Goal: Information Seeking & Learning: Learn about a topic

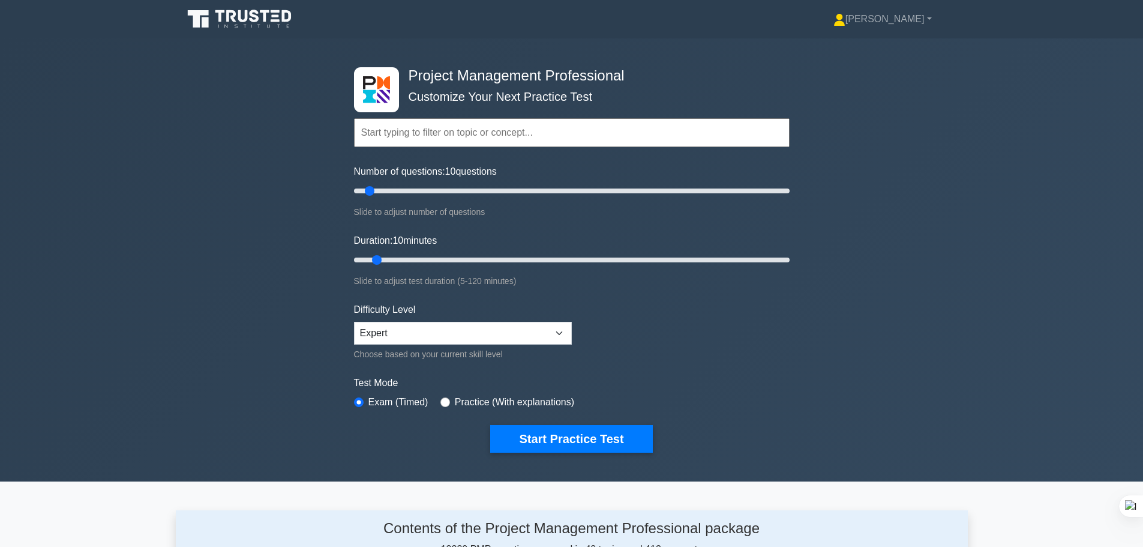
click at [536, 127] on input "text" at bounding box center [572, 132] width 436 height 29
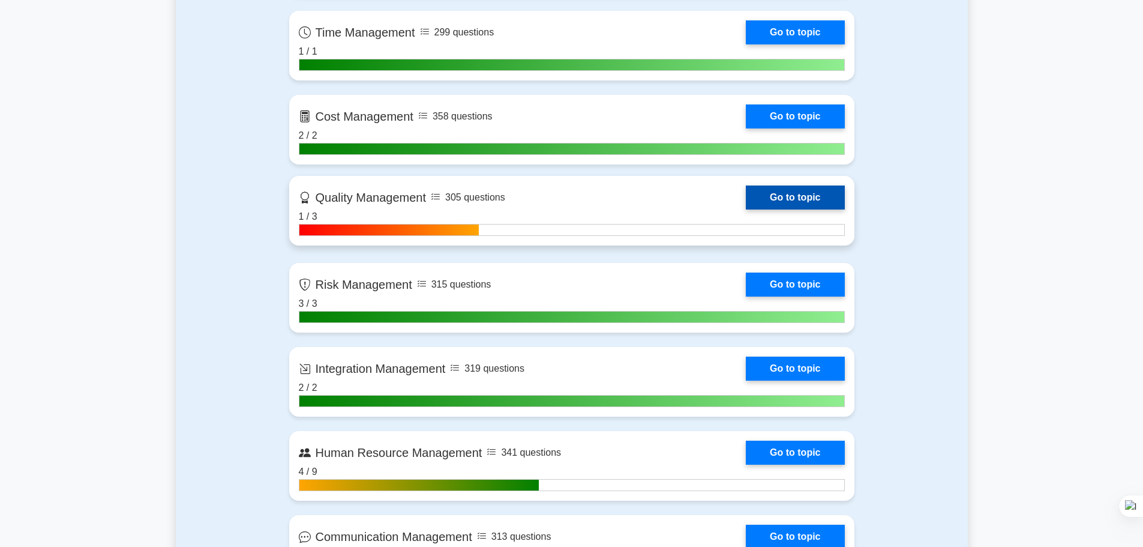
scroll to position [660, 0]
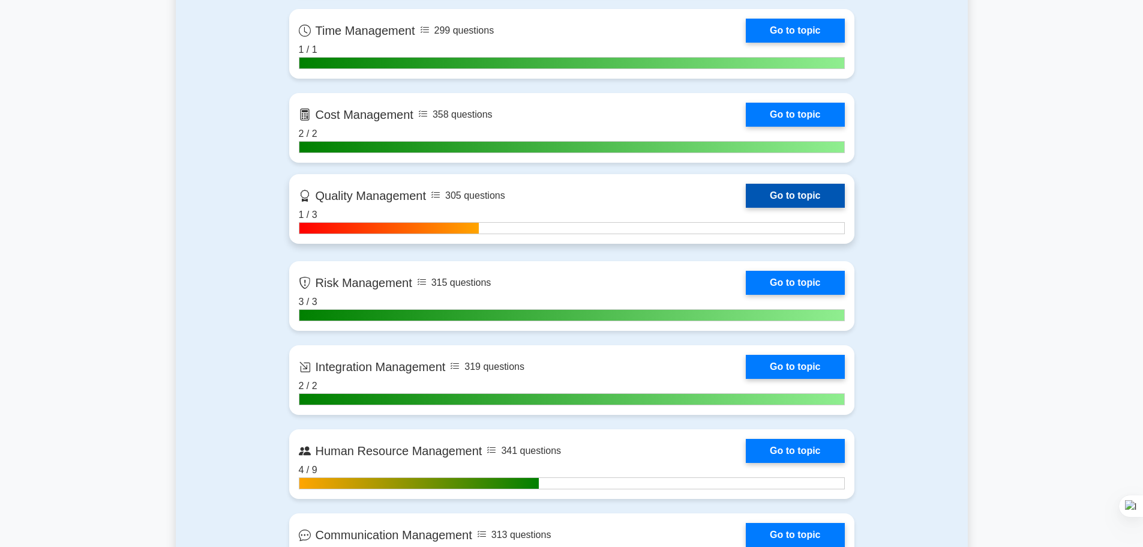
click at [784, 195] on link "Go to topic" at bounding box center [795, 196] width 98 height 24
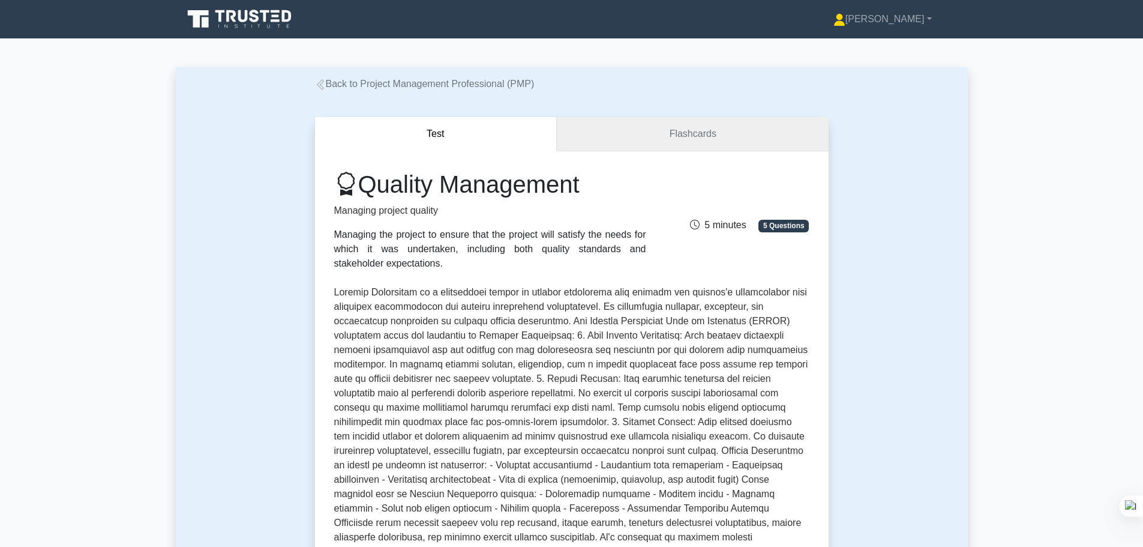
click at [698, 139] on link "Flashcards" at bounding box center [692, 134] width 271 height 34
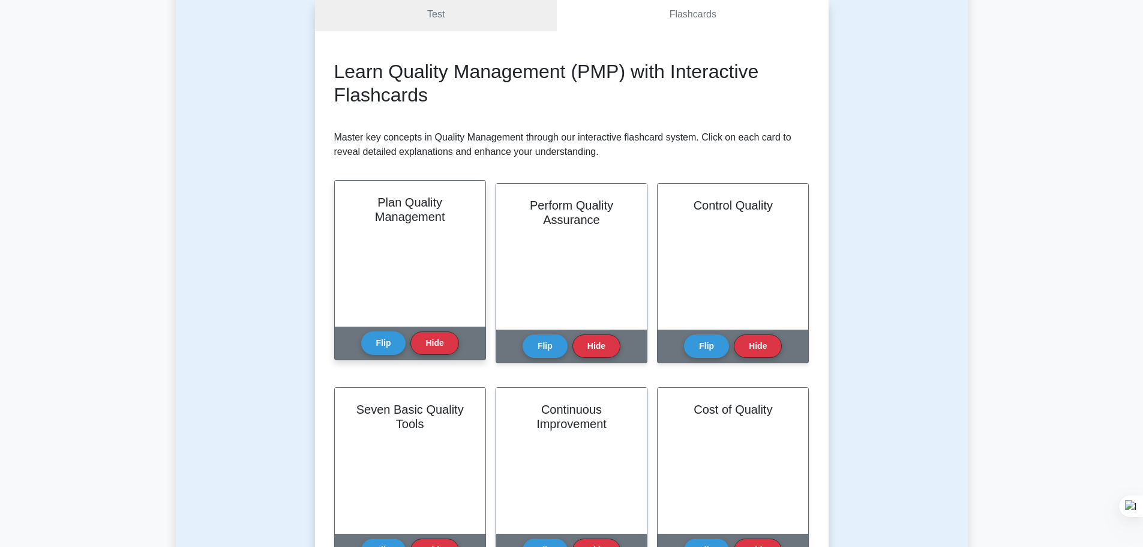
scroll to position [120, 0]
click at [386, 340] on button "Flip" at bounding box center [383, 341] width 45 height 23
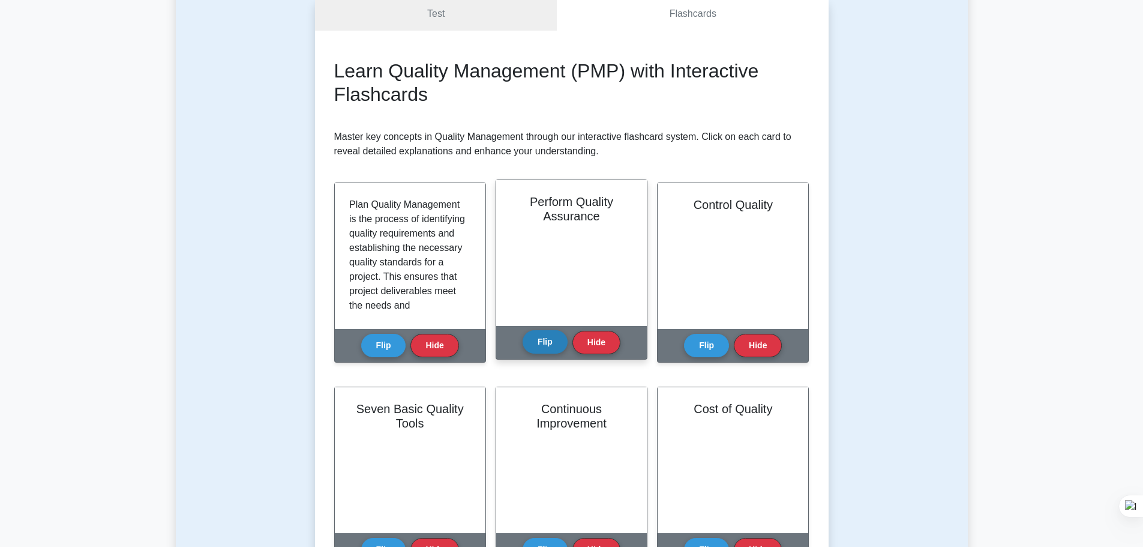
click at [542, 343] on button "Flip" at bounding box center [545, 341] width 45 height 23
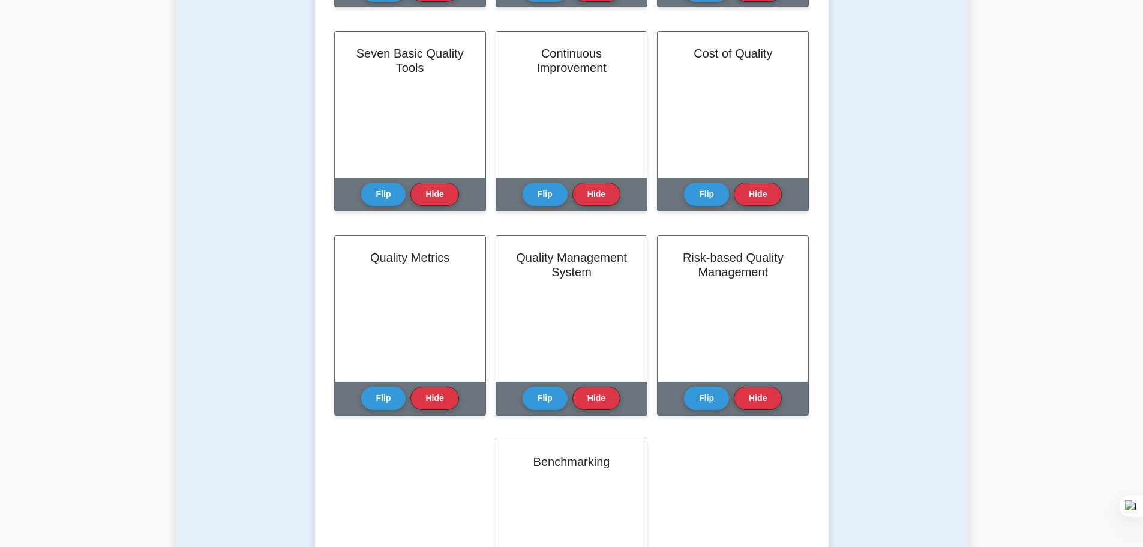
scroll to position [240, 0]
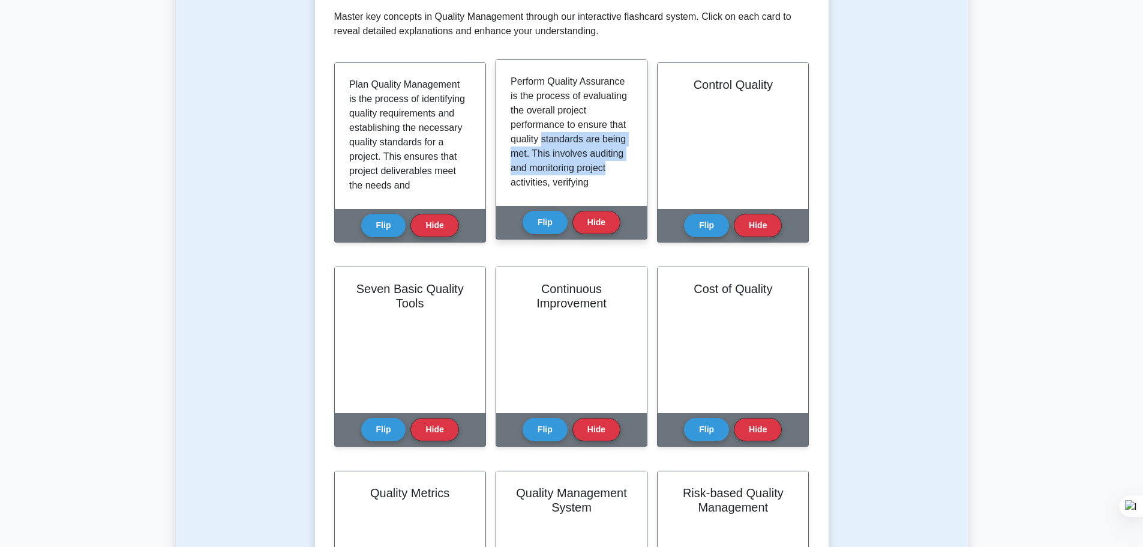
drag, startPoint x: 509, startPoint y: 153, endPoint x: 611, endPoint y: 178, distance: 104.9
click at [611, 178] on div "Perform Quality Assurance is the process of evaluating the overall project perf…" at bounding box center [571, 133] width 151 height 146
click at [555, 162] on p "Perform Quality Assurance is the process of evaluating the overall project perf…" at bounding box center [569, 275] width 117 height 403
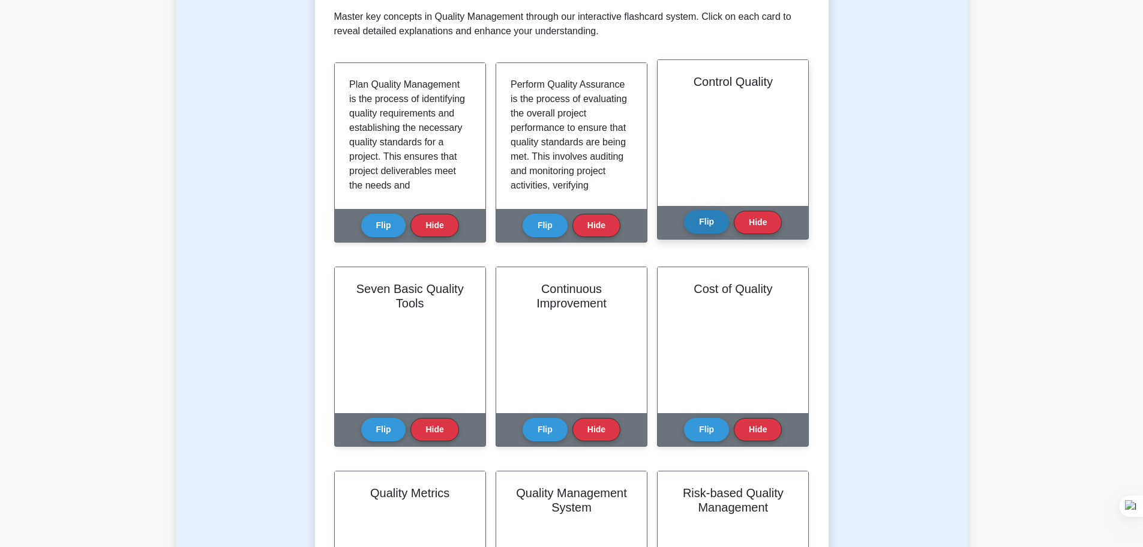
click at [693, 218] on button "Flip" at bounding box center [706, 221] width 45 height 23
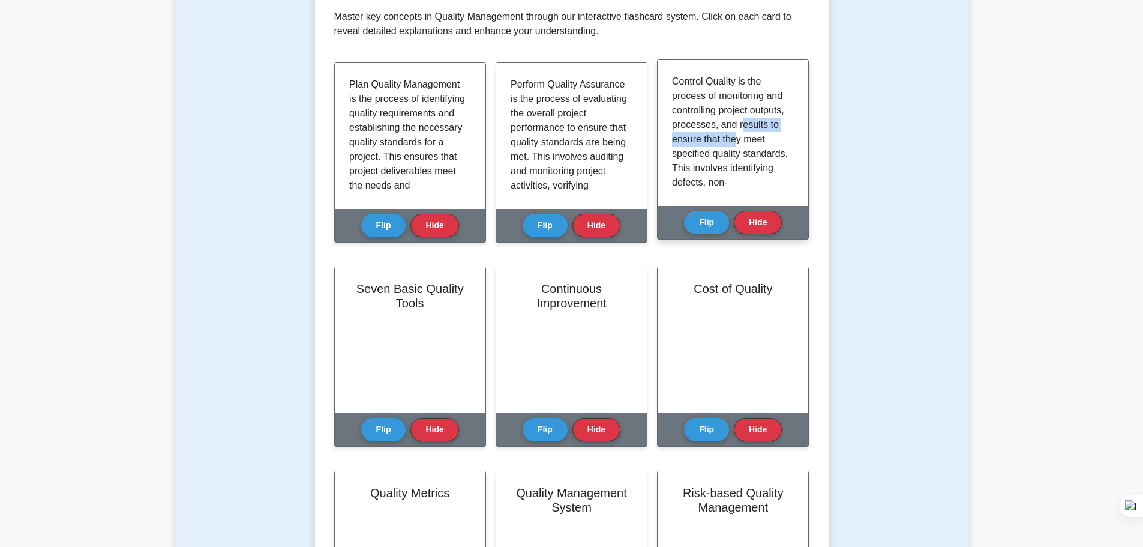
drag, startPoint x: 674, startPoint y: 138, endPoint x: 779, endPoint y: 142, distance: 104.5
click at [779, 142] on p "Control Quality is the process of monitoring and controlling project outputs, p…" at bounding box center [730, 290] width 117 height 432
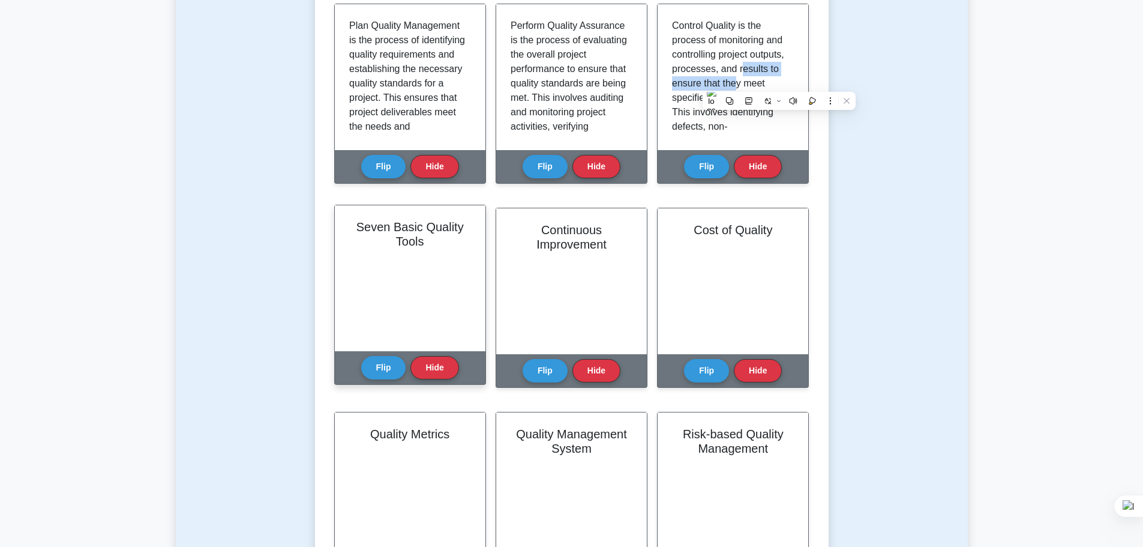
scroll to position [300, 0]
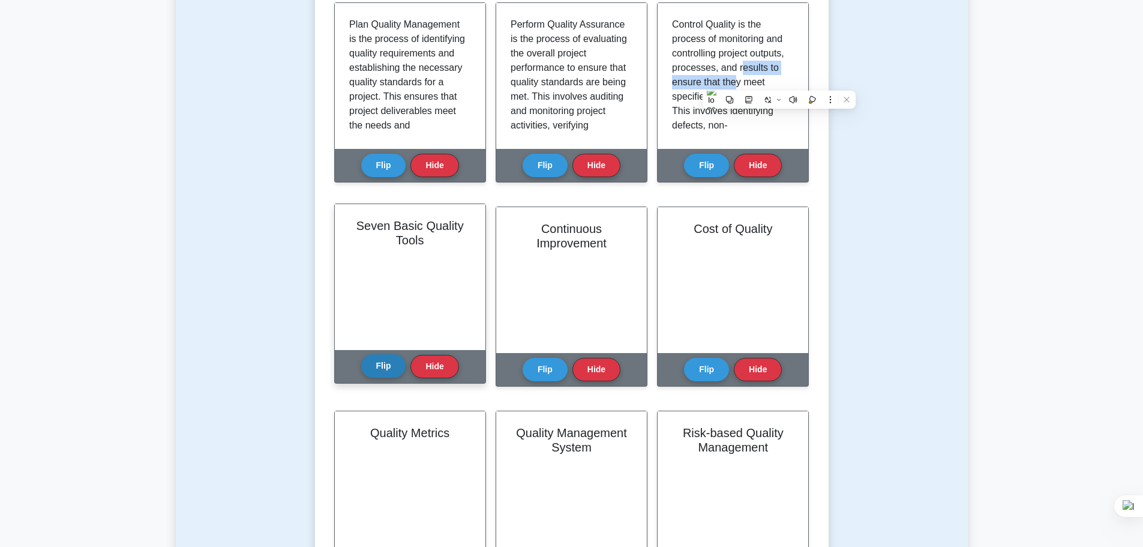
click at [385, 368] on button "Flip" at bounding box center [383, 365] width 45 height 23
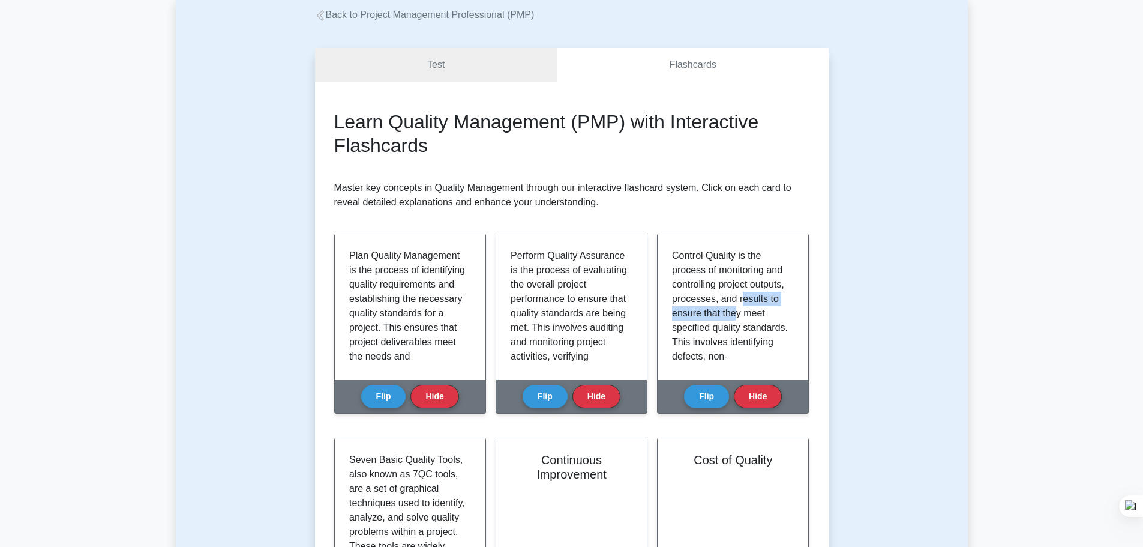
scroll to position [0, 0]
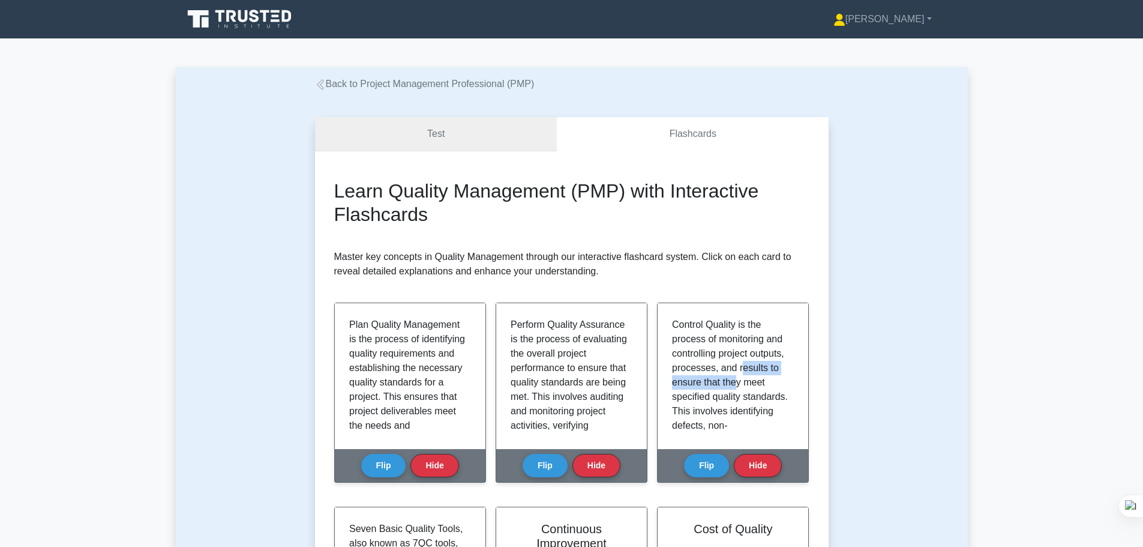
click at [427, 133] on link "Test" at bounding box center [436, 134] width 242 height 34
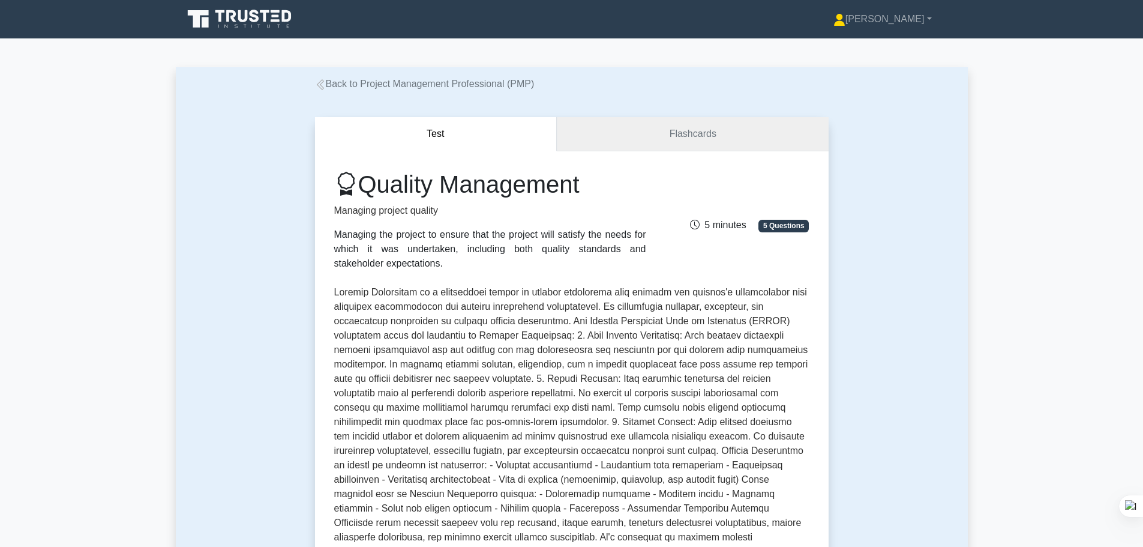
click at [661, 136] on link "Flashcards" at bounding box center [692, 134] width 271 height 34
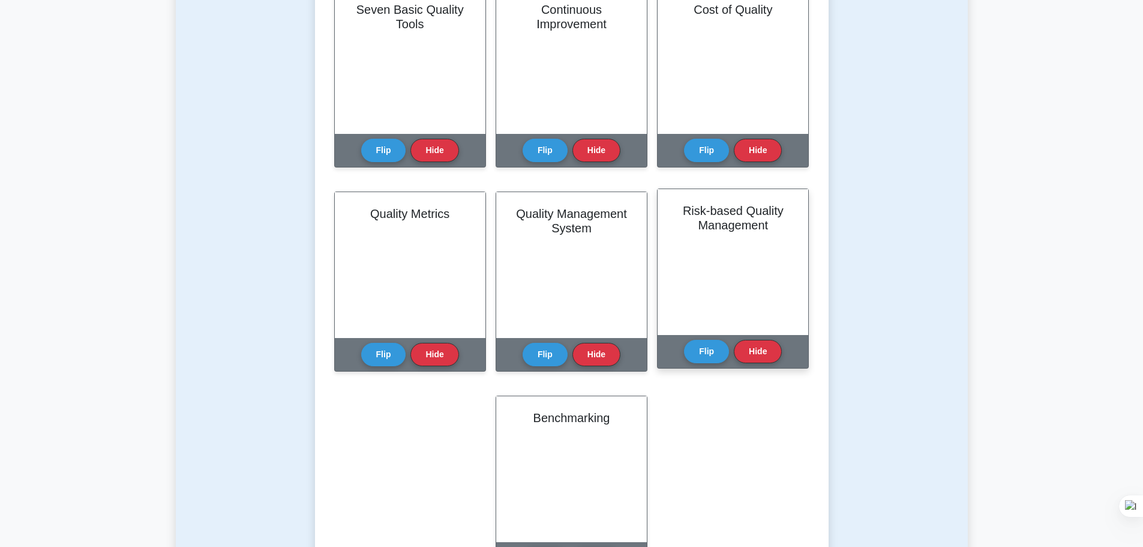
scroll to position [660, 0]
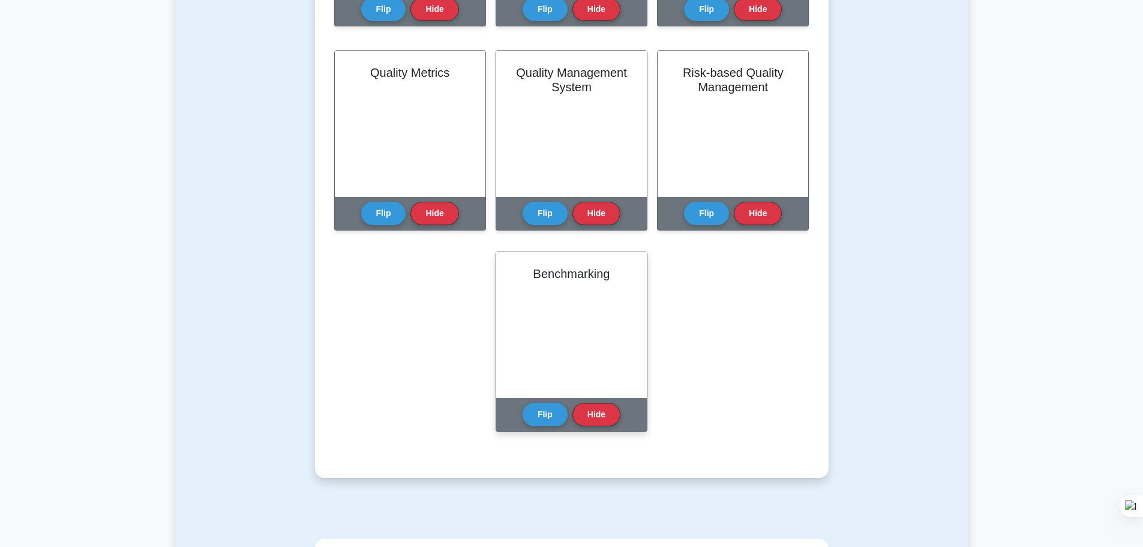
drag, startPoint x: 556, startPoint y: 413, endPoint x: 564, endPoint y: 404, distance: 11.9
click at [556, 413] on button "Flip" at bounding box center [545, 414] width 45 height 23
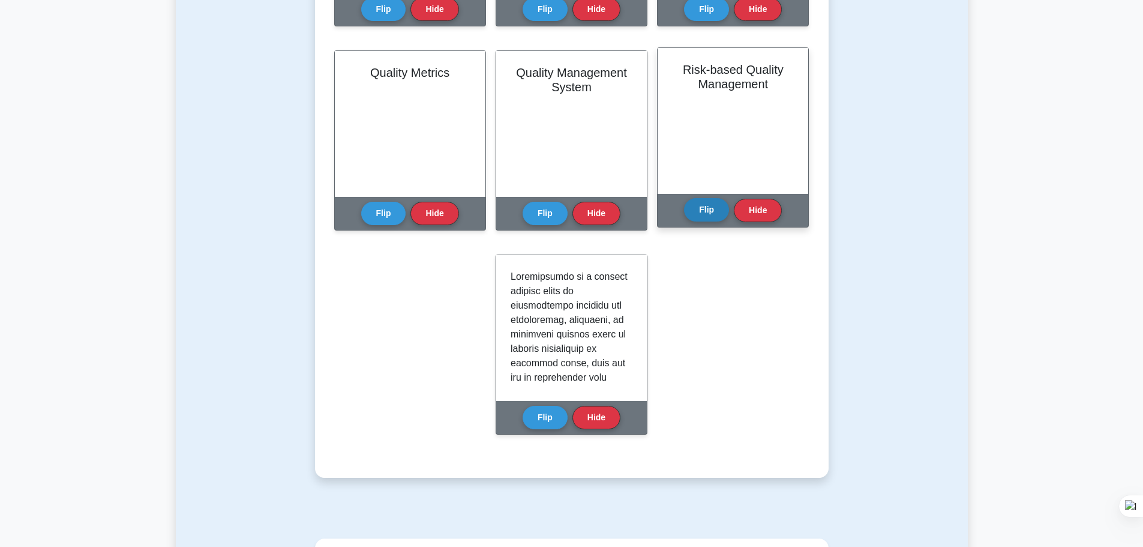
click at [715, 220] on button "Flip" at bounding box center [706, 209] width 45 height 23
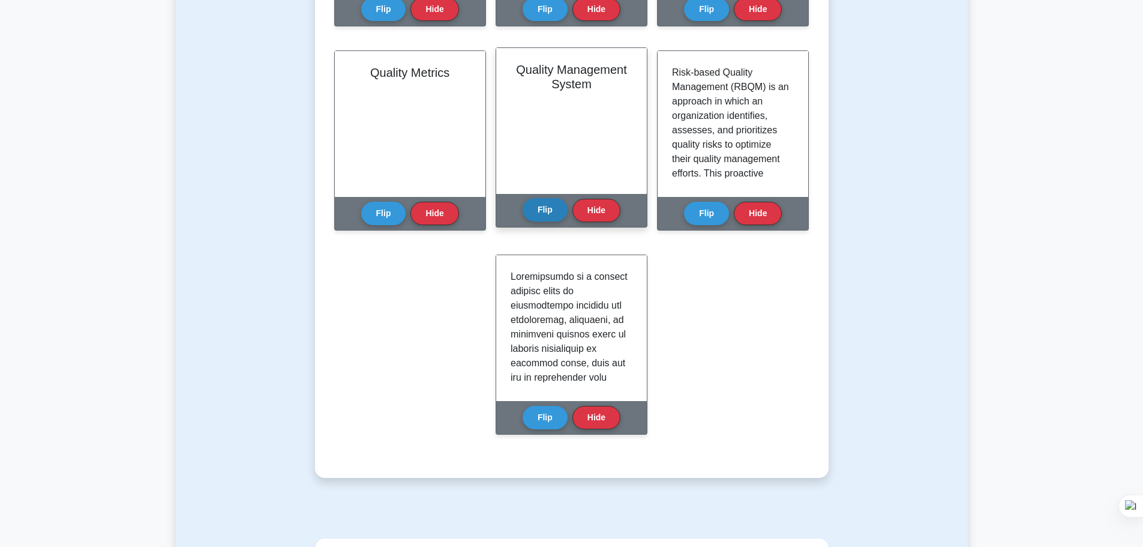
click at [532, 214] on button "Flip" at bounding box center [545, 209] width 45 height 23
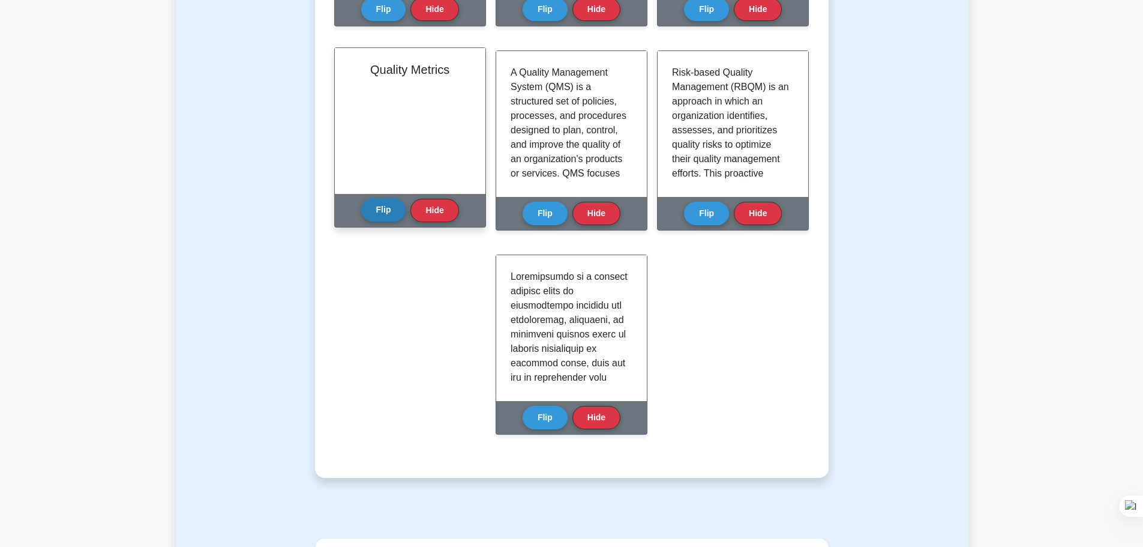
click at [371, 215] on button "Flip" at bounding box center [383, 209] width 45 height 23
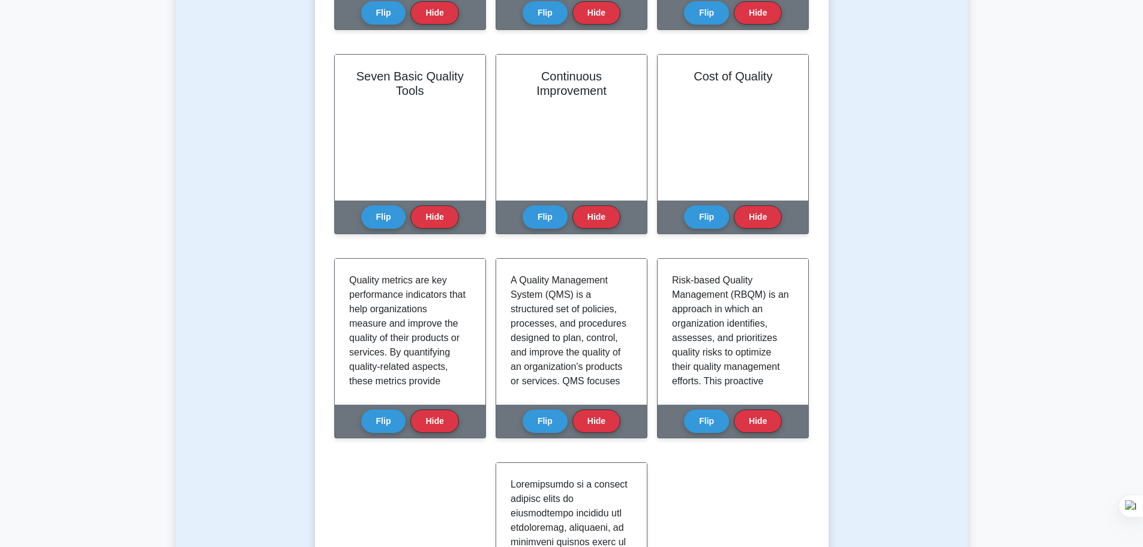
scroll to position [420, 0]
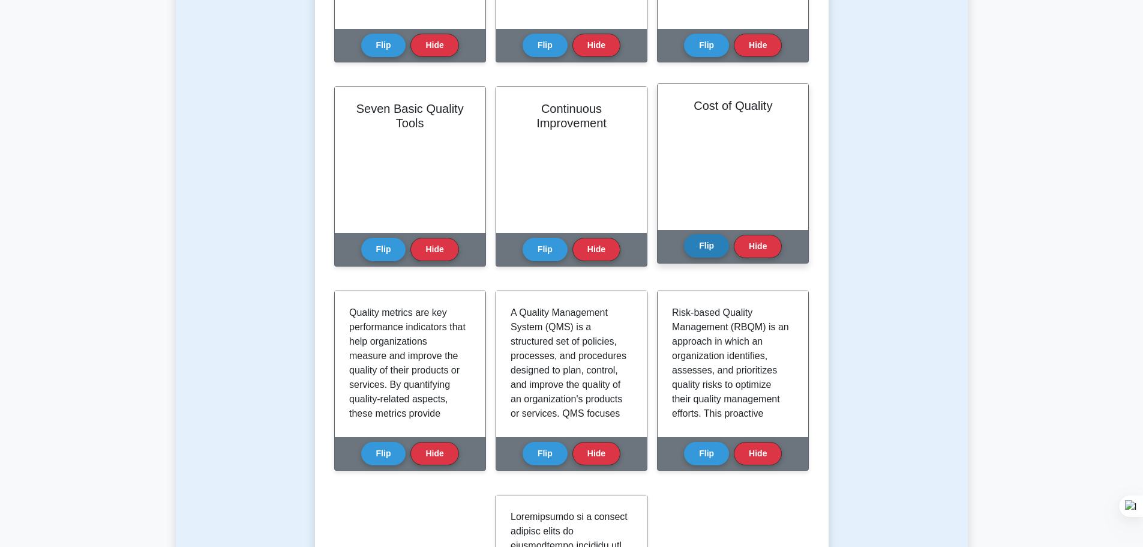
click at [696, 247] on button "Flip" at bounding box center [706, 245] width 45 height 23
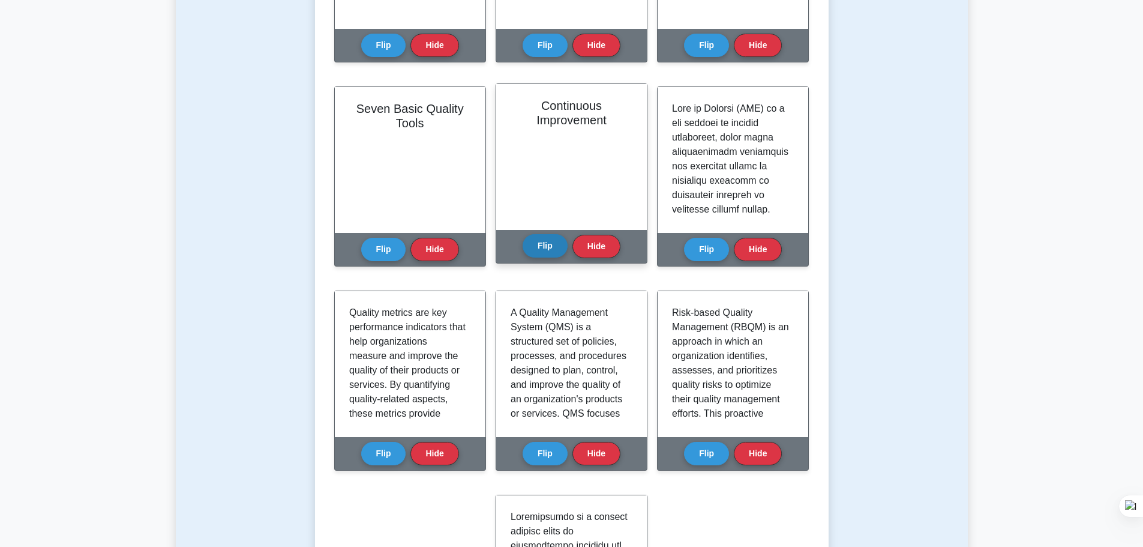
click at [537, 250] on button "Flip" at bounding box center [545, 245] width 45 height 23
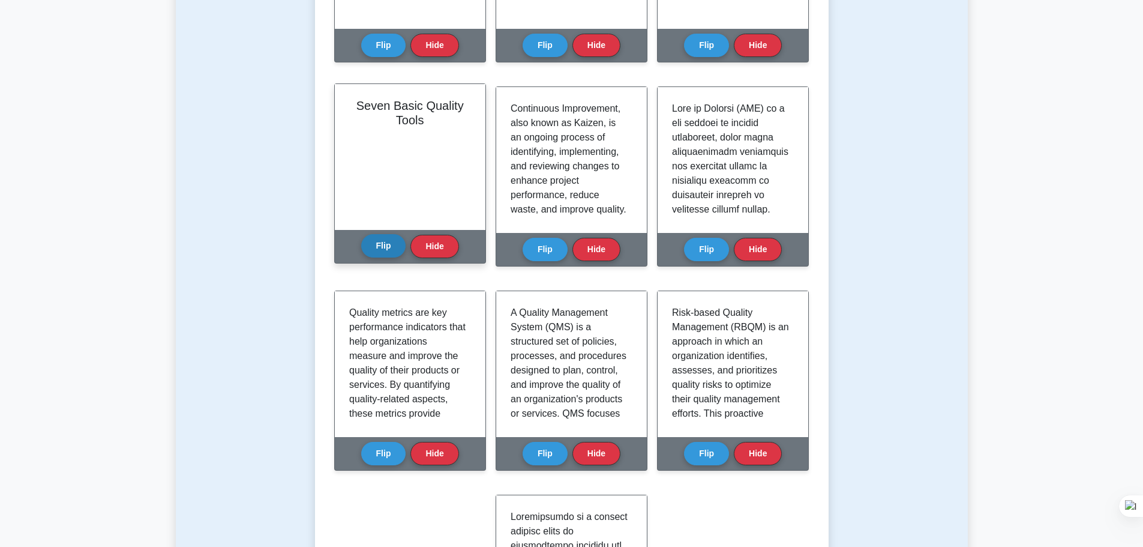
click at [384, 247] on button "Flip" at bounding box center [383, 245] width 45 height 23
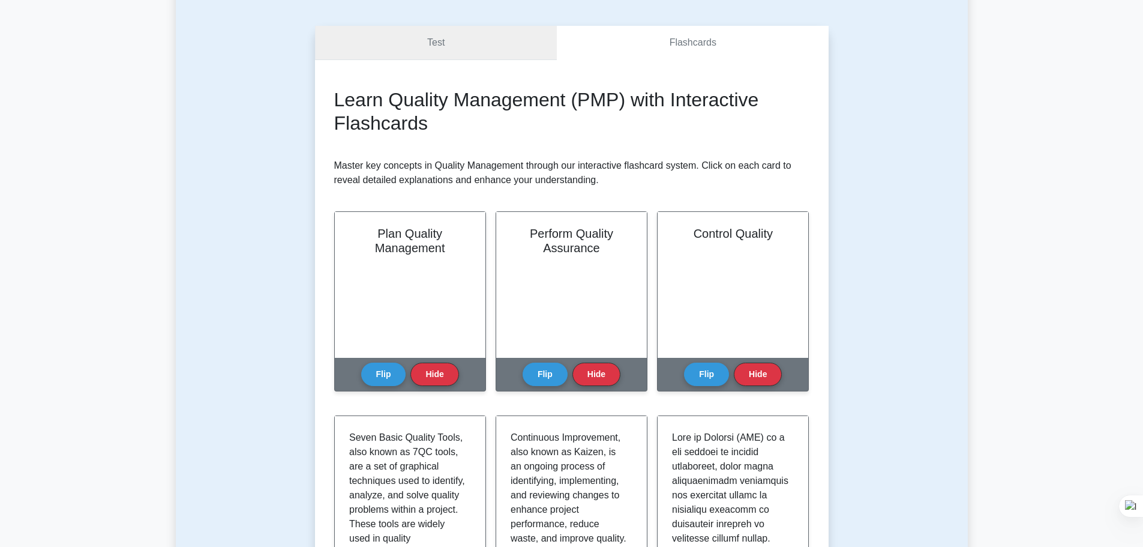
scroll to position [0, 0]
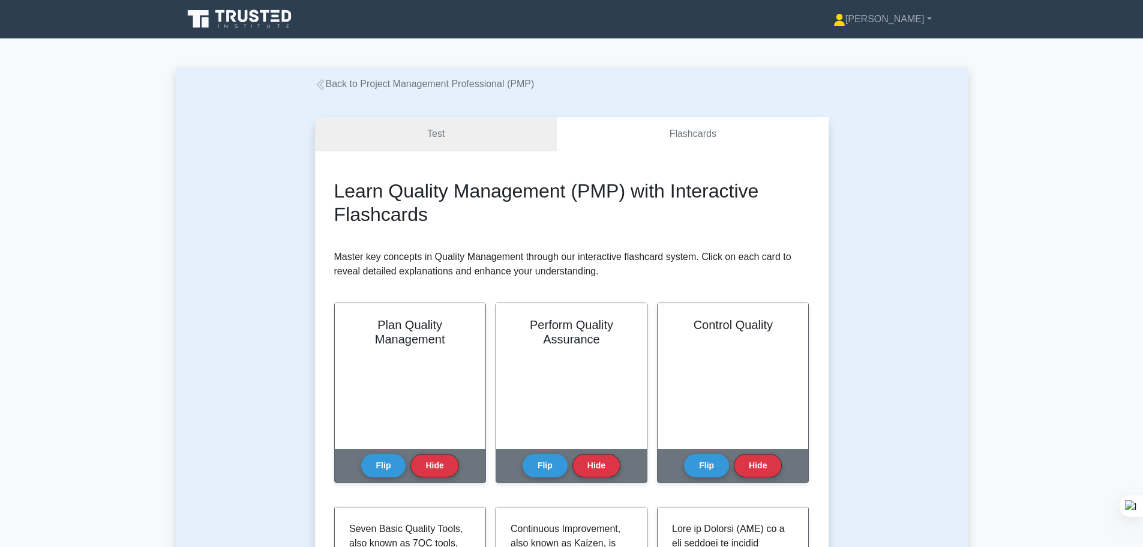
click at [460, 136] on link "Test" at bounding box center [436, 134] width 242 height 34
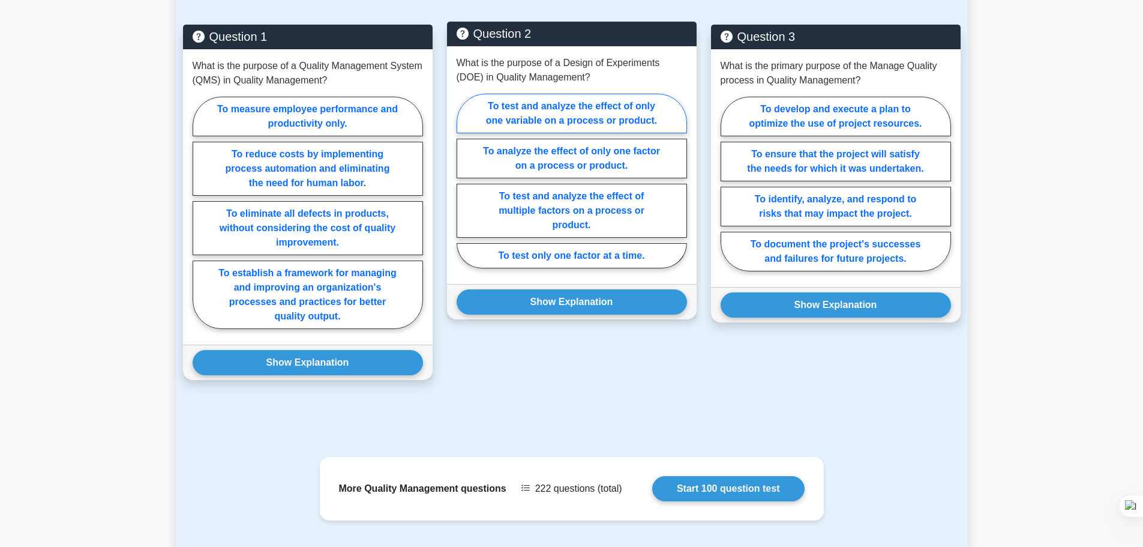
scroll to position [840, 0]
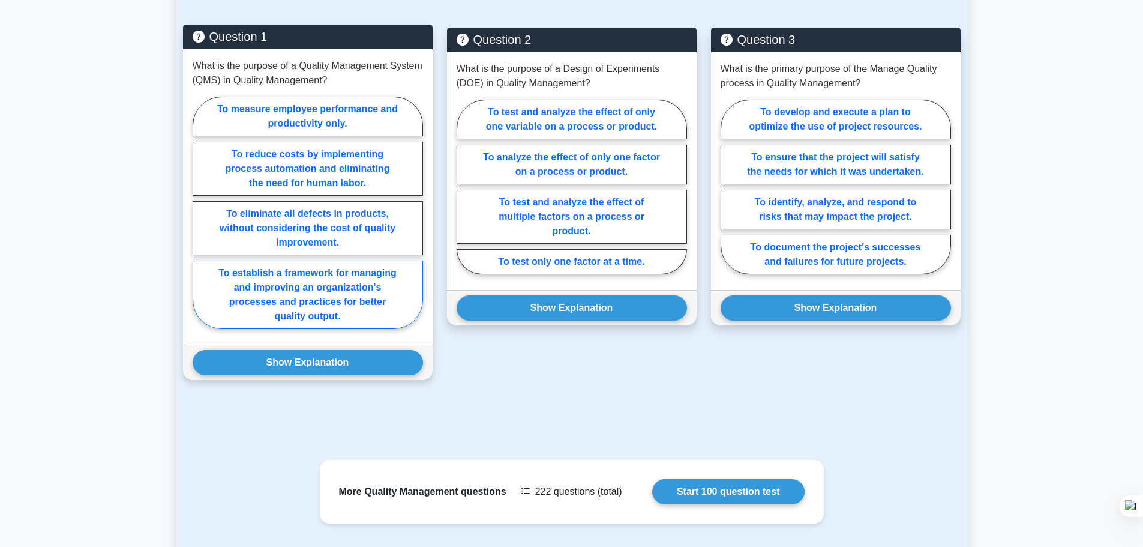
drag, startPoint x: 367, startPoint y: 293, endPoint x: 374, endPoint y: 295, distance: 7.4
click at [367, 295] on label "To establish a framework for managing and improving an organization's processes…" at bounding box center [308, 294] width 230 height 68
click at [200, 220] on input "To establish a framework for managing and improving an organization's processes…" at bounding box center [197, 216] width 8 height 8
radio input "true"
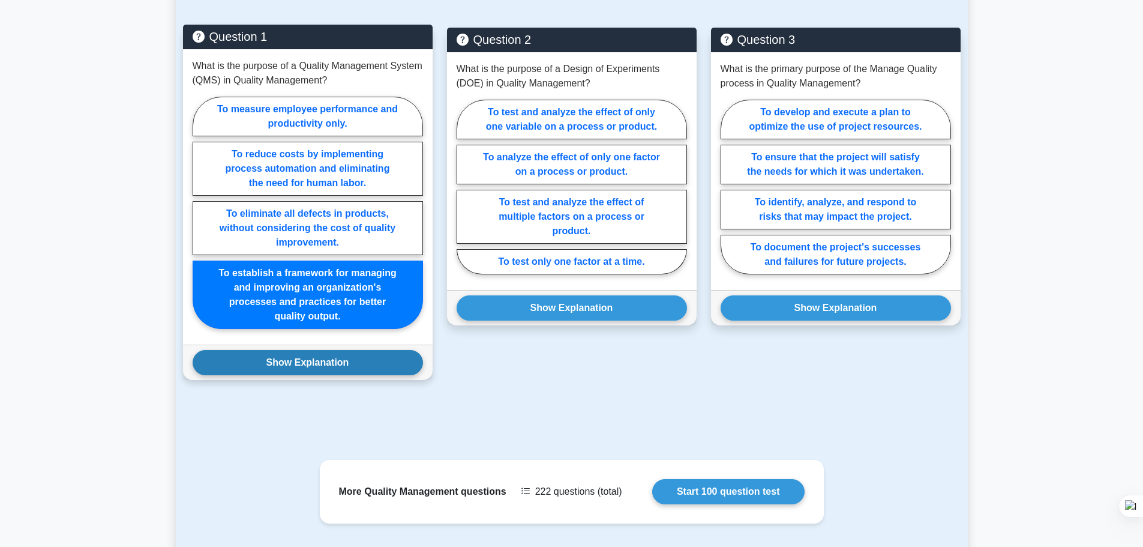
click at [375, 361] on button "Show Explanation" at bounding box center [308, 362] width 230 height 25
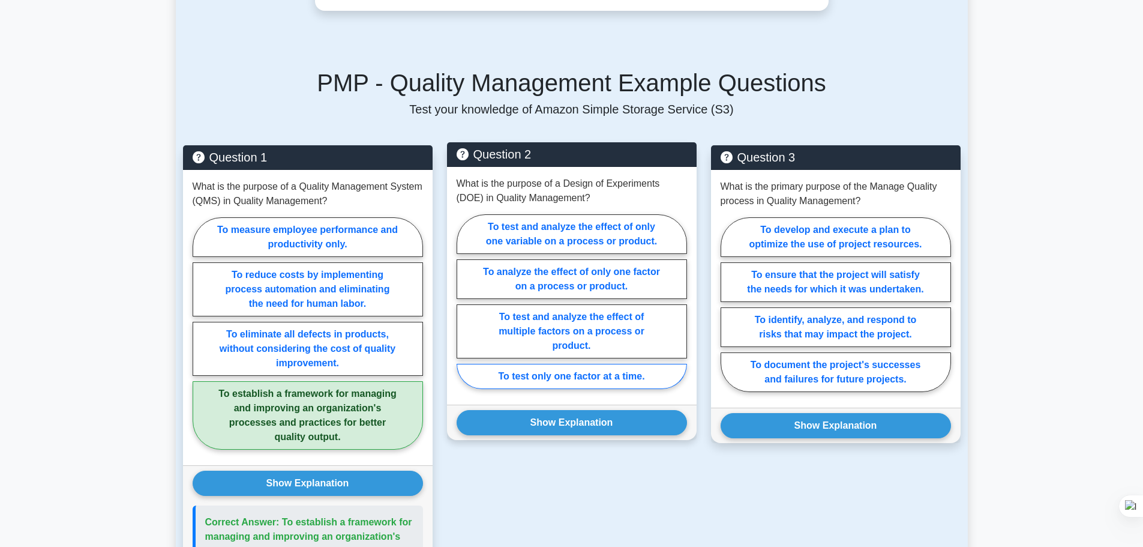
scroll to position [720, 0]
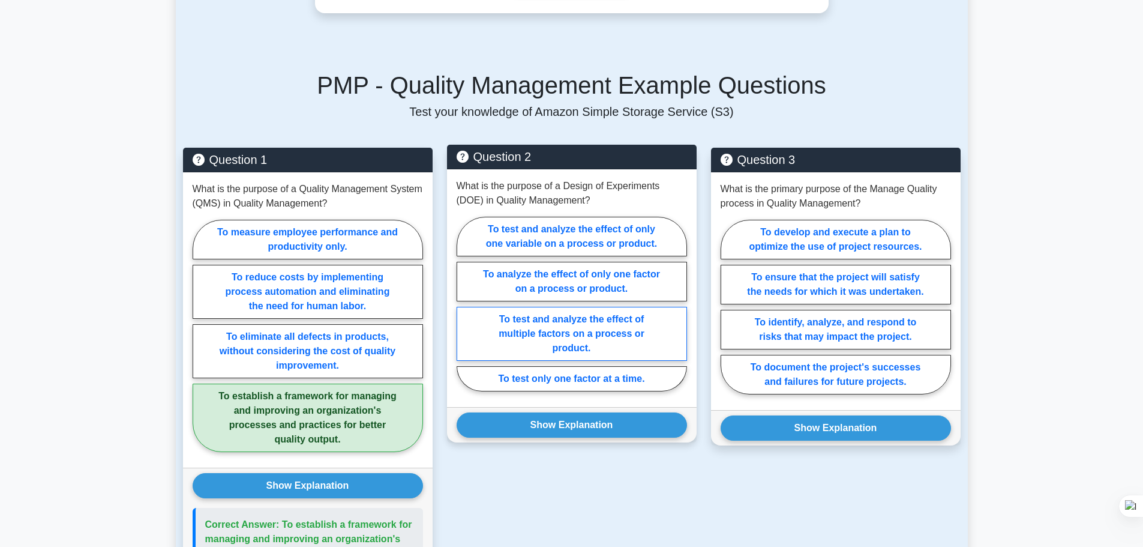
click at [584, 344] on label "To test and analyze the effect of multiple factors on a process or product." at bounding box center [572, 334] width 230 height 54
click at [464, 311] on input "To test and analyze the effect of multiple factors on a process or product." at bounding box center [461, 308] width 8 height 8
radio input "true"
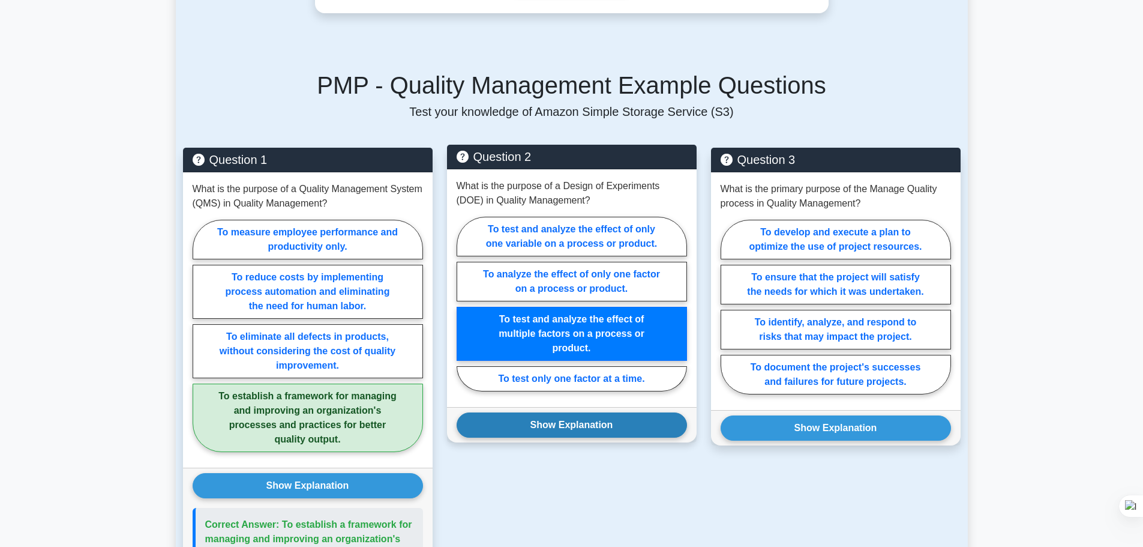
click at [607, 437] on button "Show Explanation" at bounding box center [572, 424] width 230 height 25
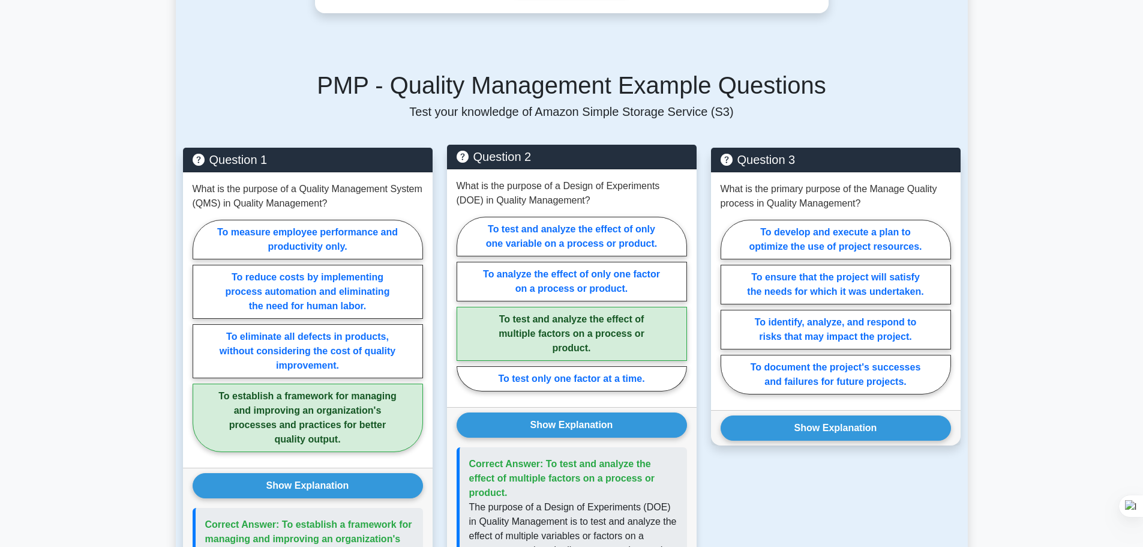
click at [562, 187] on p "What is the purpose of a Design of Experiments (DOE) in Quality Management?" at bounding box center [572, 193] width 230 height 29
drag, startPoint x: 563, startPoint y: 187, endPoint x: 658, endPoint y: 185, distance: 94.8
click at [658, 185] on p "What is the purpose of a Design of Experiments (DOE) in Quality Management?" at bounding box center [572, 193] width 230 height 29
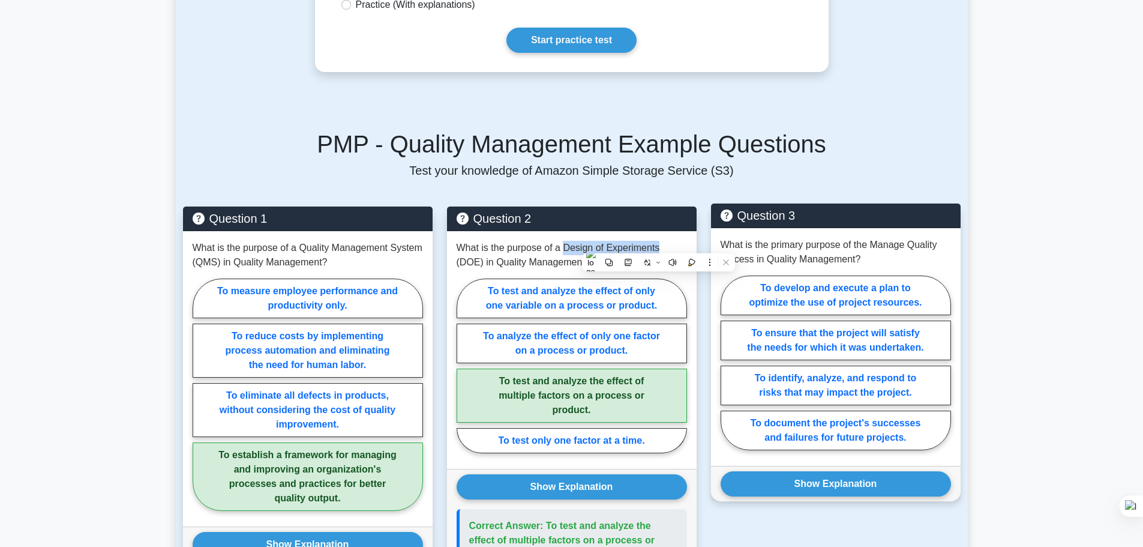
scroll to position [660, 0]
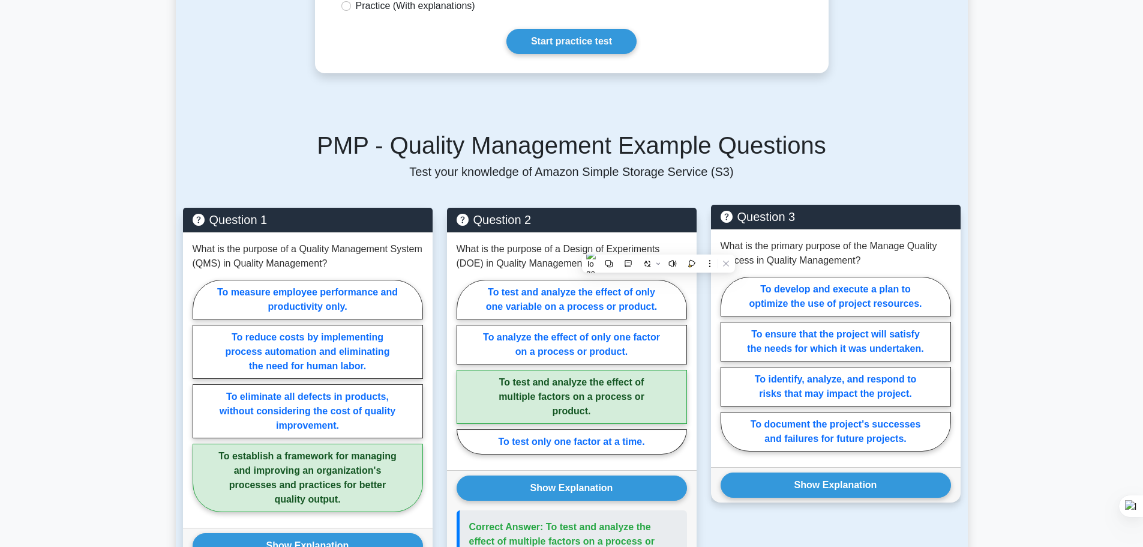
click at [823, 257] on p "What is the primary purpose of the Manage Quality process in Quality Management?" at bounding box center [836, 253] width 230 height 29
click at [888, 361] on label "To ensure that the project will satisfy the needs for which it was undertaken." at bounding box center [836, 342] width 230 height 40
click at [728, 367] on input "To ensure that the project will satisfy the needs for which it was undertaken." at bounding box center [725, 368] width 8 height 8
radio input "true"
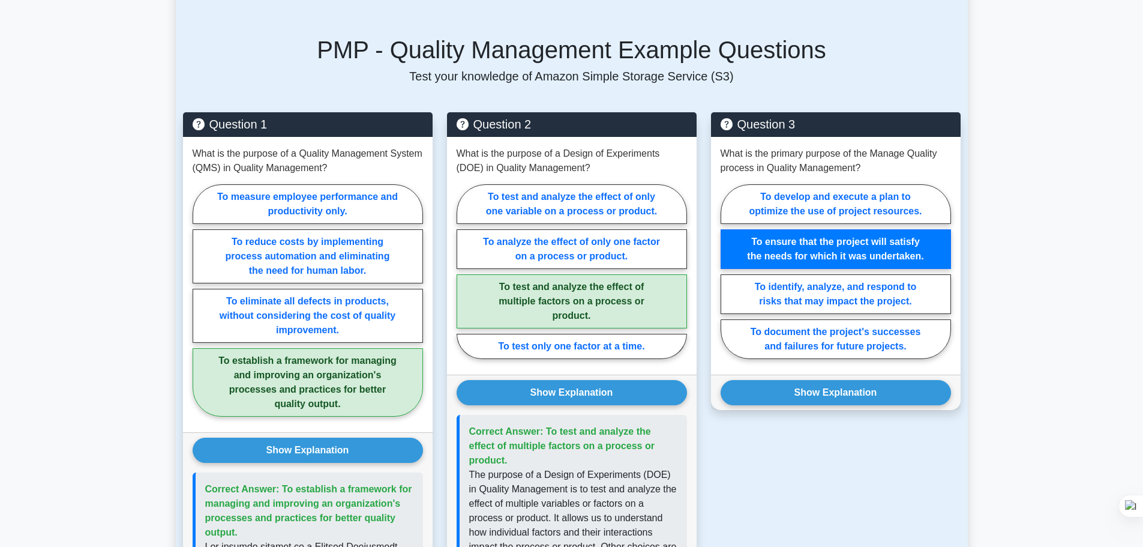
scroll to position [780, 0]
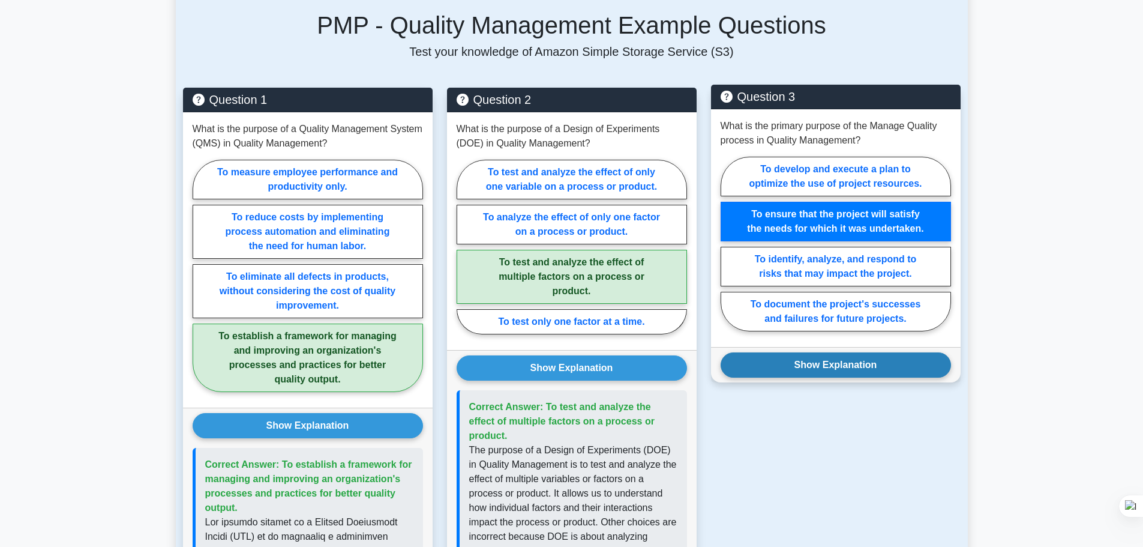
click at [867, 377] on button "Show Explanation" at bounding box center [836, 364] width 230 height 25
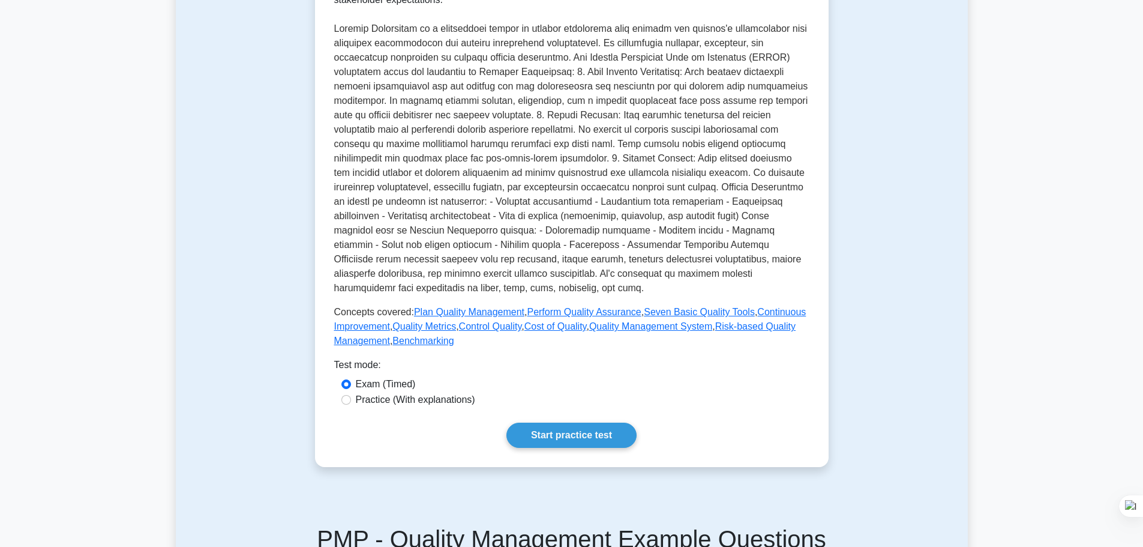
scroll to position [300, 0]
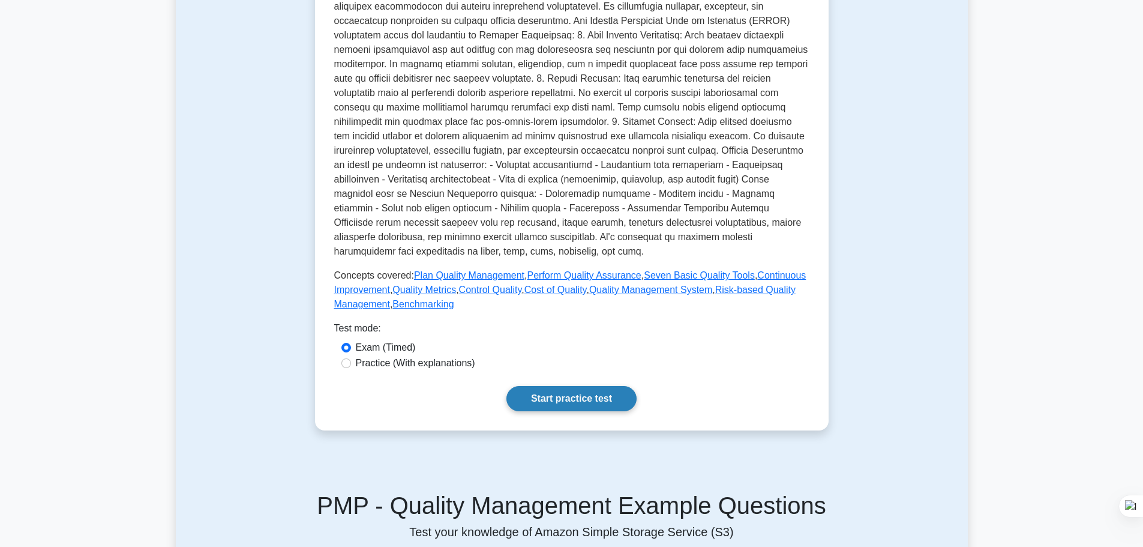
click at [595, 399] on link "Start practice test" at bounding box center [571, 398] width 130 height 25
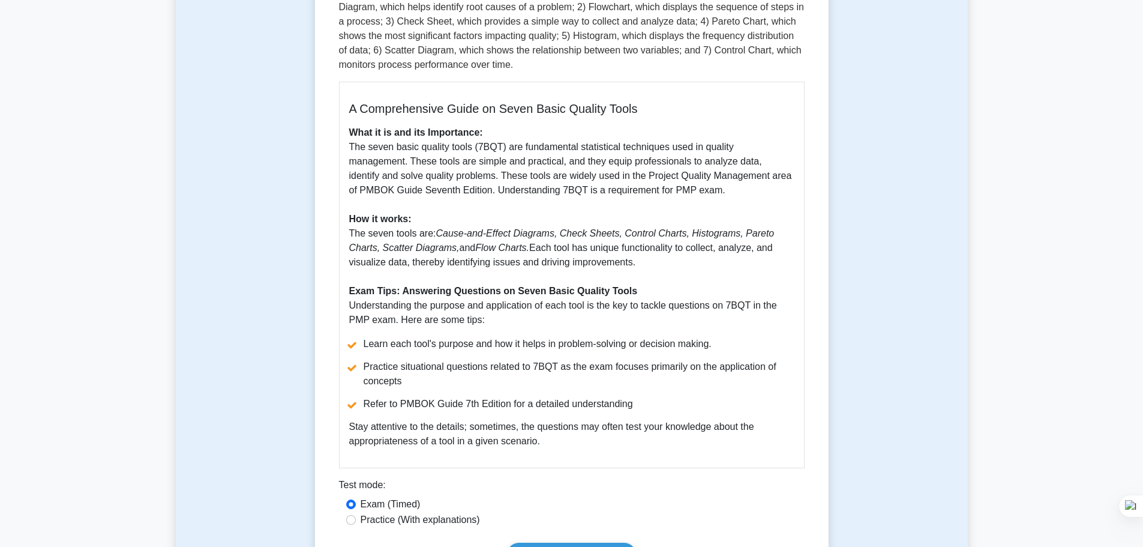
scroll to position [240, 0]
drag, startPoint x: 422, startPoint y: 175, endPoint x: 391, endPoint y: 164, distance: 33.0
click at [406, 170] on p "What it is and its Importance: The seven basic quality tools (7BQT) are fundame…" at bounding box center [571, 228] width 445 height 202
click at [367, 154] on p "What it is and its Importance: The seven basic quality tools (7BQT) are fundame…" at bounding box center [571, 228] width 445 height 202
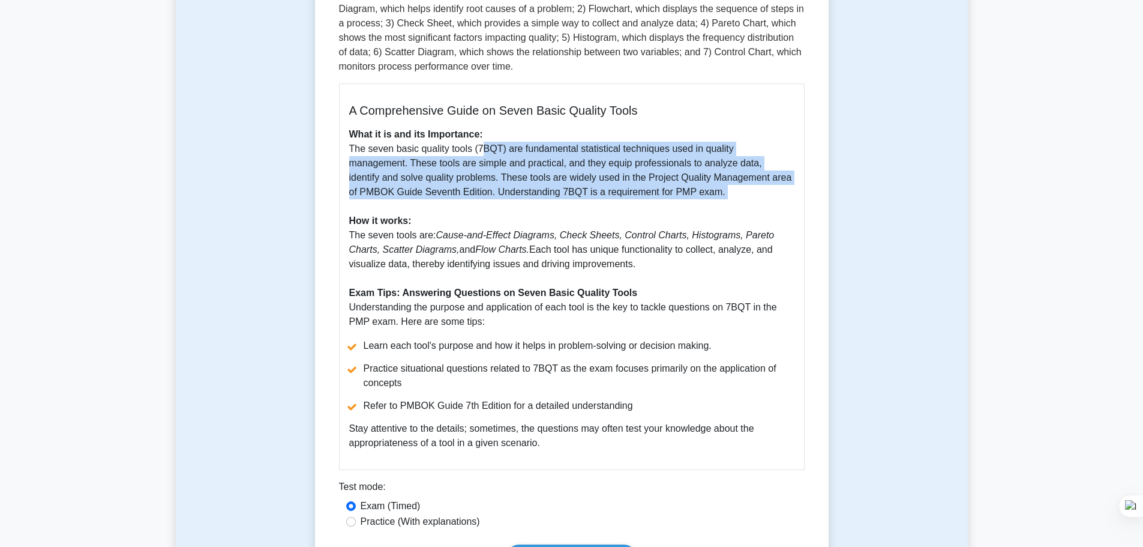
drag, startPoint x: 478, startPoint y: 150, endPoint x: 772, endPoint y: 200, distance: 297.7
click at [772, 200] on p "What it is and its Importance: The seven basic quality tools (7BQT) are fundame…" at bounding box center [571, 228] width 445 height 202
click at [600, 161] on p "What it is and its Importance: The seven basic quality tools (7BQT) are fundame…" at bounding box center [571, 228] width 445 height 202
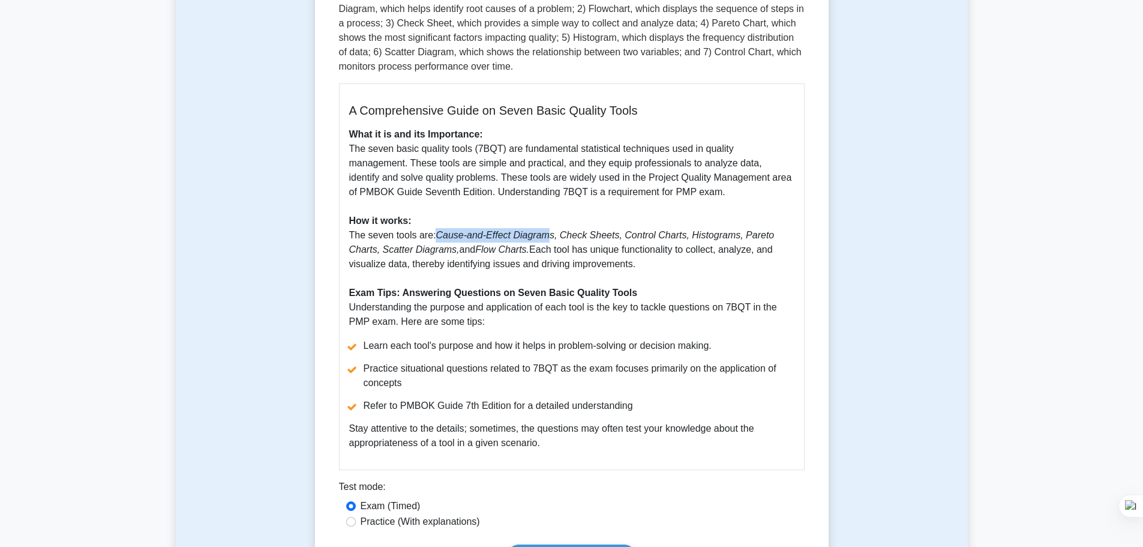
drag, startPoint x: 432, startPoint y: 238, endPoint x: 545, endPoint y: 236, distance: 113.4
click at [545, 236] on p "What it is and its Importance: The seven basic quality tools (7BQT) are fundame…" at bounding box center [571, 228] width 445 height 202
drag, startPoint x: 548, startPoint y: 232, endPoint x: 649, endPoint y: 232, distance: 100.8
click at [649, 232] on icon "Cause-and-Effect Diagrams, Check Sheets, Control Charts, Histograms, Pareto Cha…" at bounding box center [561, 242] width 425 height 25
click at [698, 230] on icon "Cause-and-Effect Diagrams, Check Sheets, Control Charts, Histograms, Pareto Cha…" at bounding box center [561, 242] width 425 height 25
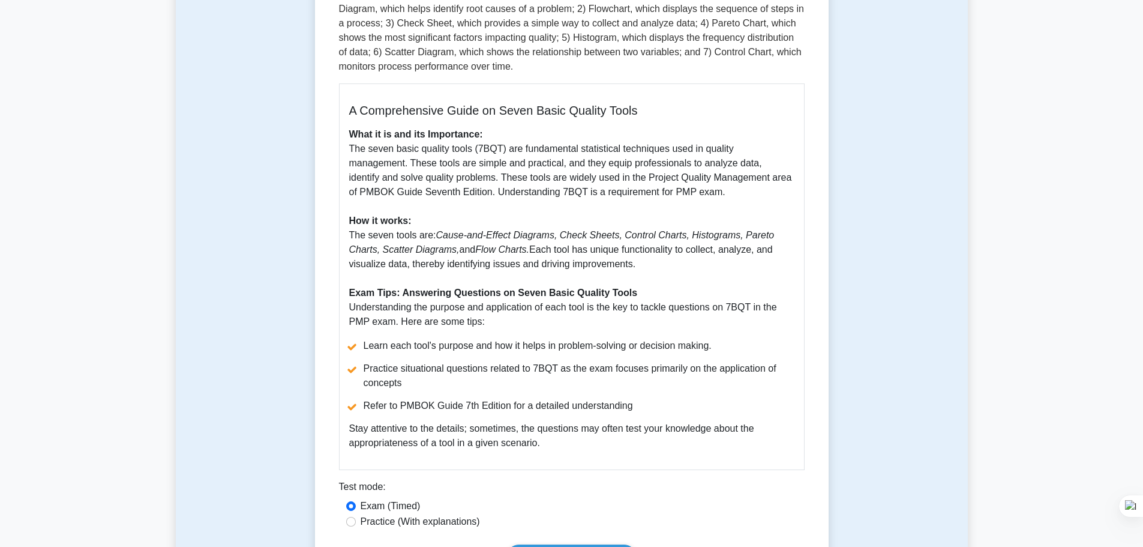
drag, startPoint x: 685, startPoint y: 233, endPoint x: 766, endPoint y: 259, distance: 85.6
click at [766, 259] on p "What it is and its Importance: The seven basic quality tools (7BQT) are fundame…" at bounding box center [571, 228] width 445 height 202
click at [473, 259] on p "What it is and its Importance: The seven basic quality tools (7BQT) are fundame…" at bounding box center [571, 228] width 445 height 202
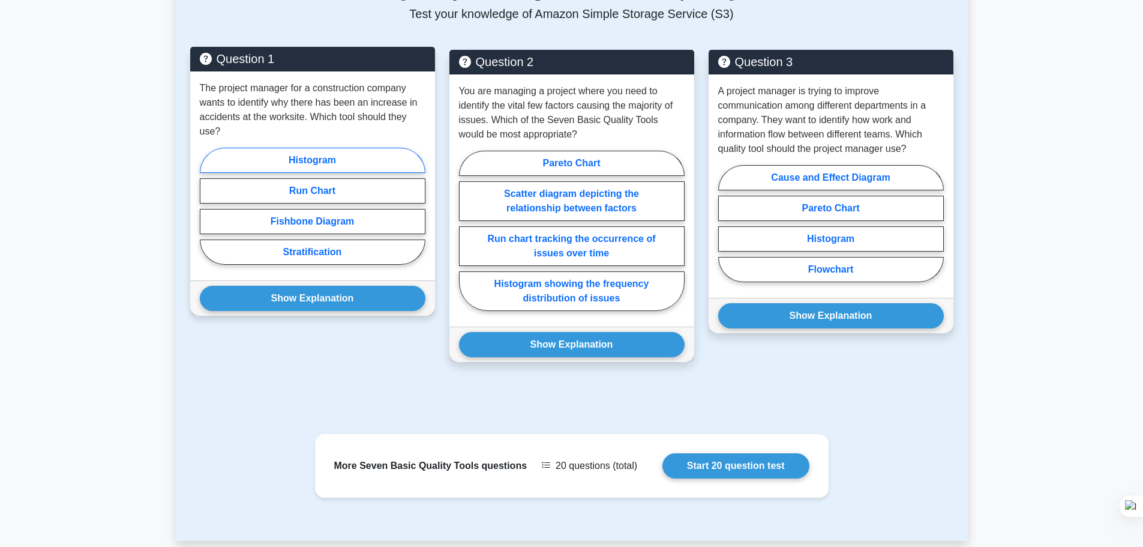
scroll to position [840, 0]
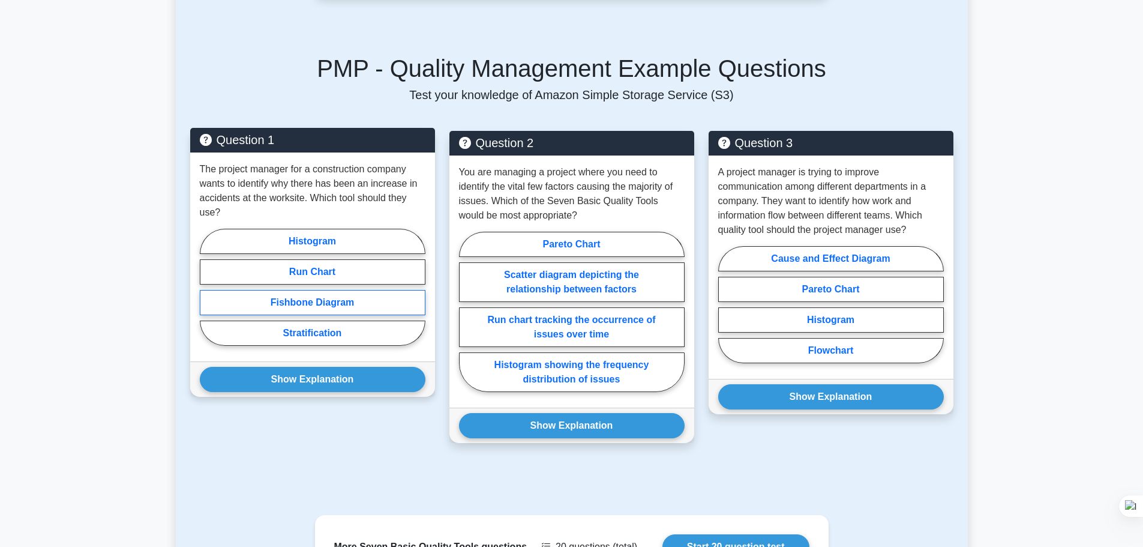
click at [344, 307] on label "Fishbone Diagram" at bounding box center [313, 302] width 226 height 25
click at [208, 295] on input "Fishbone Diagram" at bounding box center [204, 291] width 8 height 8
radio input "true"
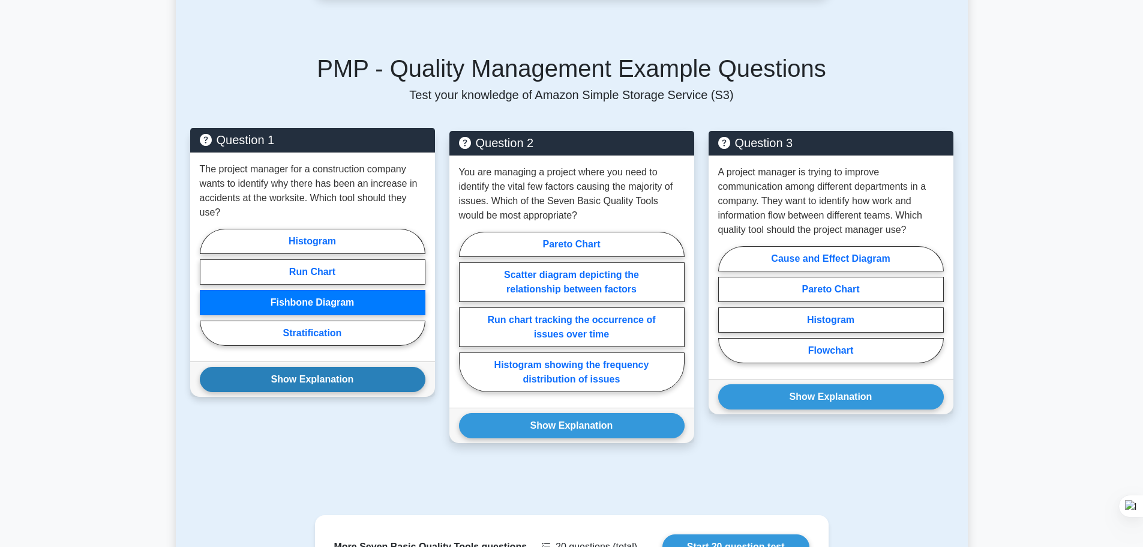
click at [364, 386] on button "Show Explanation" at bounding box center [313, 379] width 226 height 25
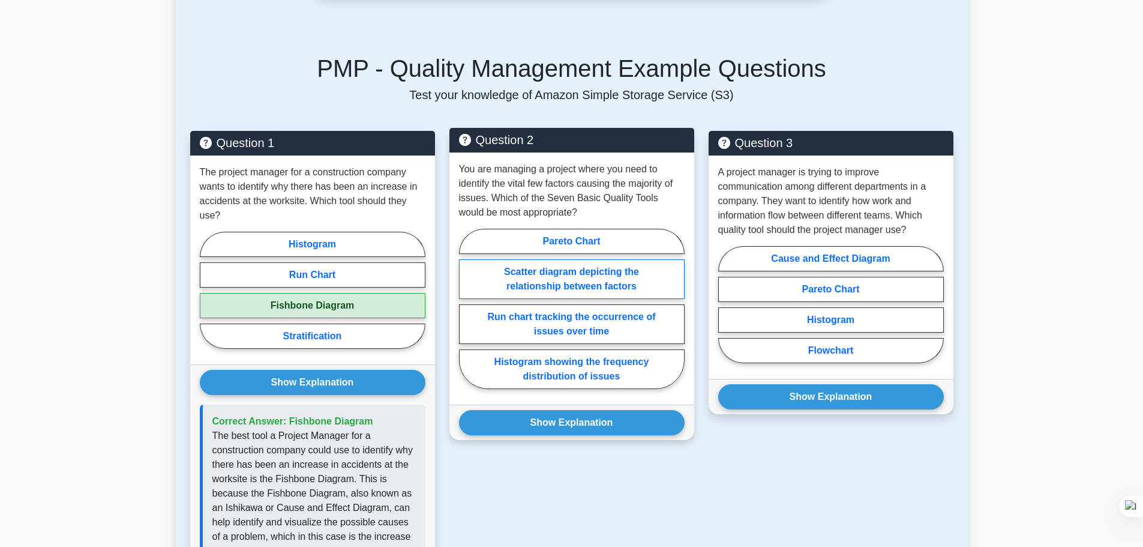
click at [586, 288] on label "Scatter diagram depicting the relationship between factors" at bounding box center [572, 279] width 226 height 40
click at [467, 308] on input "Scatter diagram depicting the relationship between factors" at bounding box center [463, 312] width 8 height 8
radio input "true"
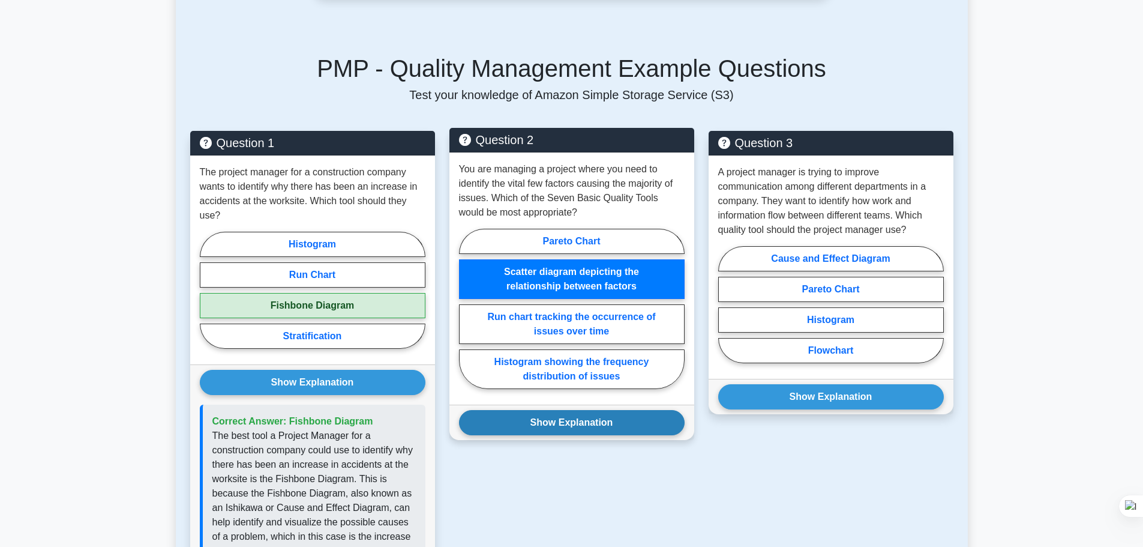
click at [589, 424] on button "Show Explanation" at bounding box center [572, 422] width 226 height 25
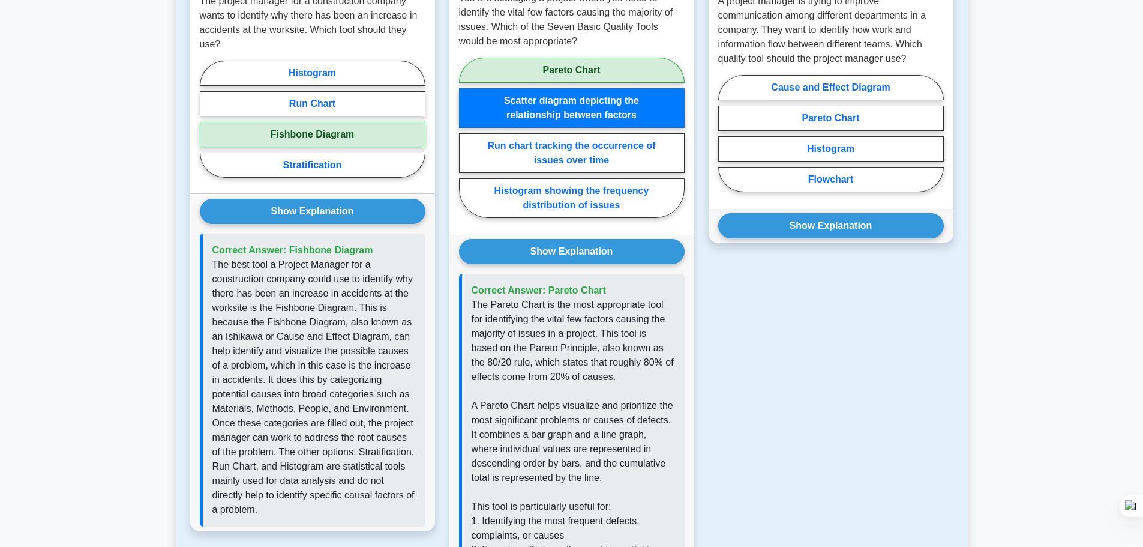
scroll to position [1020, 0]
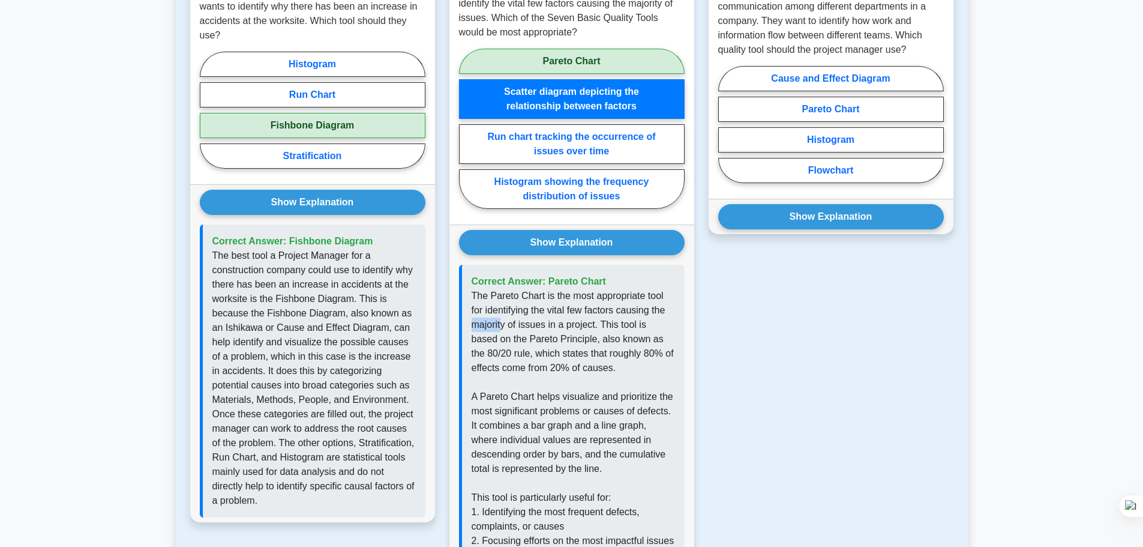
drag, startPoint x: 503, startPoint y: 323, endPoint x: 477, endPoint y: 325, distance: 26.5
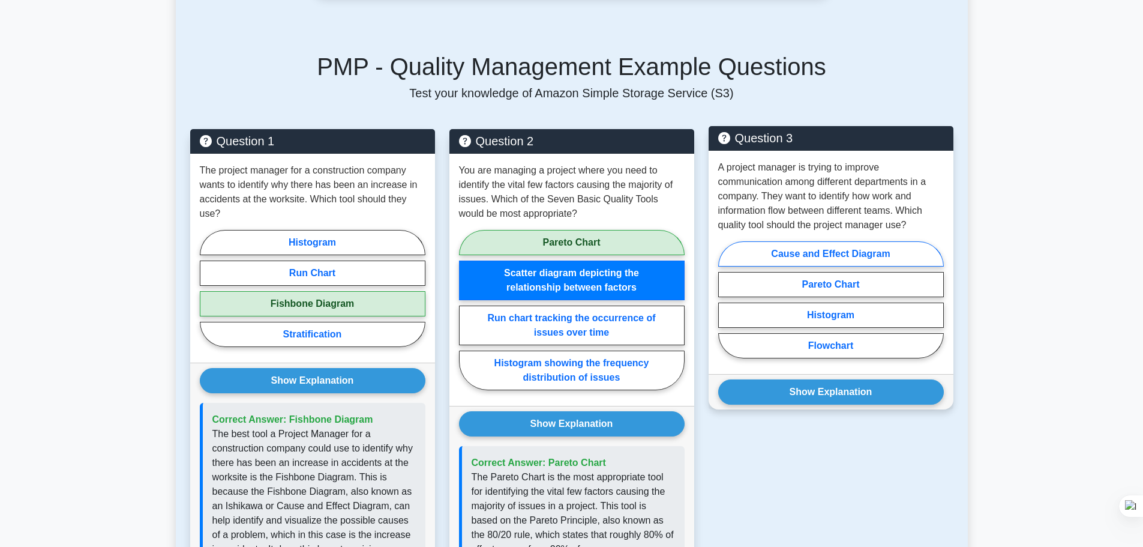
scroll to position [840, 0]
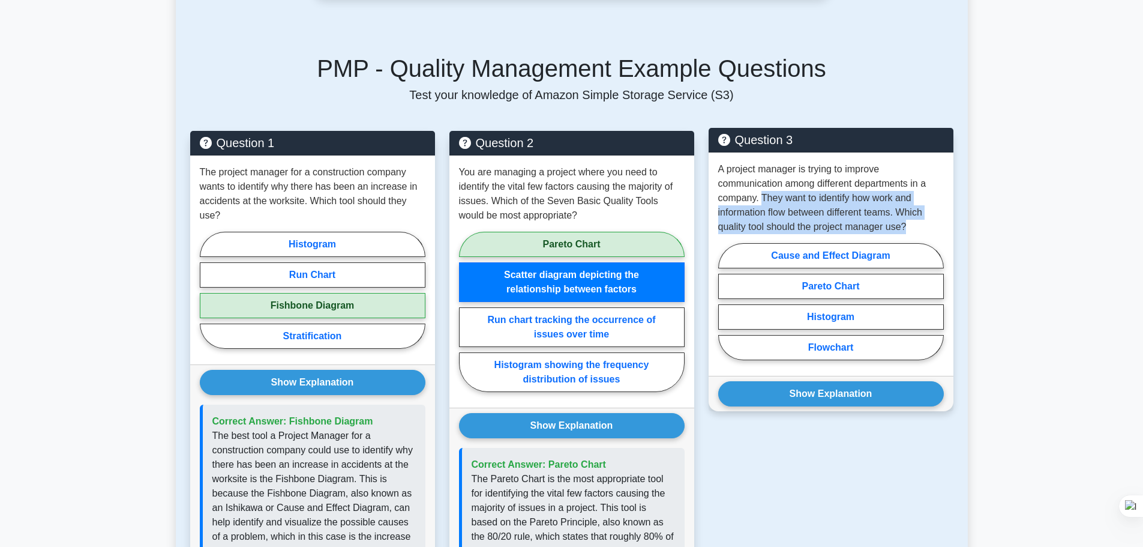
drag, startPoint x: 761, startPoint y: 197, endPoint x: 924, endPoint y: 225, distance: 165.6
click at [924, 225] on p "A project manager is trying to improve communication among different department…" at bounding box center [831, 198] width 226 height 72
click at [928, 200] on p "A project manager is trying to improve communication among different department…" at bounding box center [831, 198] width 226 height 72
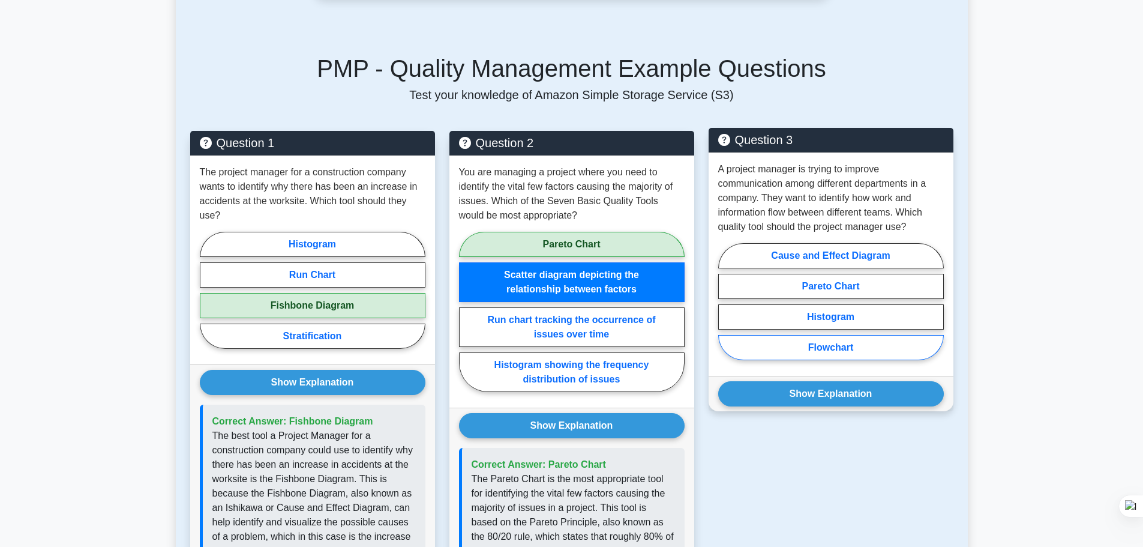
click at [844, 345] on label "Flowchart" at bounding box center [831, 347] width 226 height 25
click at [726, 309] on input "Flowchart" at bounding box center [722, 305] width 8 height 8
radio input "true"
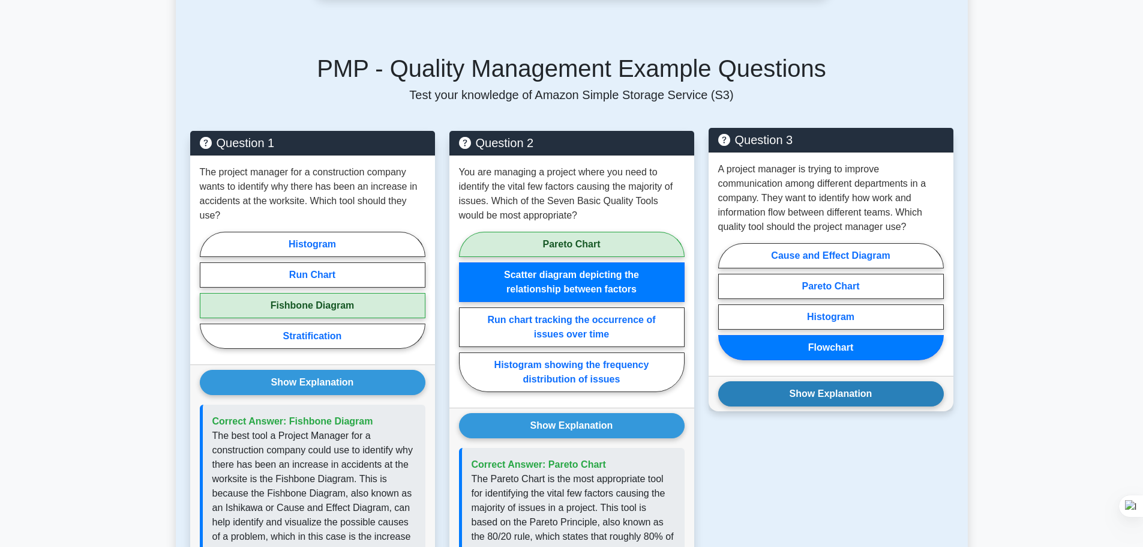
click at [866, 397] on button "Show Explanation" at bounding box center [831, 393] width 226 height 25
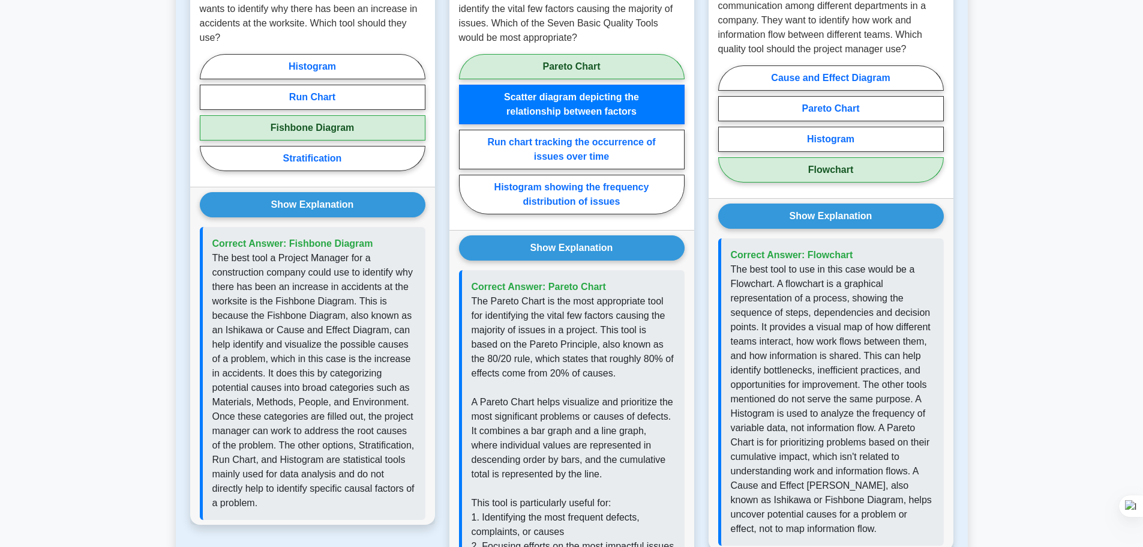
scroll to position [1020, 0]
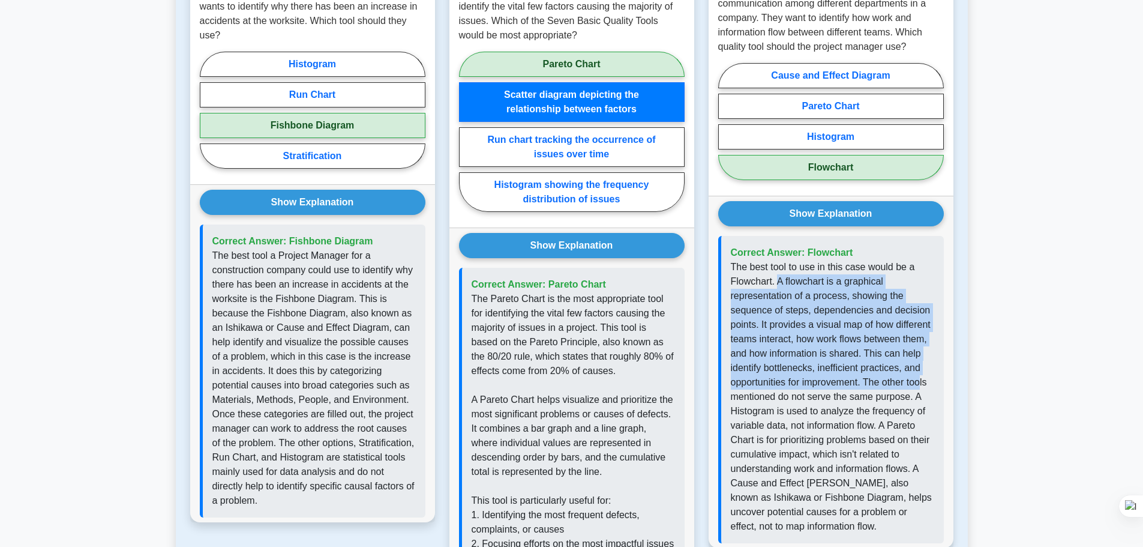
drag, startPoint x: 776, startPoint y: 281, endPoint x: 924, endPoint y: 383, distance: 179.6
click at [925, 387] on p "The best tool to use in this case would be a Flowchart. A flowchart is a graphi…" at bounding box center [832, 397] width 203 height 274
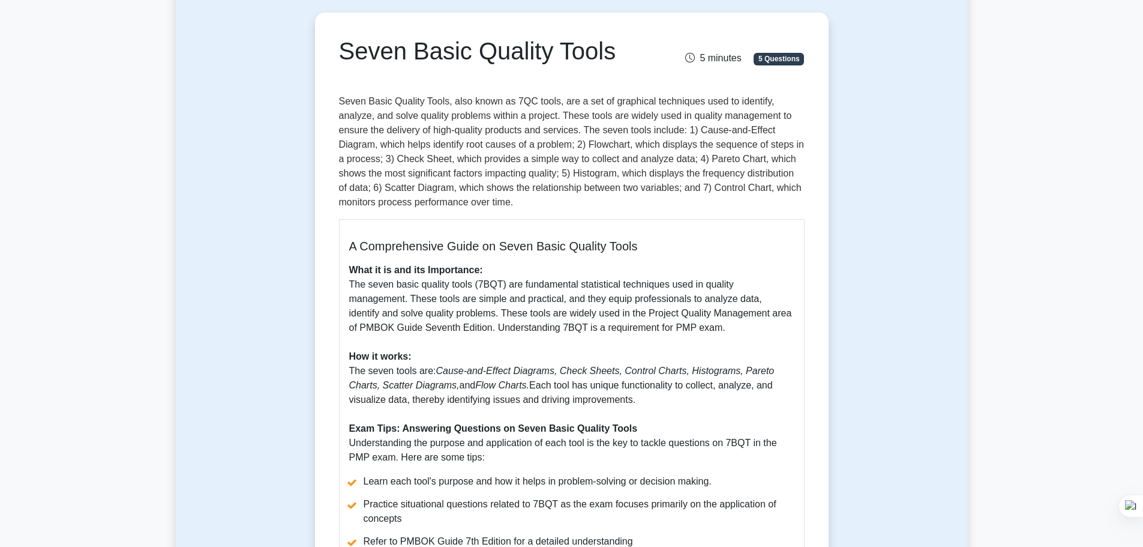
scroll to position [60, 0]
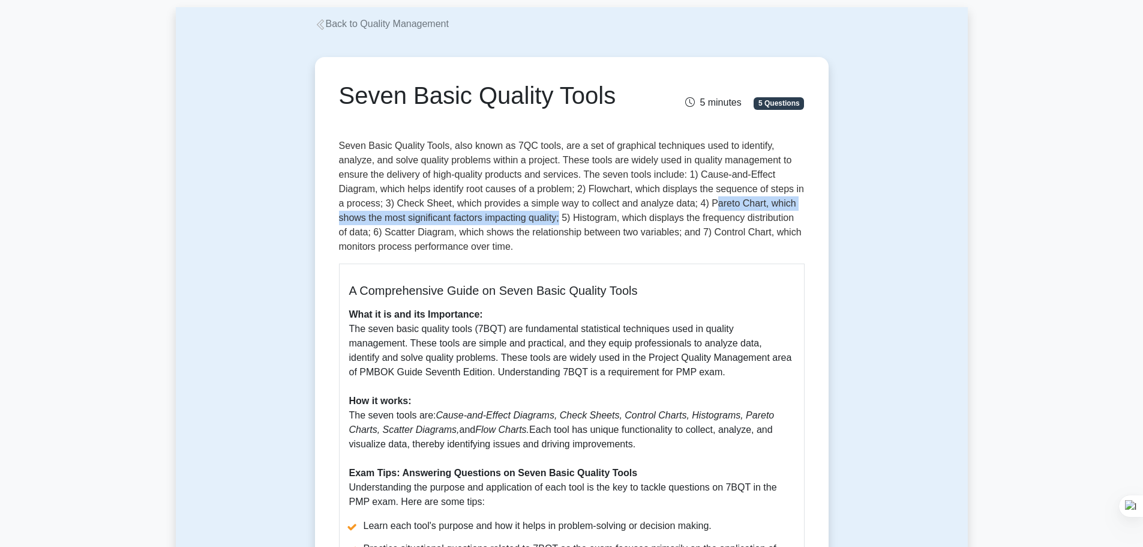
drag, startPoint x: 650, startPoint y: 205, endPoint x: 490, endPoint y: 215, distance: 160.6
click at [490, 215] on p "Seven Basic Quality Tools, also known as 7QC tools, are a set of graphical tech…" at bounding box center [572, 196] width 466 height 115
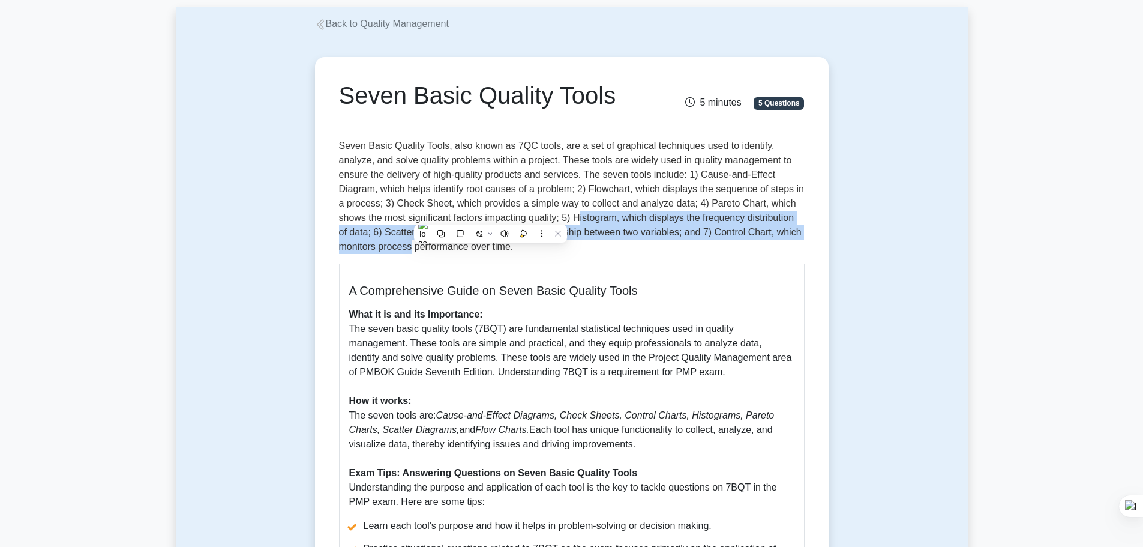
drag, startPoint x: 509, startPoint y: 216, endPoint x: 805, endPoint y: 233, distance: 296.3
click at [805, 233] on div "Seven Basic Quality Tools 5 minutes 5 Questions A Comprehensive Guide on Seven …" at bounding box center [572, 415] width 504 height 707
click at [431, 232] on p "Seven Basic Quality Tools, also known as 7QC tools, are a set of graphical tech…" at bounding box center [572, 196] width 466 height 115
click at [428, 236] on p "Seven Basic Quality Tools, also known as 7QC tools, are a set of graphical tech…" at bounding box center [572, 196] width 466 height 115
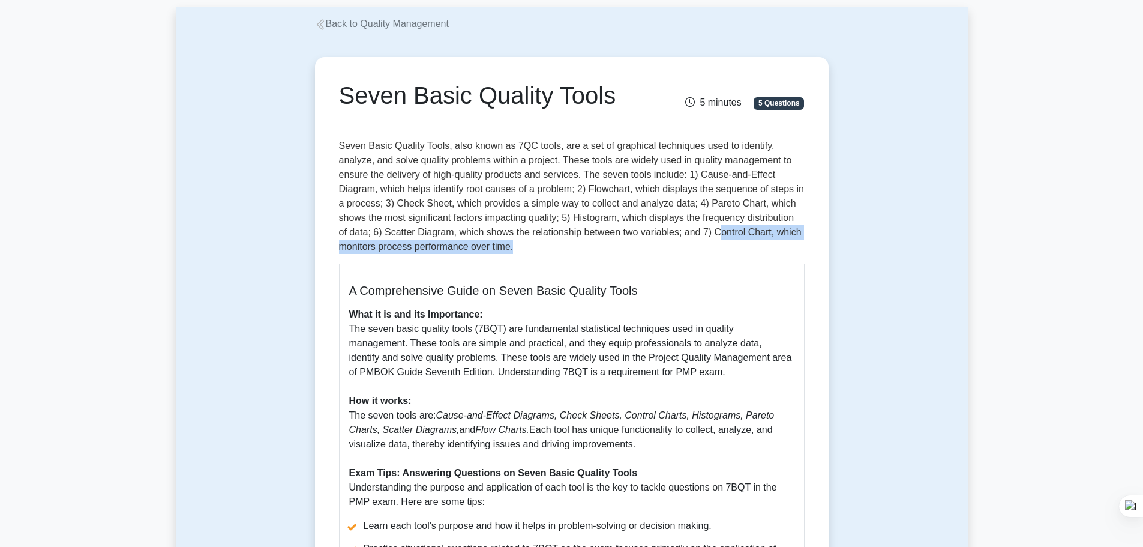
drag, startPoint x: 638, startPoint y: 233, endPoint x: 797, endPoint y: 244, distance: 158.8
click at [797, 244] on p "Seven Basic Quality Tools, also known as 7QC tools, are a set of graphical tech…" at bounding box center [572, 196] width 466 height 115
click at [541, 249] on p "Seven Basic Quality Tools, also known as 7QC tools, are a set of graphical tech…" at bounding box center [572, 196] width 466 height 115
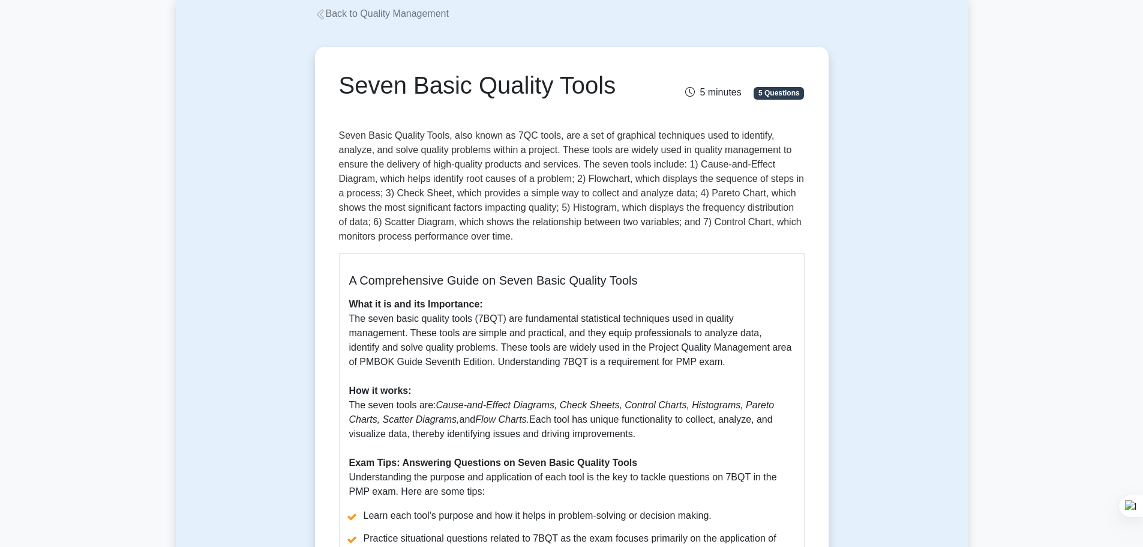
scroll to position [0, 0]
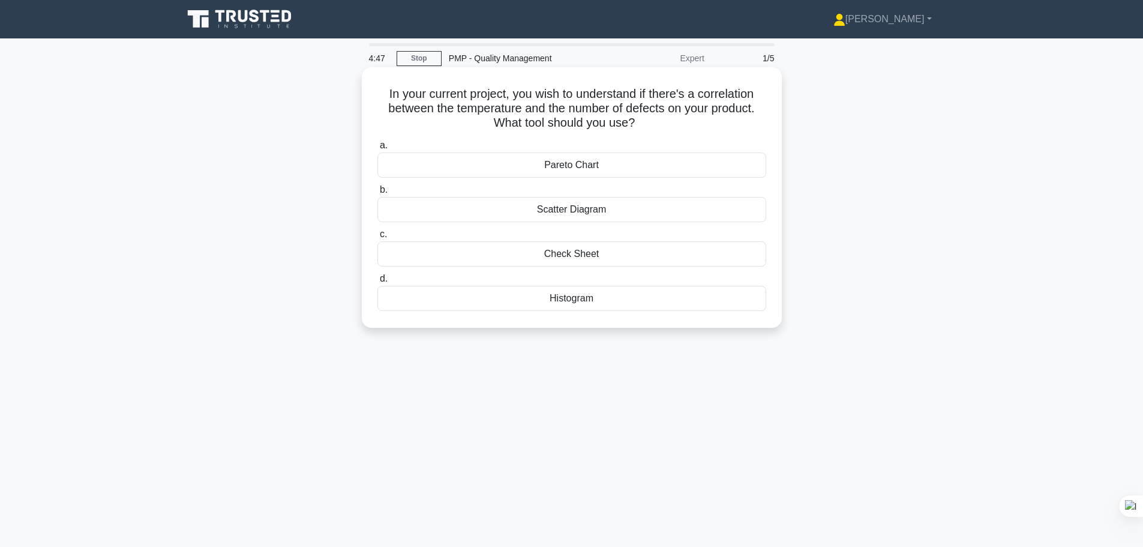
click at [582, 214] on div "Scatter Diagram" at bounding box center [571, 209] width 389 height 25
click at [377, 194] on input "b. Scatter Diagram" at bounding box center [377, 190] width 0 height 8
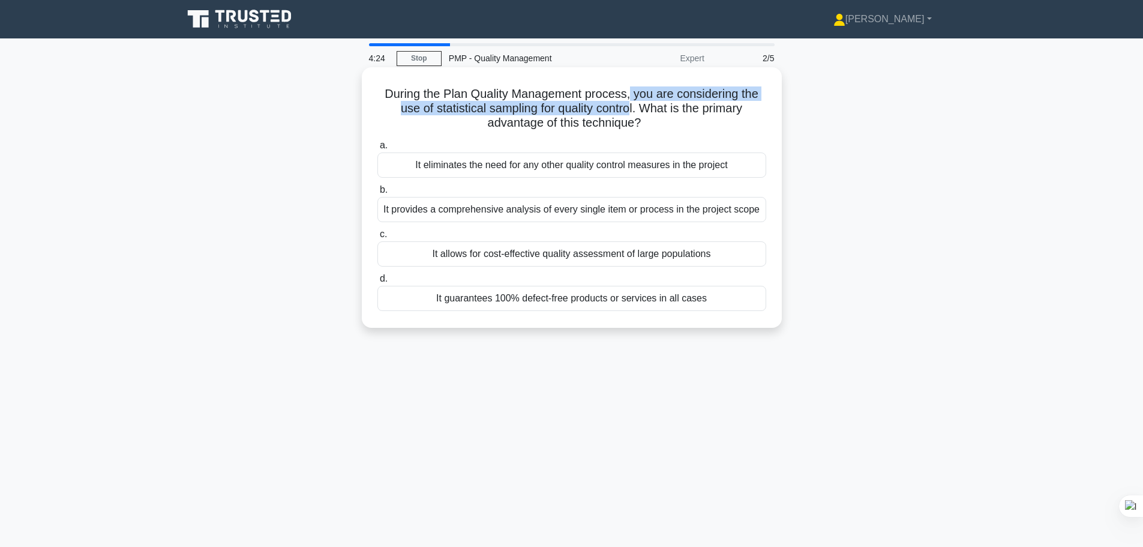
drag, startPoint x: 632, startPoint y: 92, endPoint x: 632, endPoint y: 108, distance: 15.6
click at [632, 108] on h5 "During the Plan Quality Management process, you are considering the use of stat…" at bounding box center [571, 108] width 391 height 44
click at [702, 94] on h5 "During the Plan Quality Management process, you are considering the use of stat…" at bounding box center [571, 108] width 391 height 44
drag, startPoint x: 745, startPoint y: 95, endPoint x: 634, endPoint y: 107, distance: 111.0
click at [634, 107] on h5 "During the Plan Quality Management process, you are considering the use of stat…" at bounding box center [571, 108] width 391 height 44
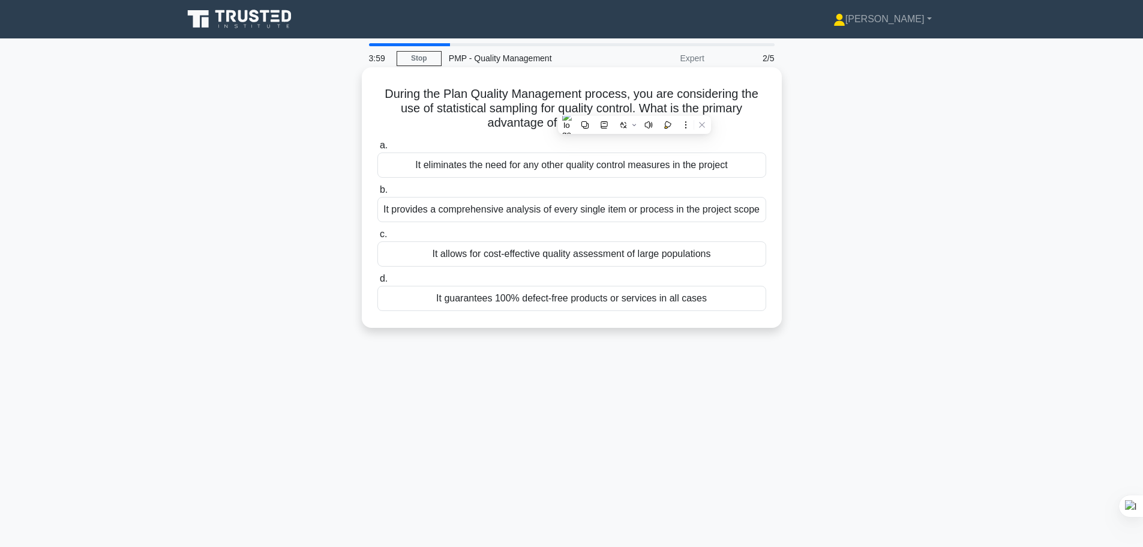
click at [572, 212] on div "It provides a comprehensive analysis of every single item or process in the pro…" at bounding box center [571, 209] width 389 height 25
click at [377, 194] on input "b. It provides a comprehensive analysis of every single item or process in the …" at bounding box center [377, 190] width 0 height 8
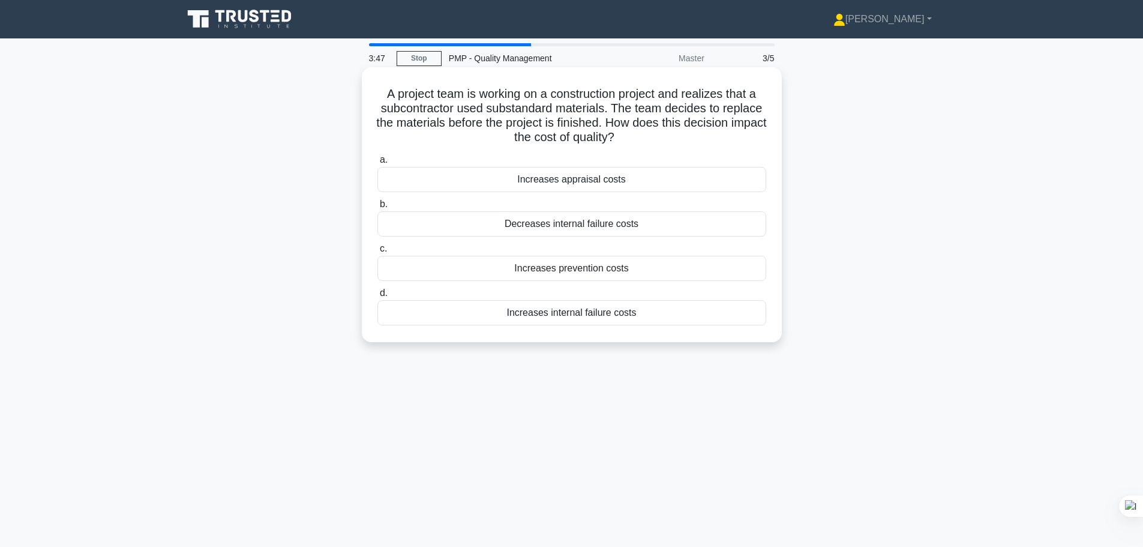
drag, startPoint x: 666, startPoint y: 96, endPoint x: 644, endPoint y: 136, distance: 45.4
click at [644, 136] on h5 "A project team is working on a construction project and realizes that a subcont…" at bounding box center [571, 115] width 391 height 59
click at [526, 116] on h5 "A project team is working on a construction project and realizes that a subcont…" at bounding box center [571, 115] width 391 height 59
drag, startPoint x: 660, startPoint y: 93, endPoint x: 389, endPoint y: 95, distance: 270.6
click at [389, 95] on h5 "A project team is working on a construction project and realizes that a subcont…" at bounding box center [571, 115] width 391 height 59
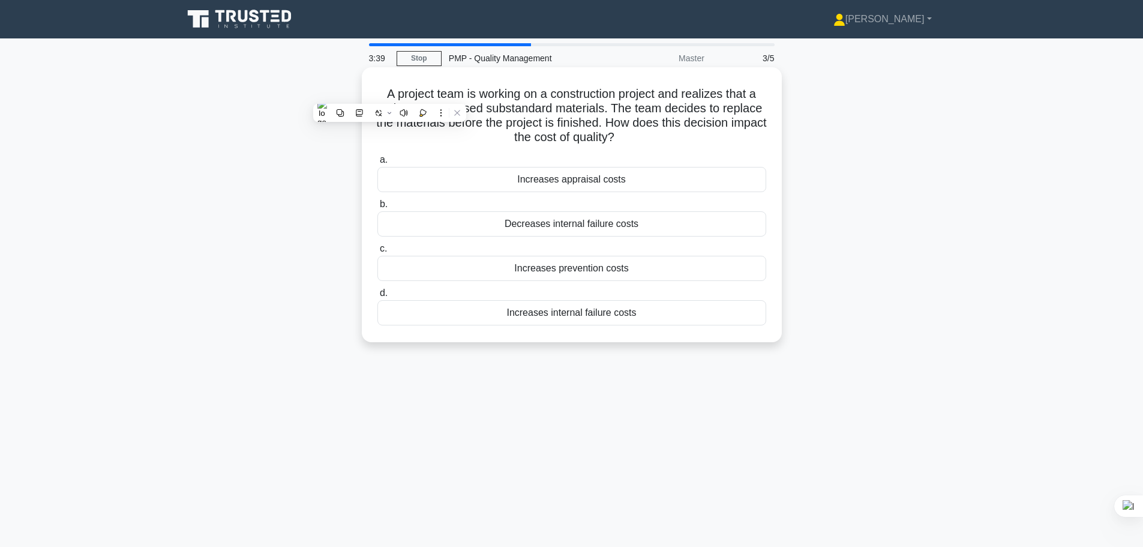
click at [611, 117] on h5 "A project team is working on a construction project and realizes that a subcont…" at bounding box center [571, 115] width 391 height 59
drag, startPoint x: 488, startPoint y: 111, endPoint x: 605, endPoint y: 108, distance: 117.0
click at [605, 108] on h5 "A project team is working on a construction project and realizes that a subcont…" at bounding box center [571, 115] width 391 height 59
click at [719, 110] on h5 "A project team is working on a construction project and realizes that a subcont…" at bounding box center [571, 115] width 391 height 59
drag, startPoint x: 628, startPoint y: 125, endPoint x: 751, endPoint y: 134, distance: 122.7
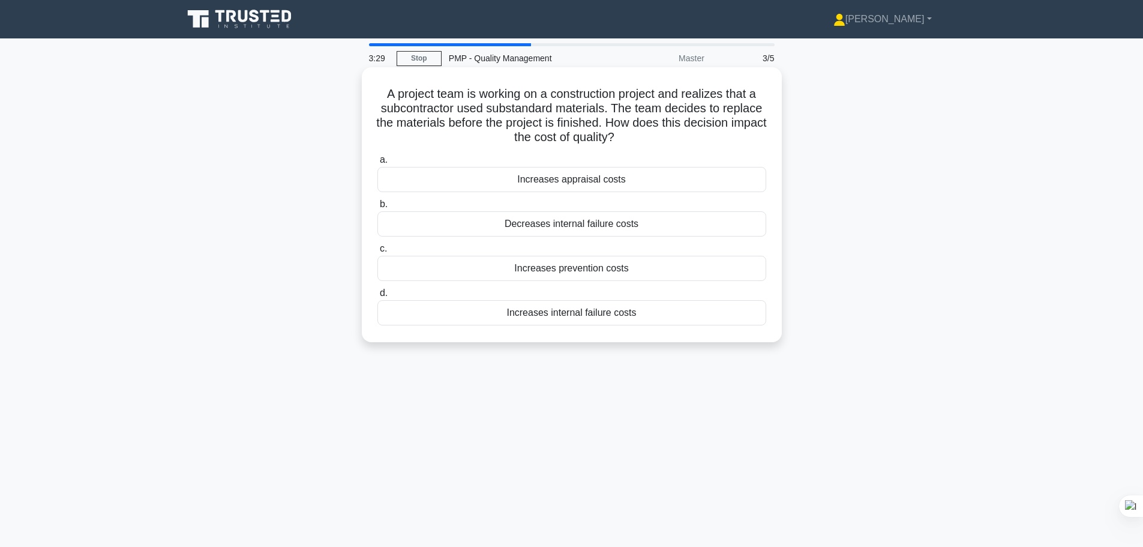
click at [751, 134] on h5 "A project team is working on a construction project and realizes that a subcont…" at bounding box center [571, 115] width 391 height 59
click at [702, 134] on h5 "A project team is working on a construction project and realizes that a subcont…" at bounding box center [571, 115] width 391 height 59
click at [638, 229] on div "Decreases internal failure costs" at bounding box center [571, 223] width 389 height 25
click at [377, 208] on input "b. Decreases internal failure costs" at bounding box center [377, 204] width 0 height 8
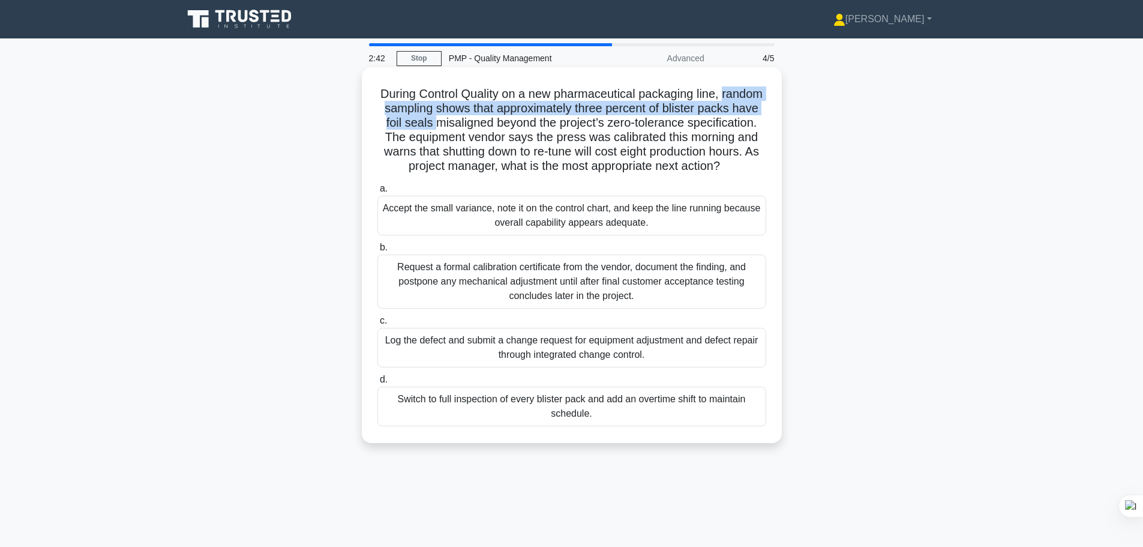
drag, startPoint x: 388, startPoint y: 109, endPoint x: 503, endPoint y: 119, distance: 115.7
click at [503, 119] on h5 "During Control Quality on a new pharmaceutical packaging line, random sampling …" at bounding box center [571, 130] width 391 height 88
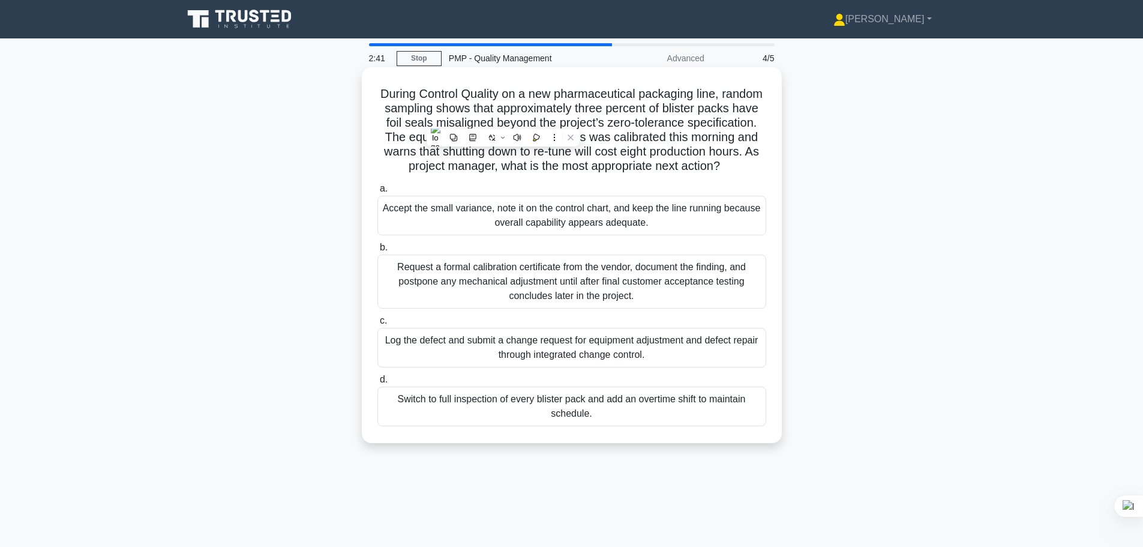
click at [554, 121] on h5 "During Control Quality on a new pharmaceutical packaging line, random sampling …" at bounding box center [571, 130] width 391 height 88
drag, startPoint x: 628, startPoint y: 137, endPoint x: 761, endPoint y: 185, distance: 141.8
click at [761, 174] on h5 "During Control Quality on a new pharmaceutical packaging line, random sampling …" at bounding box center [571, 130] width 391 height 88
click at [679, 174] on h5 "During Control Quality on a new pharmaceutical packaging line, random sampling …" at bounding box center [571, 130] width 391 height 88
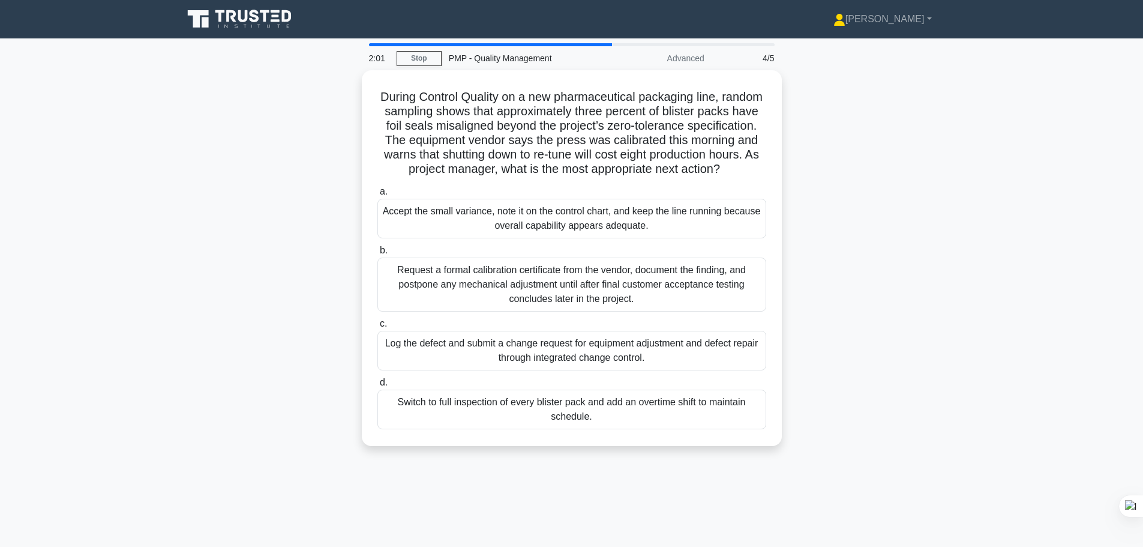
click at [670, 370] on div "Log the defect and submit a change request for equipment adjustment and defect …" at bounding box center [571, 351] width 389 height 40
click at [377, 328] on input "c. Log the defect and submit a change request for equipment adjustment and defe…" at bounding box center [377, 324] width 0 height 8
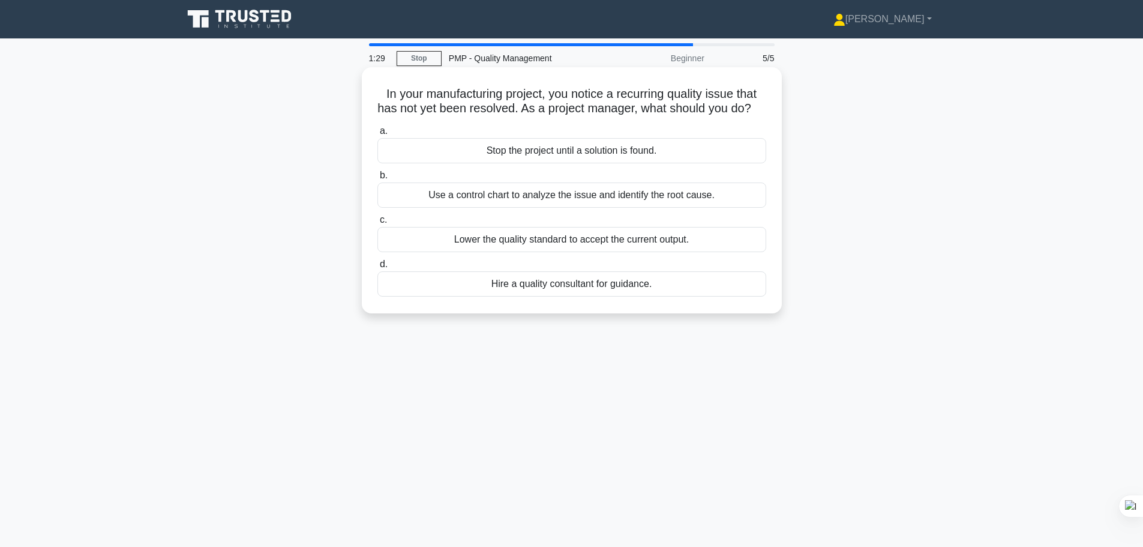
click at [690, 208] on div "Use a control chart to analyze the issue and identify the root cause." at bounding box center [571, 194] width 389 height 25
click at [377, 179] on input "b. Use a control chart to analyze the issue and identify the root cause." at bounding box center [377, 176] width 0 height 8
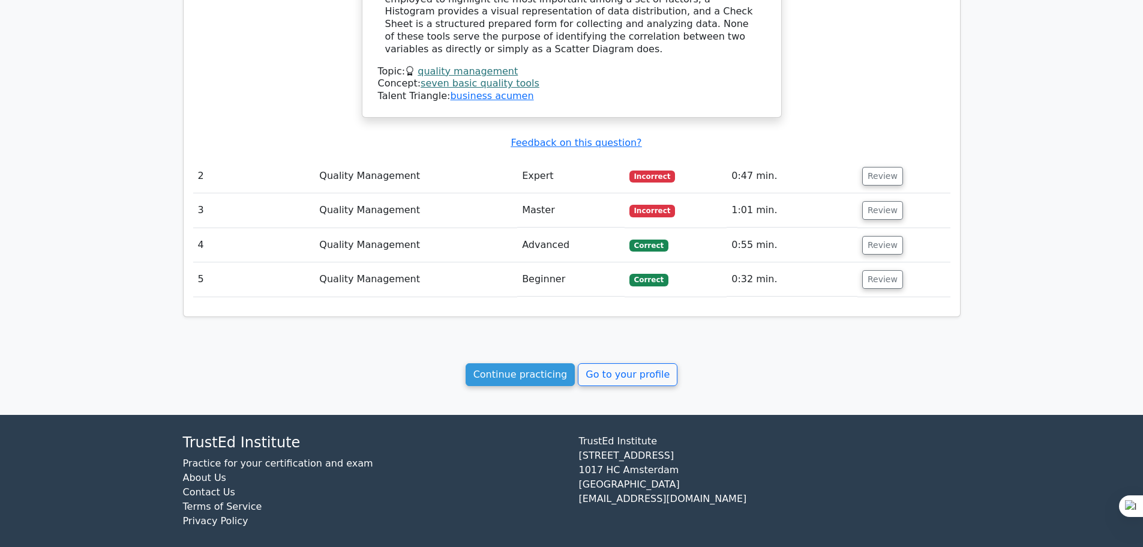
scroll to position [998, 0]
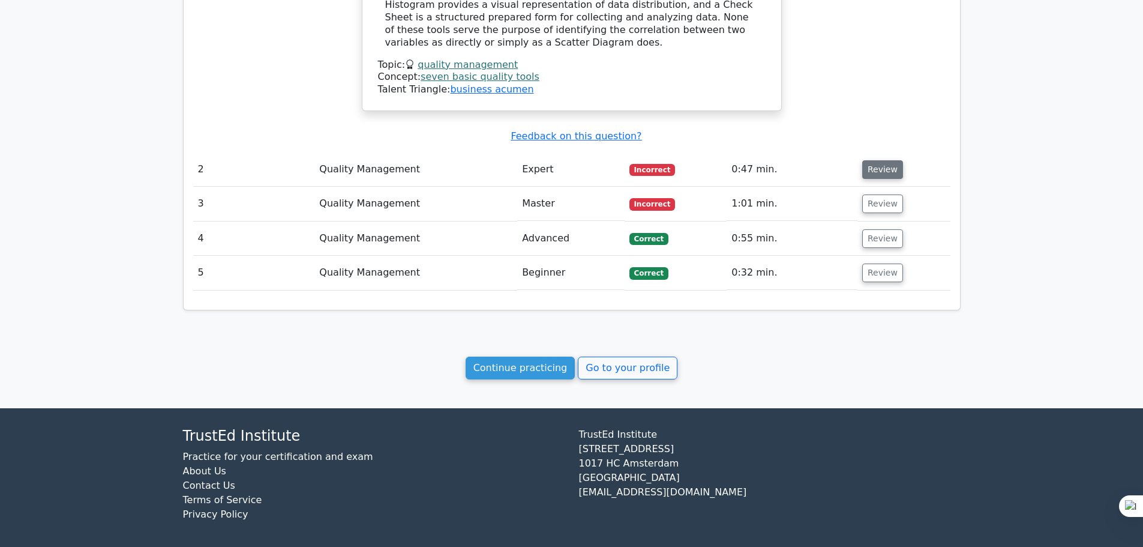
click at [879, 163] on button "Review" at bounding box center [882, 169] width 41 height 19
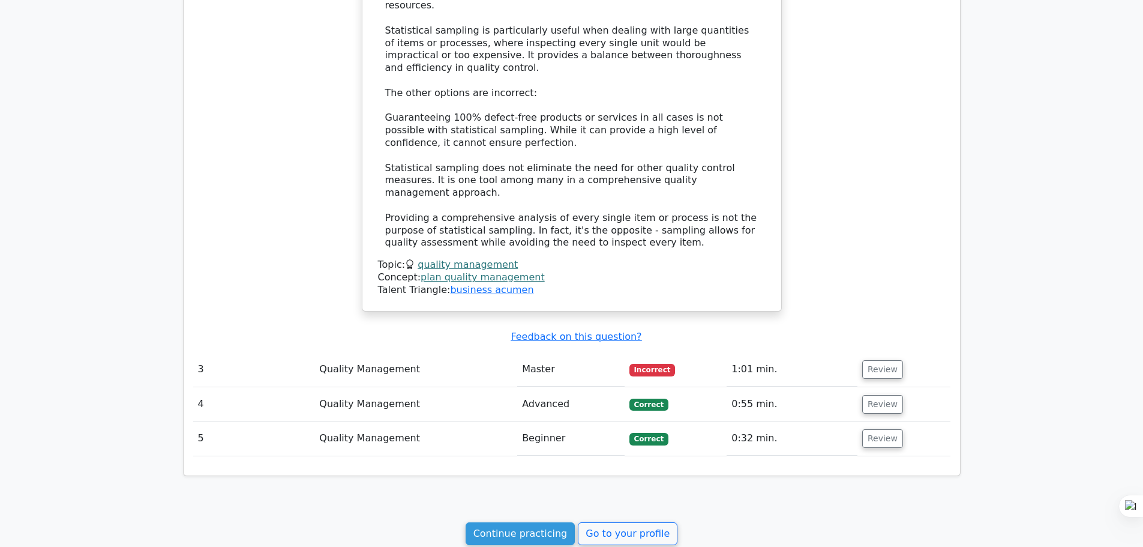
scroll to position [1538, 0]
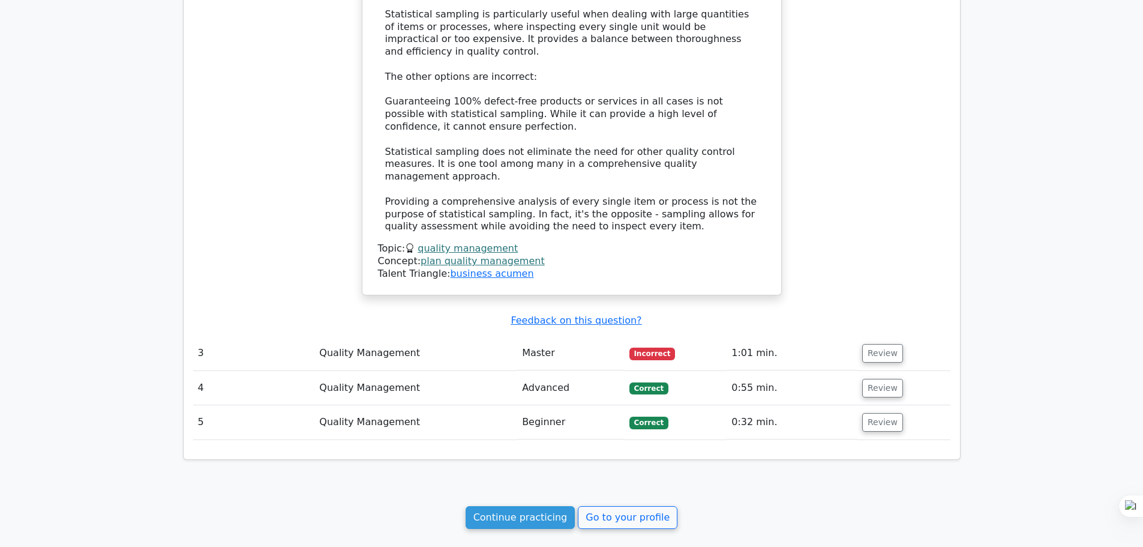
click at [364, 336] on td "Quality Management" at bounding box center [415, 353] width 203 height 34
click at [875, 344] on button "Review" at bounding box center [882, 353] width 41 height 19
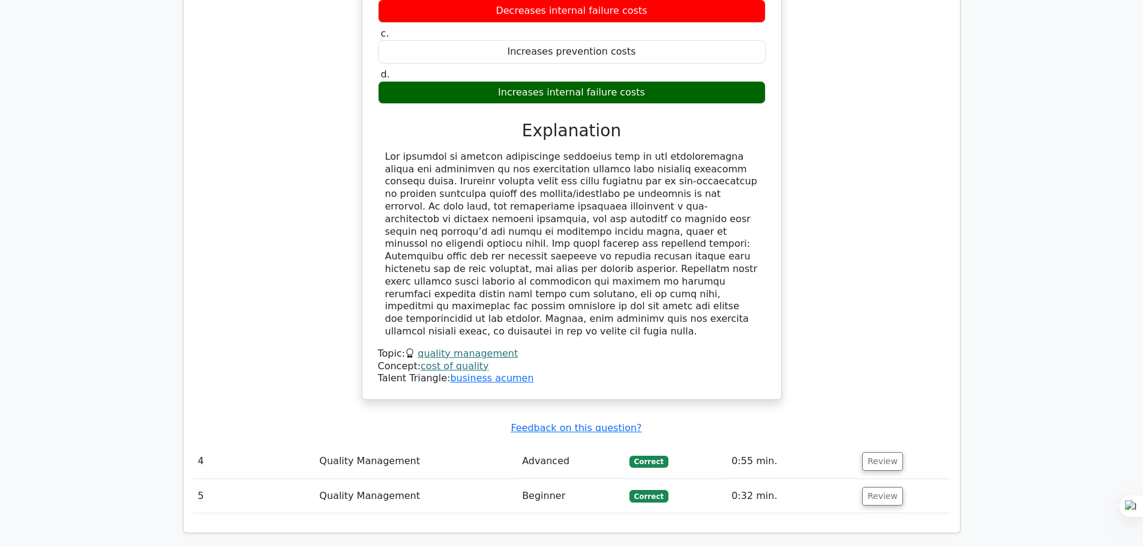
scroll to position [2138, 0]
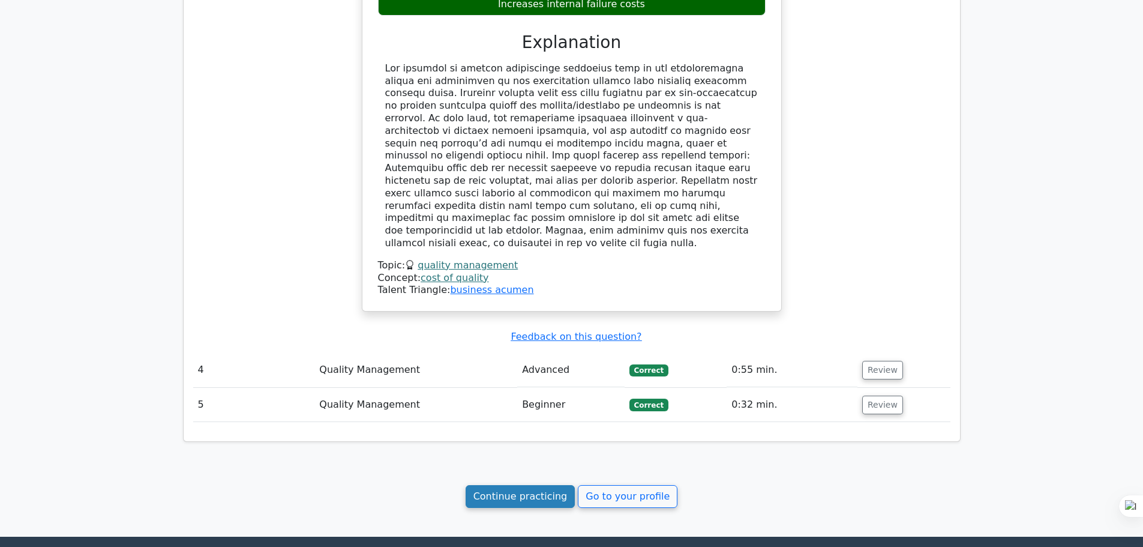
click at [538, 485] on link "Continue practicing" at bounding box center [521, 496] width 110 height 23
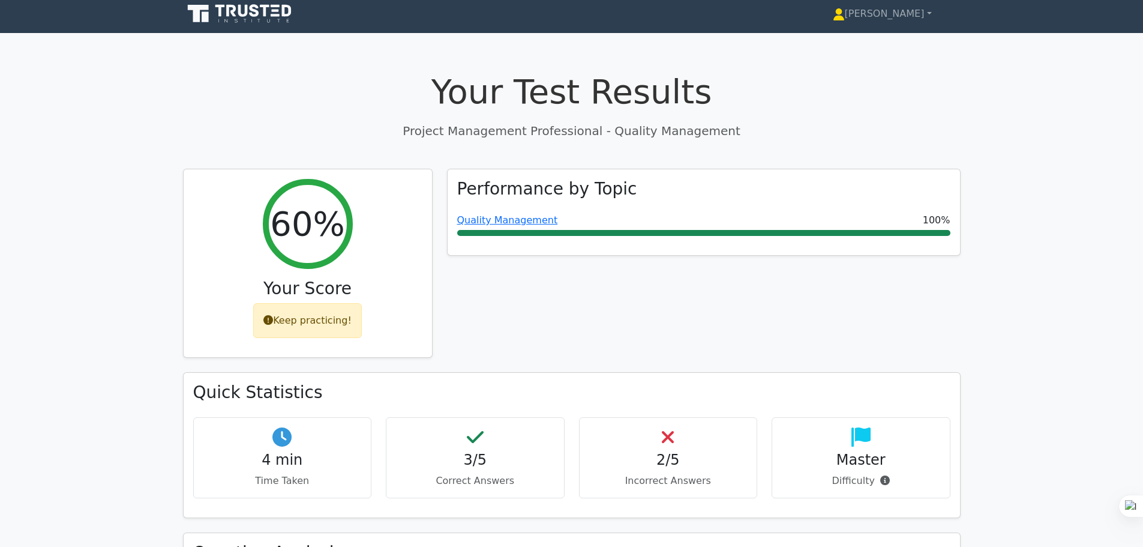
scroll to position [0, 0]
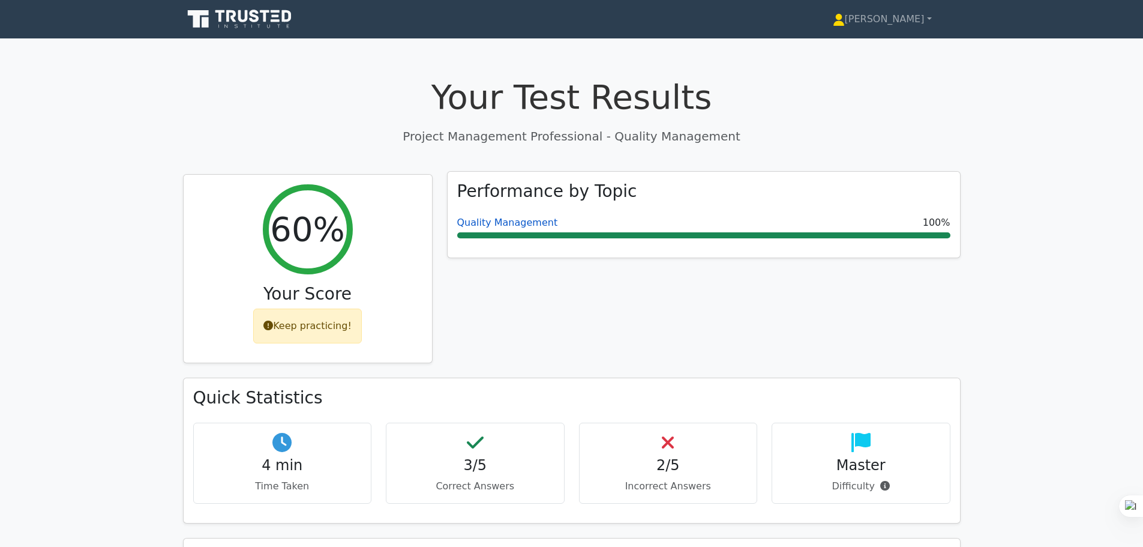
click at [496, 223] on link "Quality Management" at bounding box center [507, 222] width 101 height 11
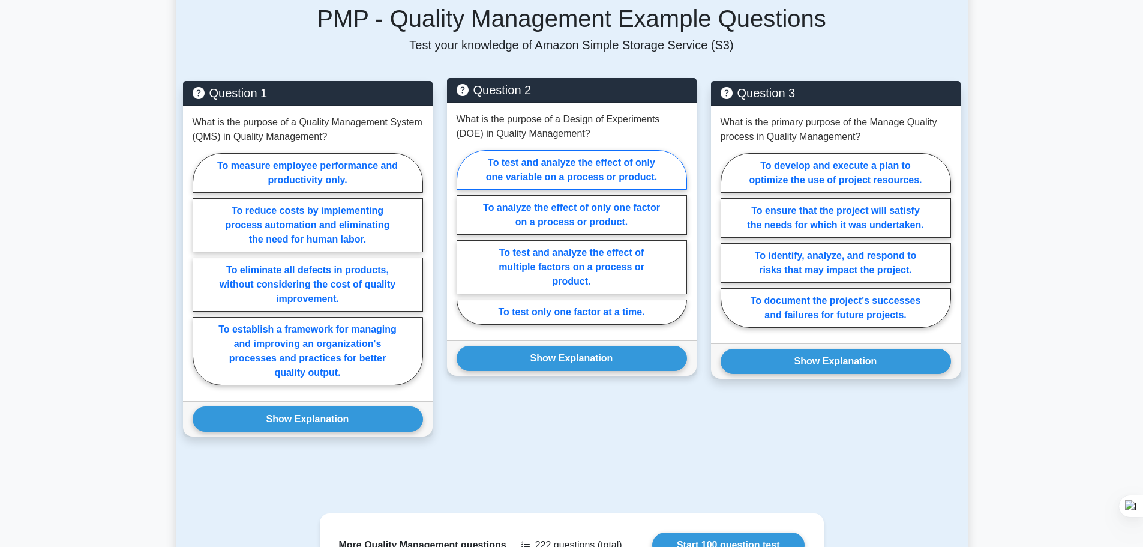
scroll to position [1021, 0]
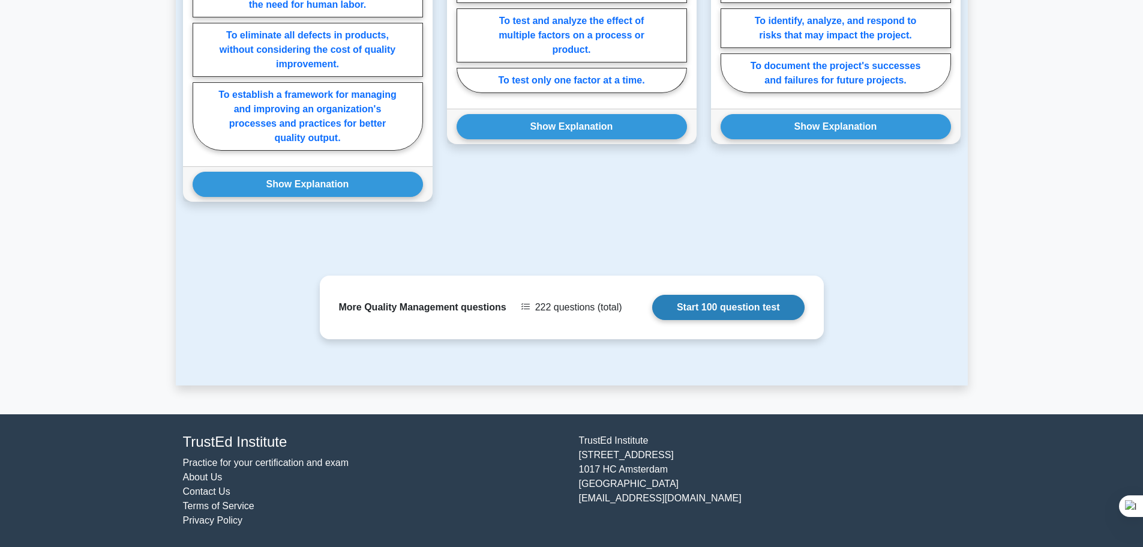
click at [698, 315] on link "Start 100 question test" at bounding box center [728, 307] width 152 height 25
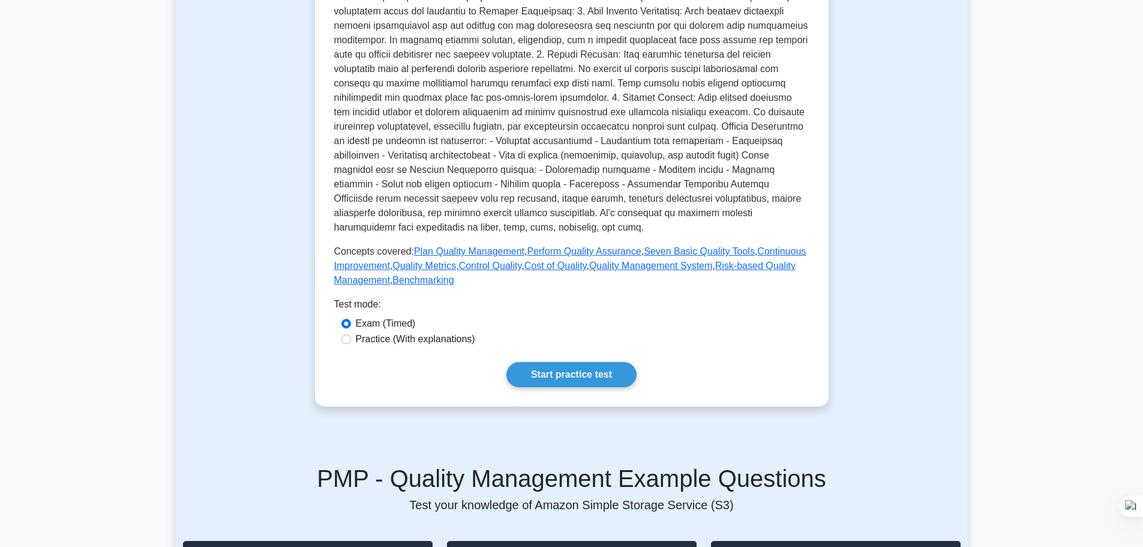
scroll to position [301, 0]
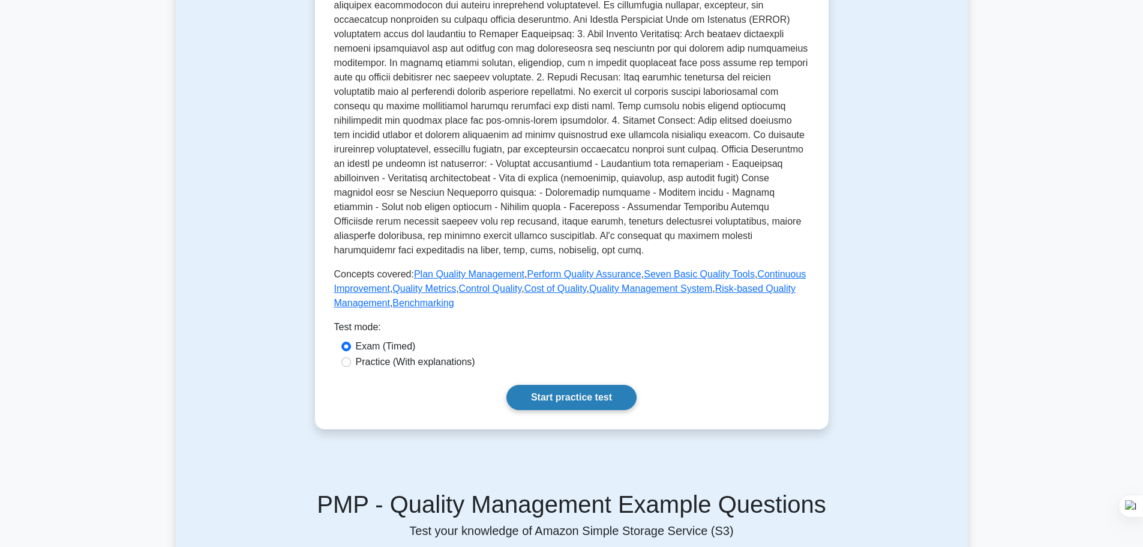
click at [597, 400] on link "Start practice test" at bounding box center [571, 397] width 130 height 25
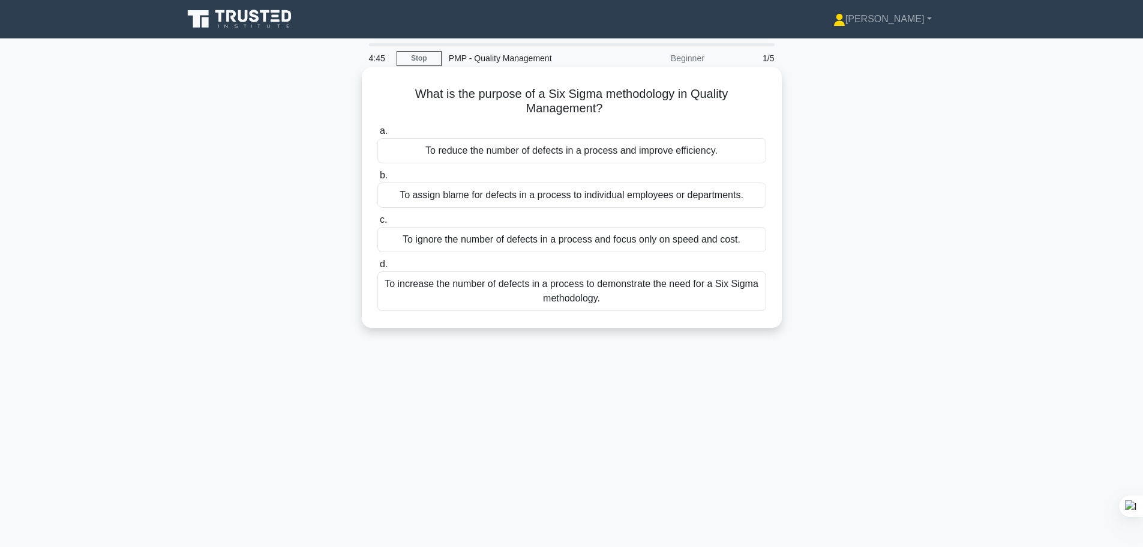
click at [618, 149] on div "To reduce the number of defects in a process and improve efficiency." at bounding box center [571, 150] width 389 height 25
click at [377, 135] on input "a. To reduce the number of defects in a process and improve efficiency." at bounding box center [377, 131] width 0 height 8
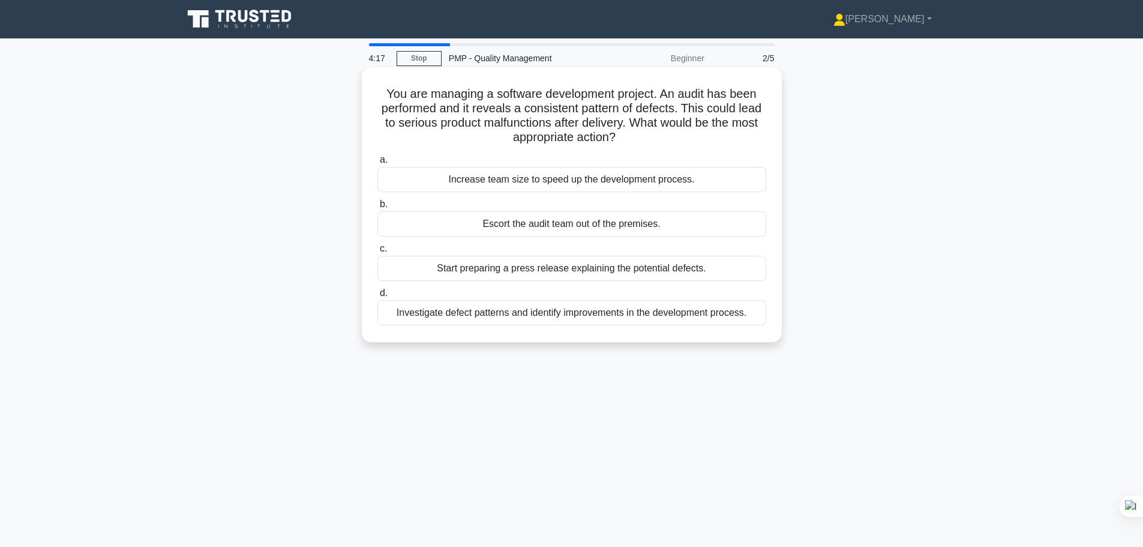
click at [658, 320] on div "Investigate defect patterns and identify improvements in the development proces…" at bounding box center [571, 312] width 389 height 25
click at [377, 297] on input "d. Investigate defect patterns and identify improvements in the development pro…" at bounding box center [377, 293] width 0 height 8
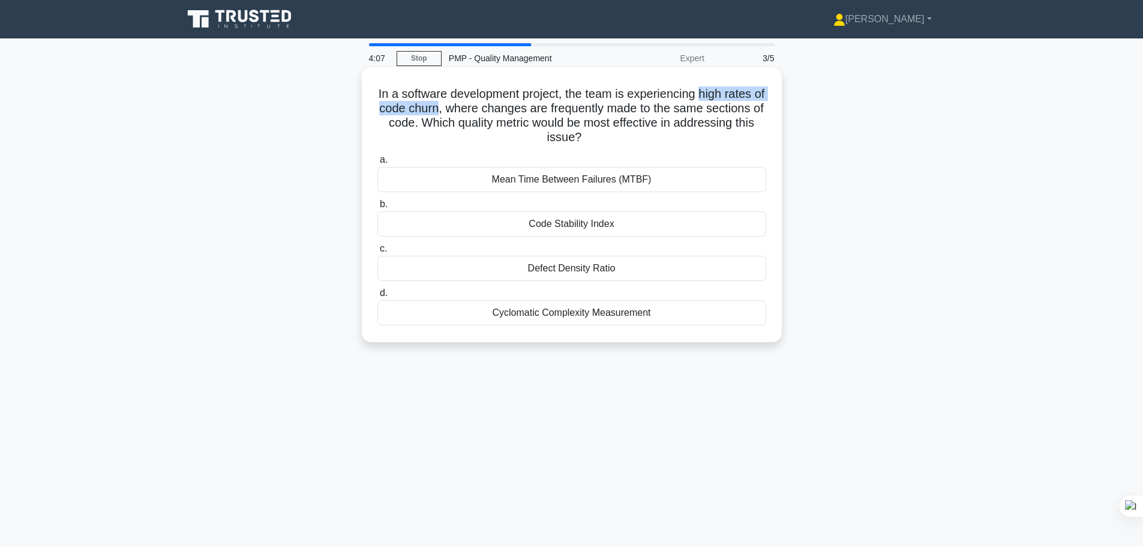
drag, startPoint x: 451, startPoint y: 110, endPoint x: 713, endPoint y: 98, distance: 261.9
click at [713, 98] on h5 "In a software development project, the team is experiencing high rates of code …" at bounding box center [571, 115] width 391 height 59
click at [508, 107] on h5 "In a software development project, the team is experiencing high rates of code …" at bounding box center [571, 115] width 391 height 59
click at [565, 273] on div "Defect Density Ratio" at bounding box center [571, 268] width 389 height 25
click at [377, 253] on input "c. Defect Density Ratio" at bounding box center [377, 249] width 0 height 8
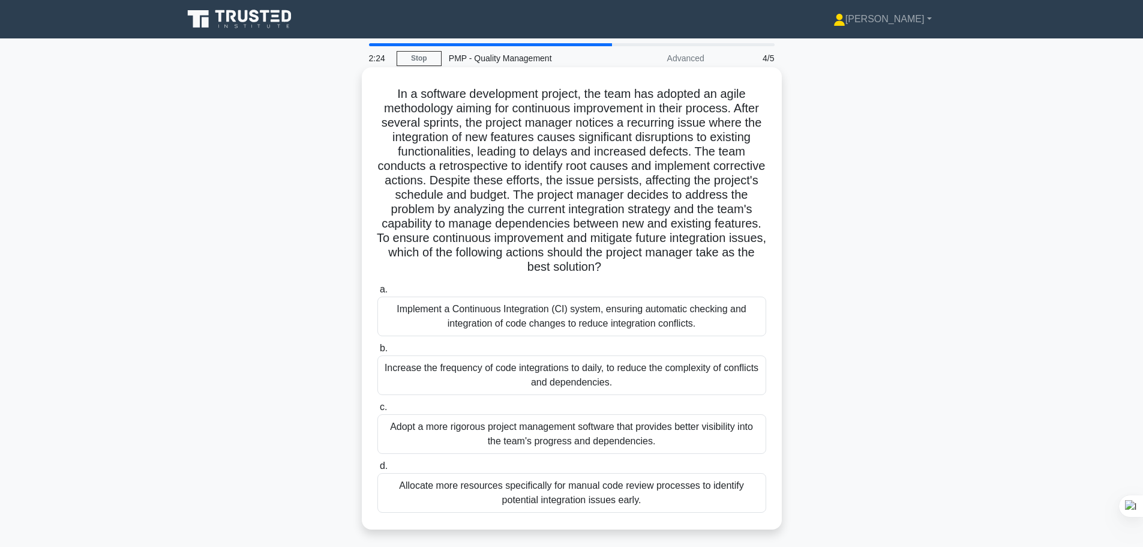
click at [628, 327] on div "Implement a Continuous Integration (CI) system, ensuring automatic checking and…" at bounding box center [571, 316] width 389 height 40
click at [377, 293] on input "a. Implement a Continuous Integration (CI) system, ensuring automatic checking …" at bounding box center [377, 290] width 0 height 8
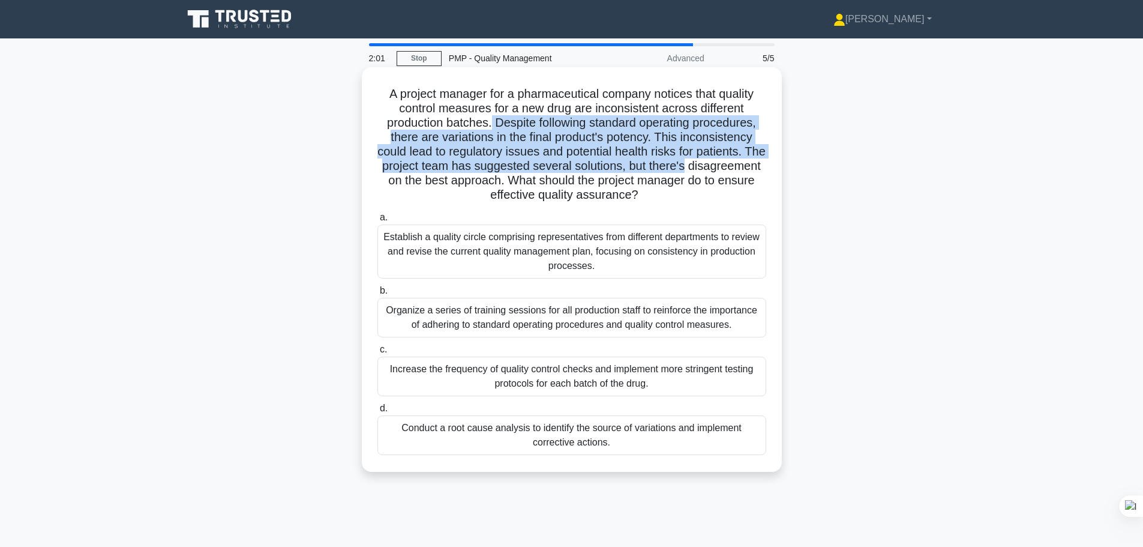
drag, startPoint x: 489, startPoint y: 122, endPoint x: 766, endPoint y: 164, distance: 279.7
click at [766, 164] on h5 "A project manager for a pharmaceutical company notices that quality control mea…" at bounding box center [571, 144] width 391 height 116
click at [612, 141] on h5 "A project manager for a pharmaceutical company notices that quality control mea…" at bounding box center [571, 144] width 391 height 116
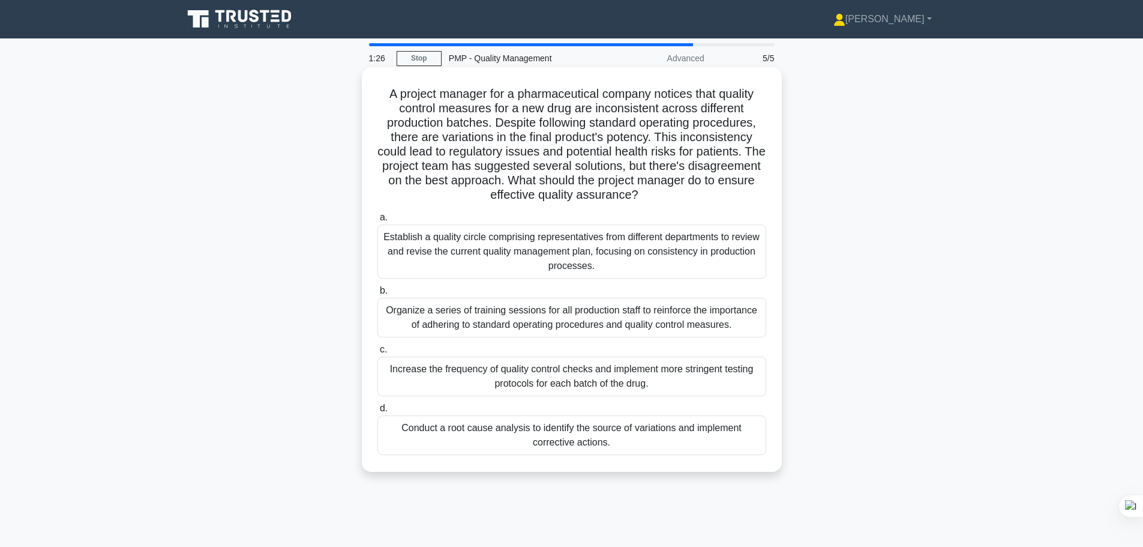
click at [631, 260] on div "Establish a quality circle comprising representatives from different department…" at bounding box center [571, 251] width 389 height 54
click at [377, 221] on input "a. Establish a quality circle comprising representatives from different departm…" at bounding box center [377, 218] width 0 height 8
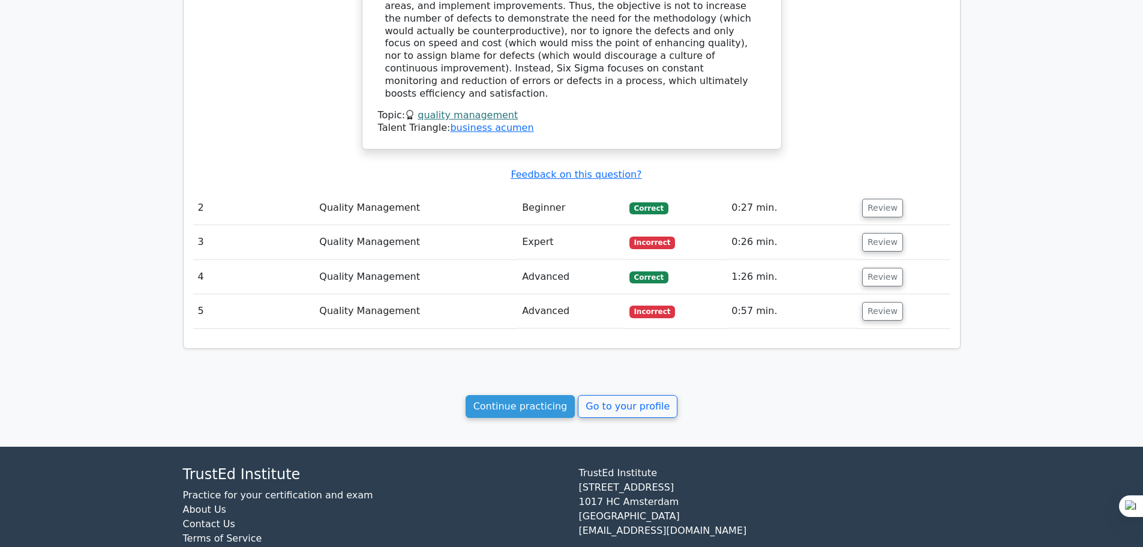
scroll to position [1008, 0]
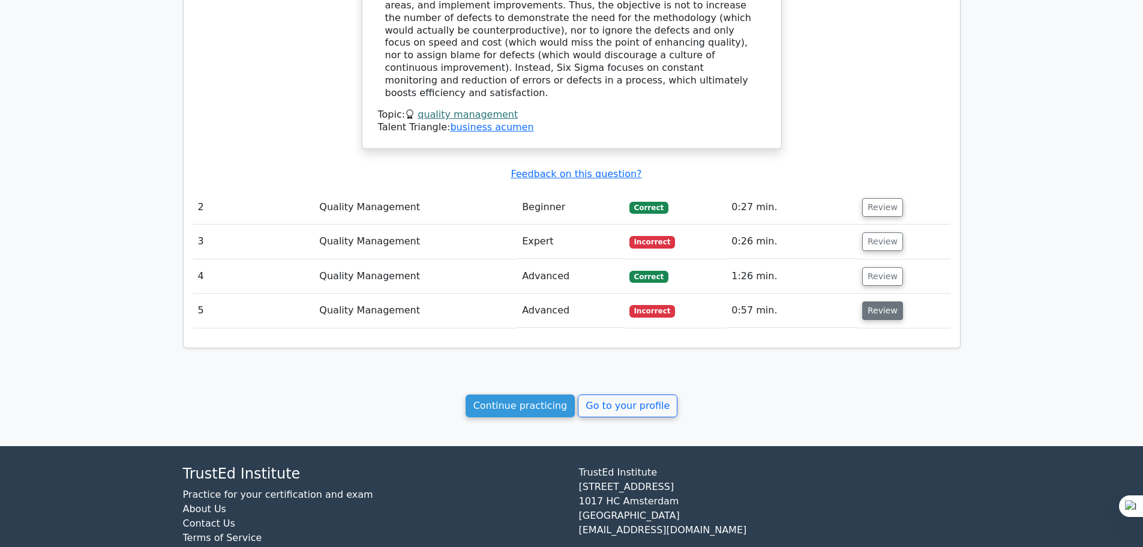
click at [871, 301] on button "Review" at bounding box center [882, 310] width 41 height 19
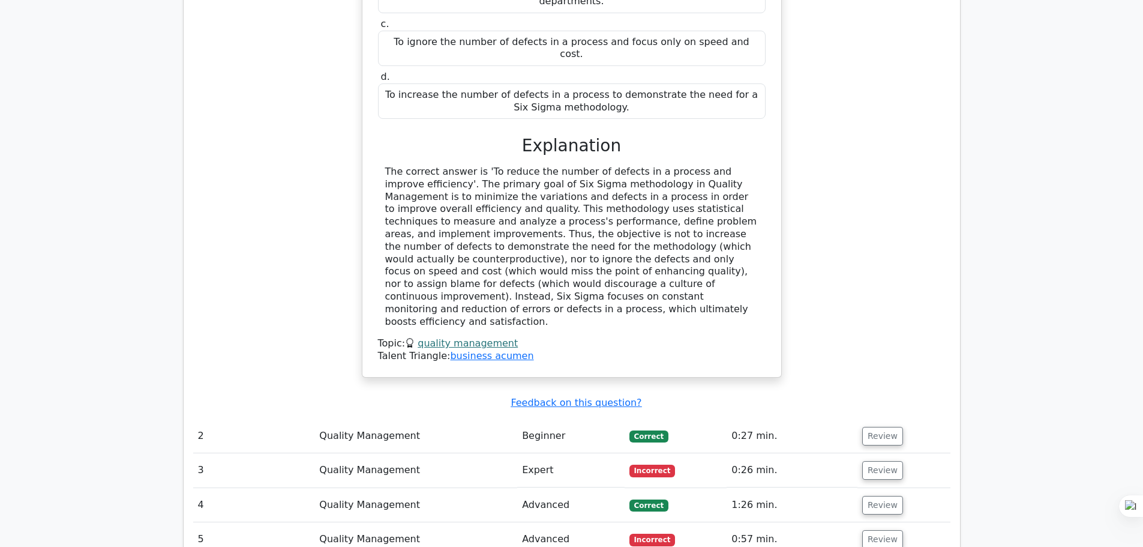
scroll to position [768, 0]
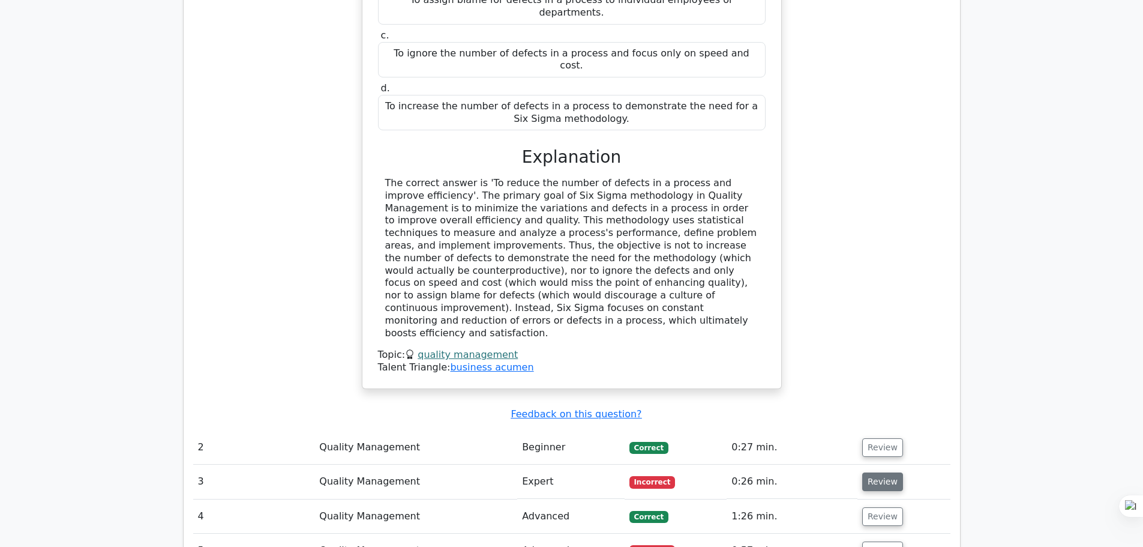
click at [871, 472] on button "Review" at bounding box center [882, 481] width 41 height 19
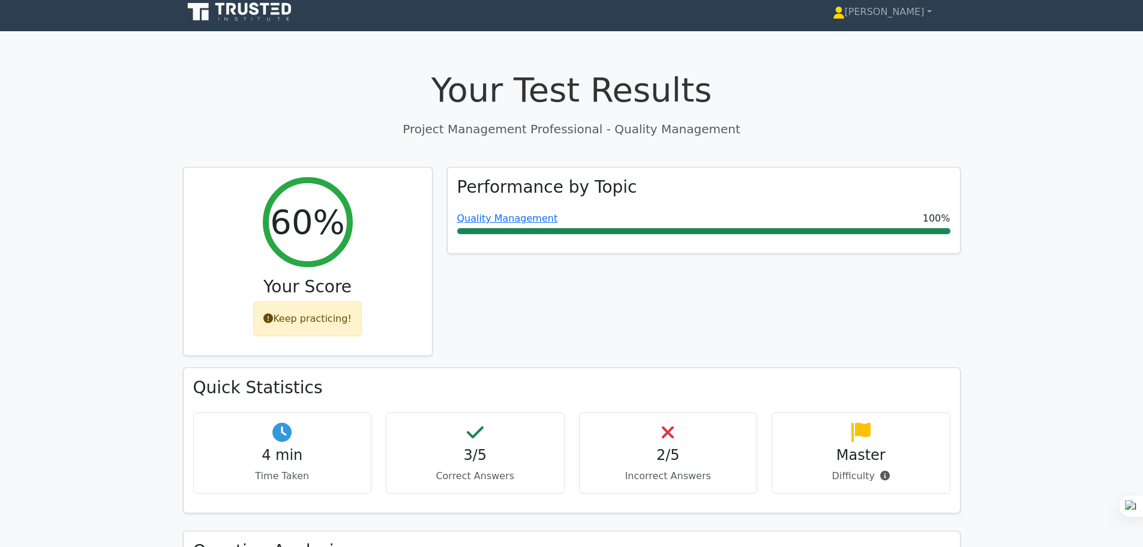
scroll to position [0, 0]
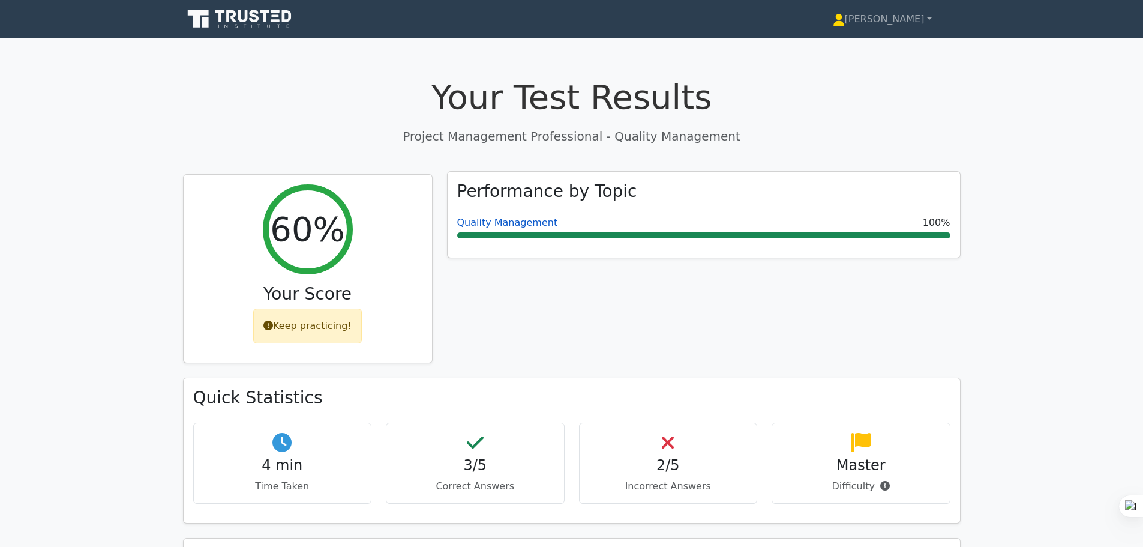
click at [487, 221] on link "Quality Management" at bounding box center [507, 222] width 101 height 11
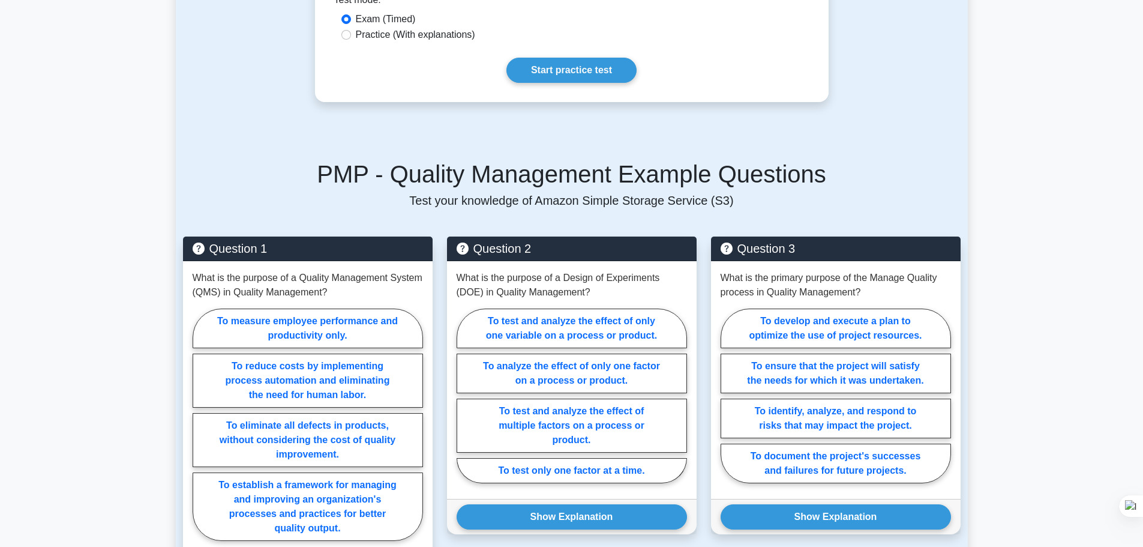
scroll to position [540, 0]
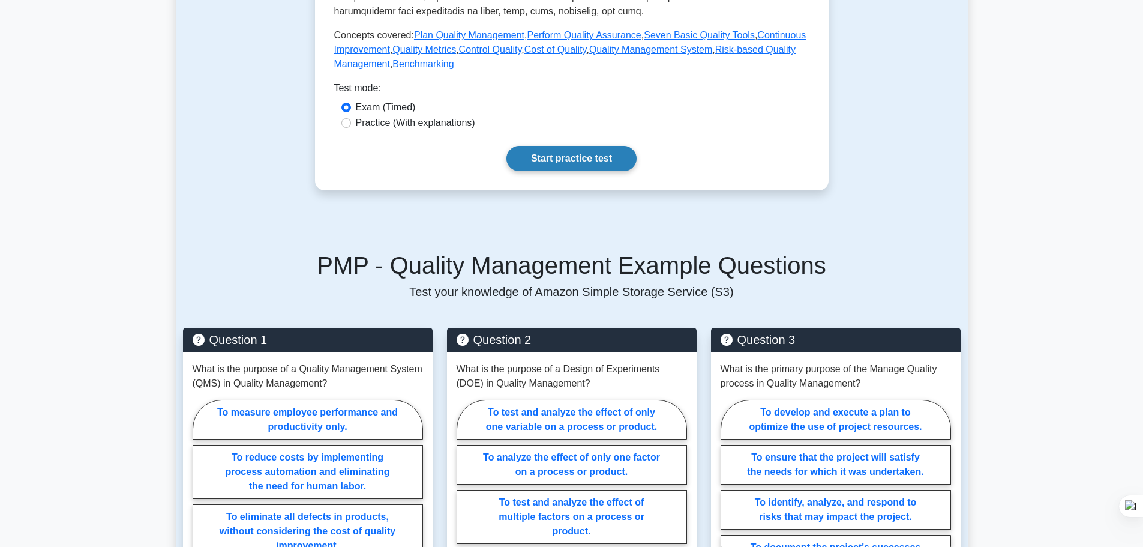
click at [554, 157] on link "Start practice test" at bounding box center [571, 158] width 130 height 25
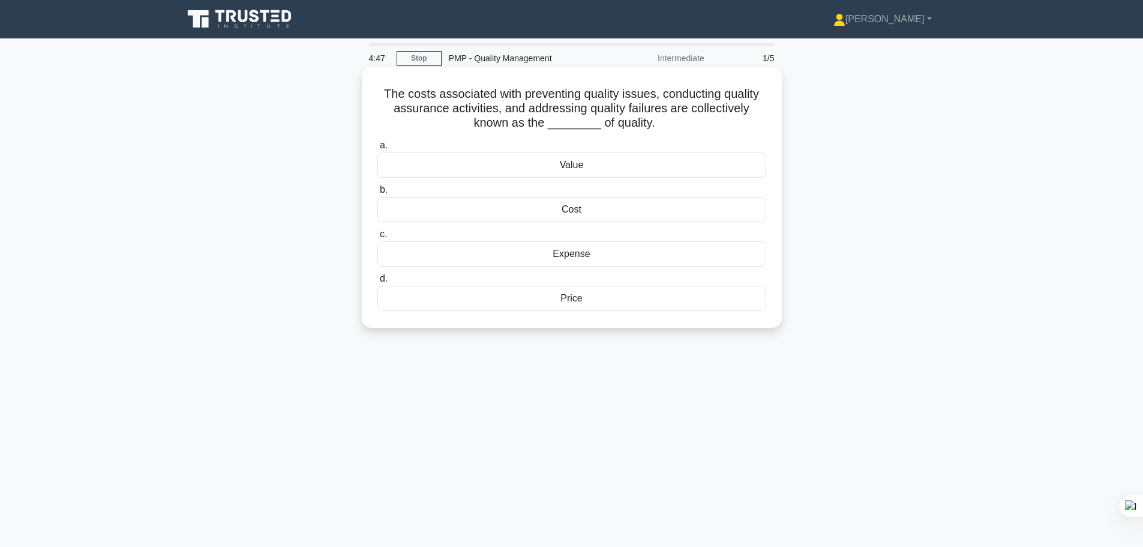
click at [580, 167] on div "Value" at bounding box center [571, 164] width 389 height 25
click at [377, 149] on input "a. Value" at bounding box center [377, 146] width 0 height 8
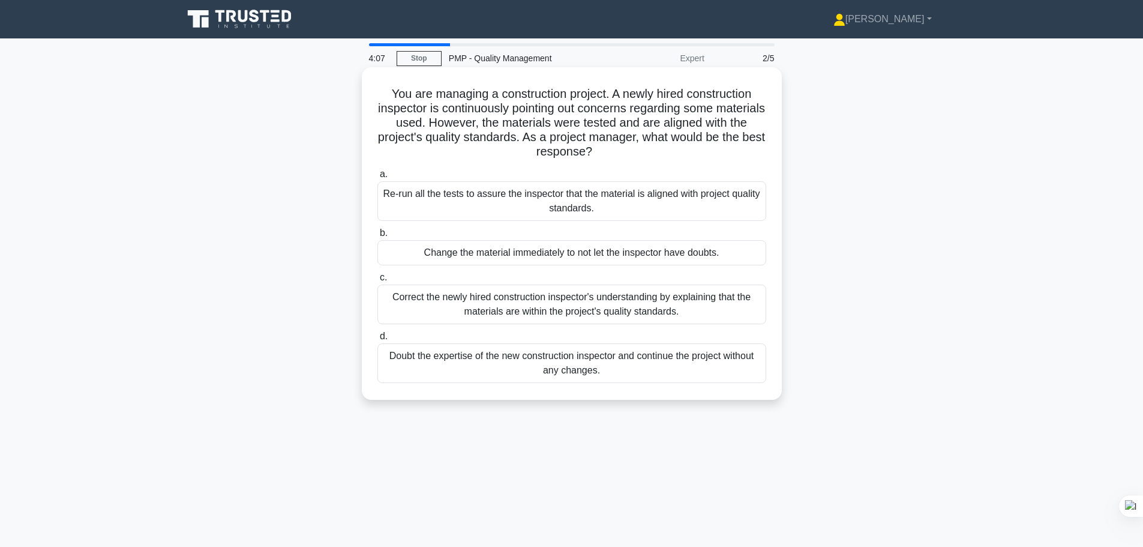
click at [679, 199] on div "Re-run all the tests to assure the inspector that the material is aligned with …" at bounding box center [571, 201] width 389 height 40
click at [377, 178] on input "a. Re-run all the tests to assure the inspector that the material is aligned wi…" at bounding box center [377, 174] width 0 height 8
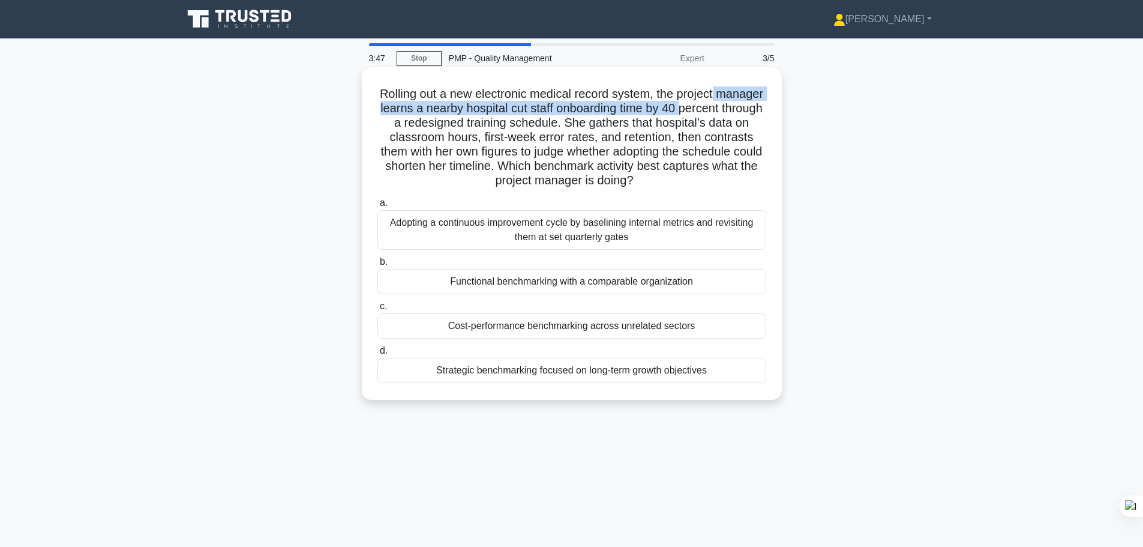
drag, startPoint x: 397, startPoint y: 120, endPoint x: 763, endPoint y: 99, distance: 367.2
click at [763, 99] on h5 "Rolling out a new electronic medical record system, the project manager learns …" at bounding box center [571, 137] width 391 height 102
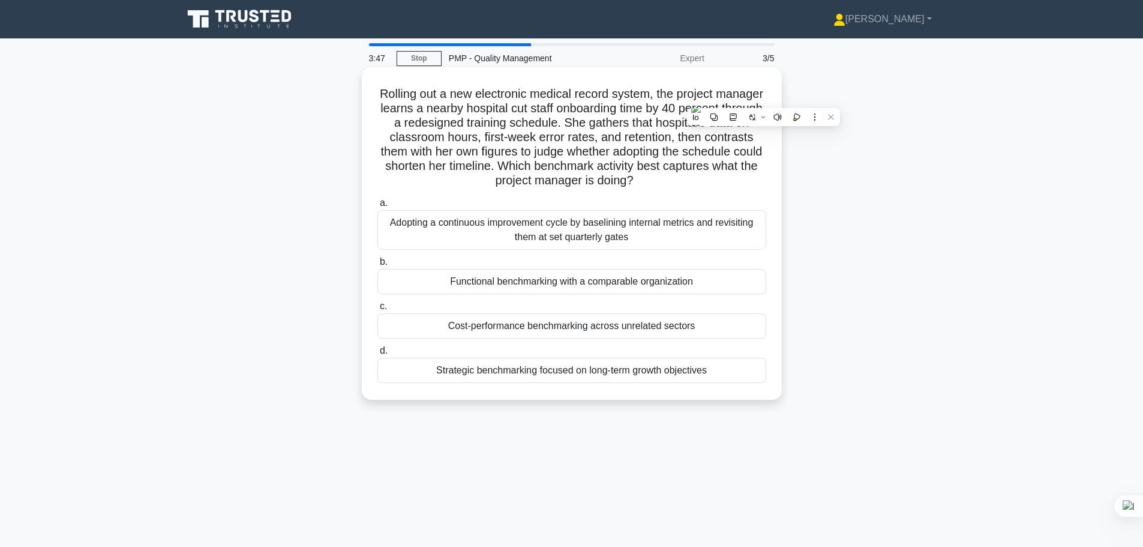
click at [553, 122] on h5 "Rolling out a new electronic medical record system, the project manager learns …" at bounding box center [571, 137] width 391 height 102
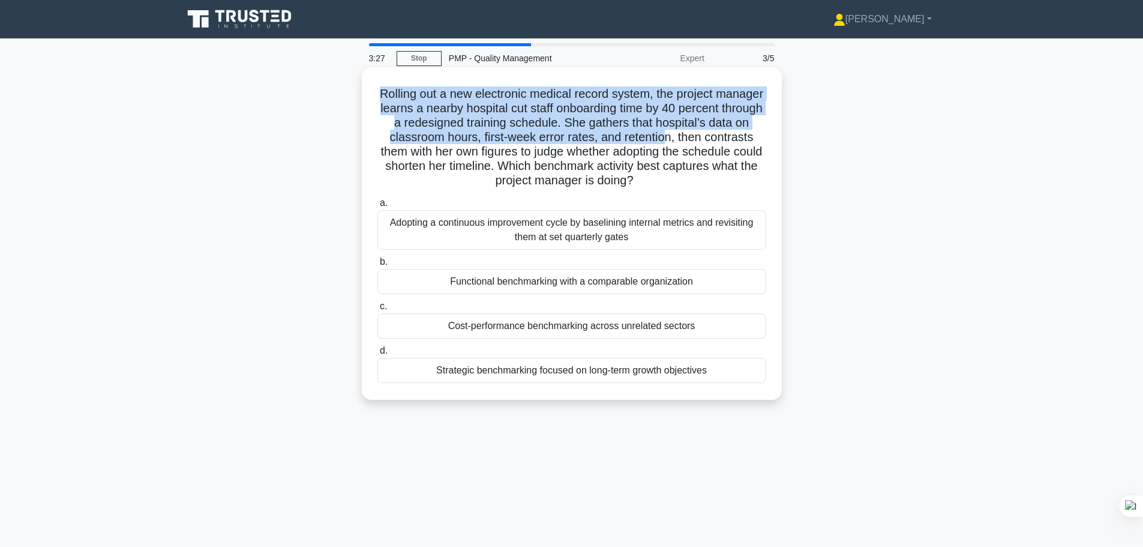
drag, startPoint x: 407, startPoint y: 91, endPoint x: 757, endPoint y: 137, distance: 353.5
click at [757, 137] on h5 "Rolling out a new electronic medical record system, the project manager learns …" at bounding box center [571, 137] width 391 height 102
click at [536, 137] on h5 "Rolling out a new electronic medical record system, the project manager learns …" at bounding box center [571, 137] width 391 height 102
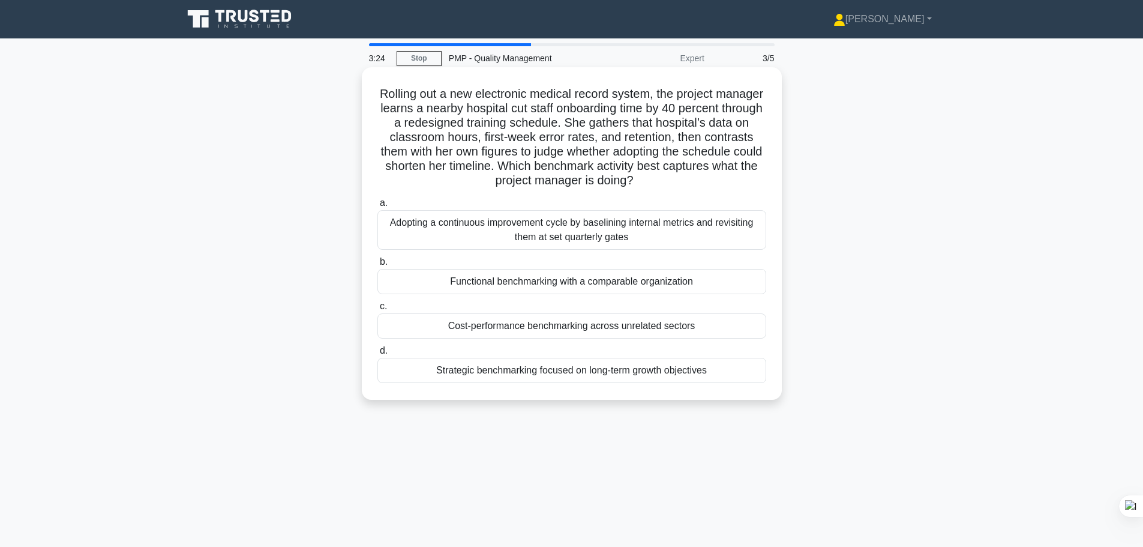
drag, startPoint x: 689, startPoint y: 181, endPoint x: 373, endPoint y: 93, distance: 328.9
click at [373, 93] on div "Rolling out a new electronic medical record system, the project manager learns …" at bounding box center [572, 233] width 410 height 323
copy h5 "Rolling out a new electronic medical record system, the project manager learns …"
click at [541, 239] on div "Adopting a continuous improvement cycle by baselining internal metrics and revi…" at bounding box center [571, 230] width 389 height 40
click at [377, 207] on input "a. Adopting a continuous improvement cycle by baselining internal metrics and r…" at bounding box center [377, 203] width 0 height 8
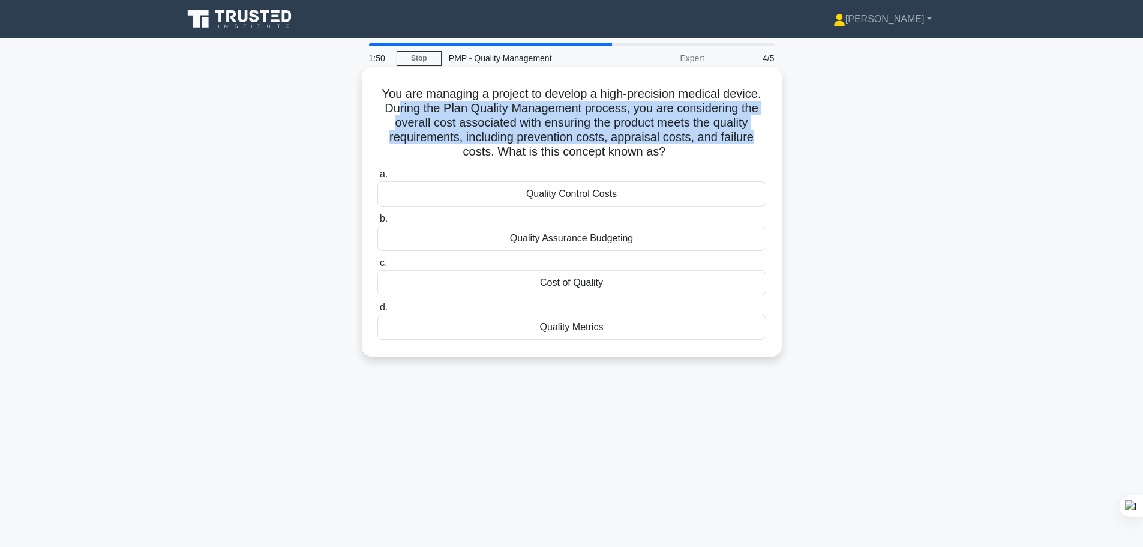
drag, startPoint x: 396, startPoint y: 107, endPoint x: 758, endPoint y: 133, distance: 363.3
click at [758, 133] on h5 "You are managing a project to develop a high-precision medical device. During t…" at bounding box center [571, 122] width 391 height 73
click at [505, 109] on h5 "You are managing a project to develop a high-precision medical device. During t…" at bounding box center [571, 122] width 391 height 73
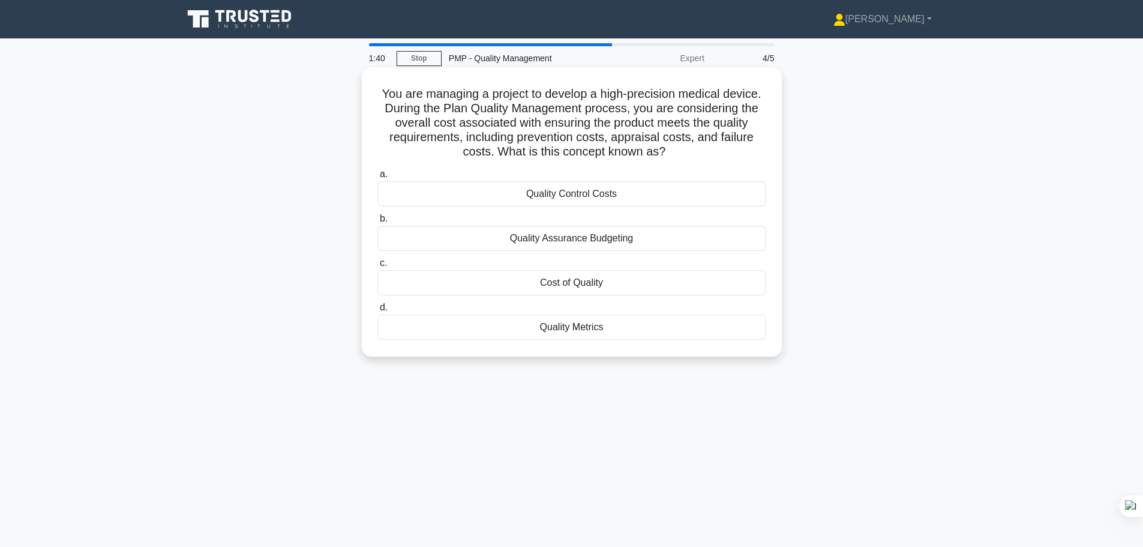
drag, startPoint x: 445, startPoint y: 108, endPoint x: 749, endPoint y: 151, distance: 306.7
click at [749, 151] on h5 "You are managing a project to develop a high-precision medical device. During t…" at bounding box center [571, 122] width 391 height 73
click at [626, 140] on h5 "You are managing a project to develop a high-precision medical device. During t…" at bounding box center [571, 122] width 391 height 73
drag, startPoint x: 583, startPoint y: 139, endPoint x: 749, endPoint y: 151, distance: 166.1
click at [749, 151] on h5 "You are managing a project to develop a high-precision medical device. During t…" at bounding box center [571, 122] width 391 height 73
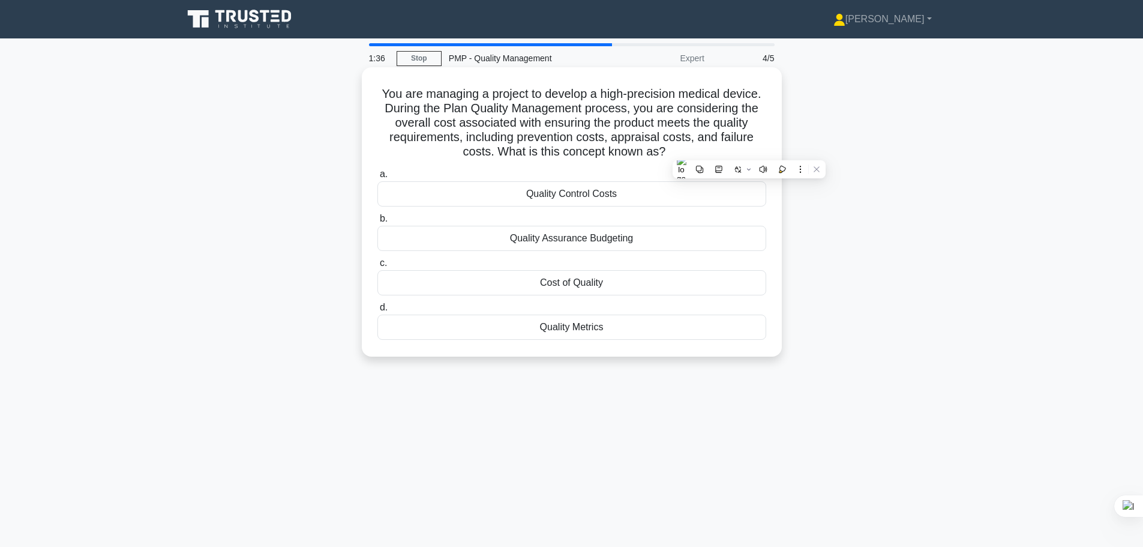
click at [562, 152] on h5 "You are managing a project to develop a high-precision medical device. During t…" at bounding box center [571, 122] width 391 height 73
drag, startPoint x: 494, startPoint y: 151, endPoint x: 670, endPoint y: 151, distance: 176.4
click at [670, 151] on h5 "You are managing a project to develop a high-precision medical device. During t…" at bounding box center [571, 122] width 391 height 73
click at [594, 137] on h5 "You are managing a project to develop a high-precision medical device. During t…" at bounding box center [571, 122] width 391 height 73
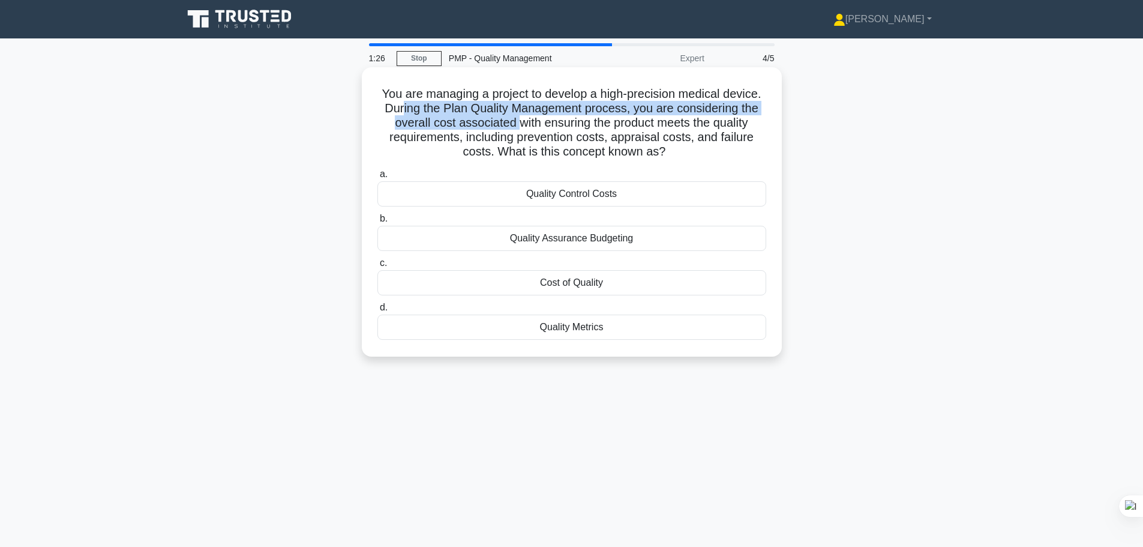
drag, startPoint x: 403, startPoint y: 109, endPoint x: 514, endPoint y: 123, distance: 111.9
click at [514, 123] on h5 "You are managing a project to develop a high-precision medical device. During t…" at bounding box center [571, 122] width 391 height 73
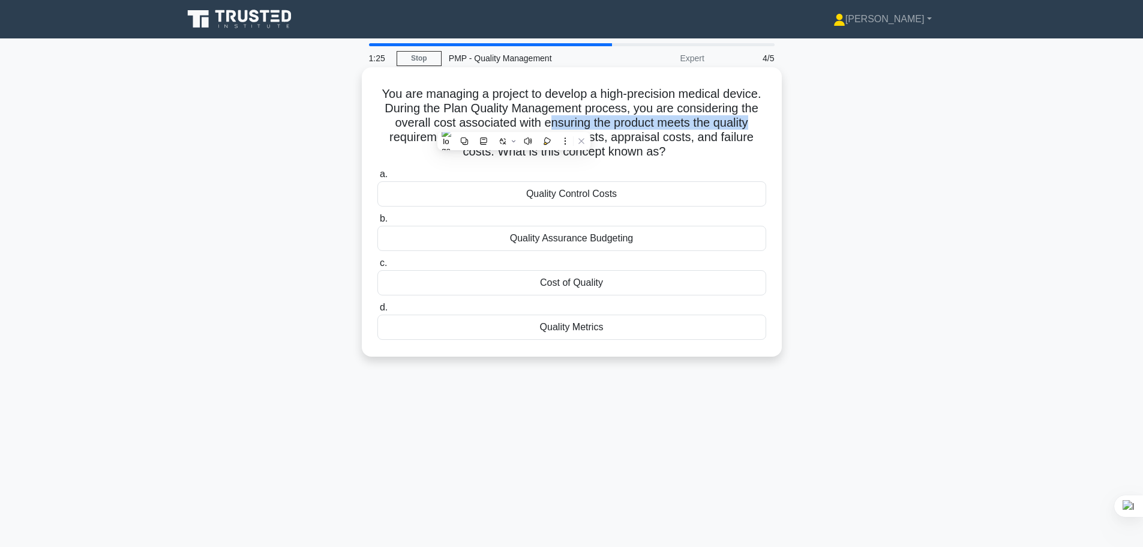
drag, startPoint x: 550, startPoint y: 121, endPoint x: 762, endPoint y: 122, distance: 212.4
click at [762, 122] on h5 "You are managing a project to develop a high-precision medical device. During t…" at bounding box center [571, 122] width 391 height 73
drag, startPoint x: 400, startPoint y: 136, endPoint x: 673, endPoint y: 153, distance: 273.6
click at [673, 153] on h5 "You are managing a project to develop a high-precision medical device. During t…" at bounding box center [571, 122] width 391 height 73
click at [611, 143] on h5 "You are managing a project to develop a high-precision medical device. During t…" at bounding box center [571, 122] width 391 height 73
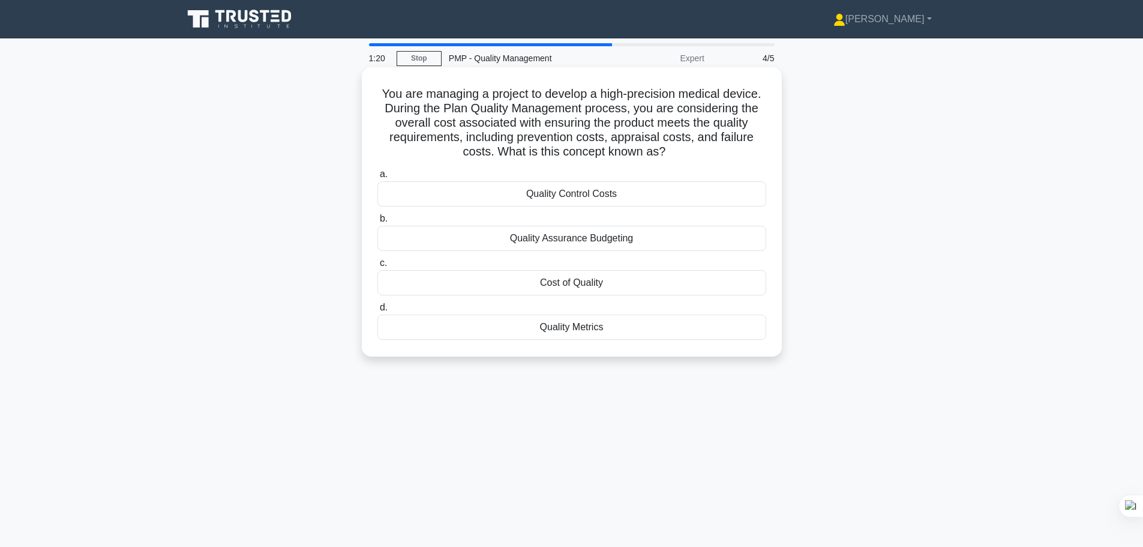
drag, startPoint x: 458, startPoint y: 152, endPoint x: 673, endPoint y: 151, distance: 214.8
click at [673, 151] on h5 "You are managing a project to develop a high-precision medical device. During t…" at bounding box center [571, 122] width 391 height 73
click at [532, 195] on div "Quality Control Costs" at bounding box center [571, 193] width 389 height 25
click at [377, 178] on input "a. Quality Control Costs" at bounding box center [377, 174] width 0 height 8
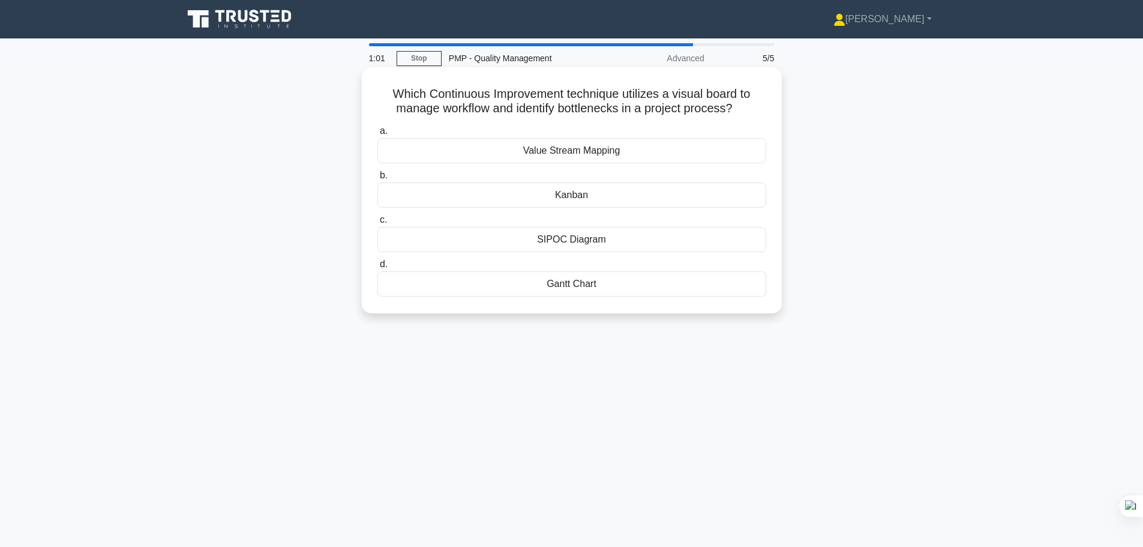
click at [625, 152] on div "Value Stream Mapping" at bounding box center [571, 150] width 389 height 25
click at [377, 135] on input "a. Value Stream Mapping" at bounding box center [377, 131] width 0 height 8
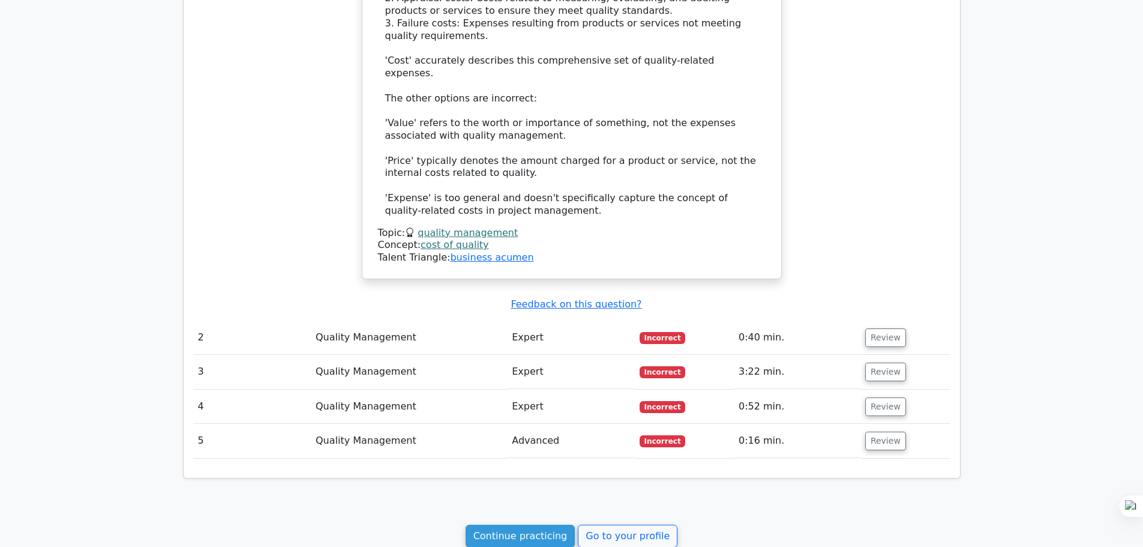
scroll to position [1005, 0]
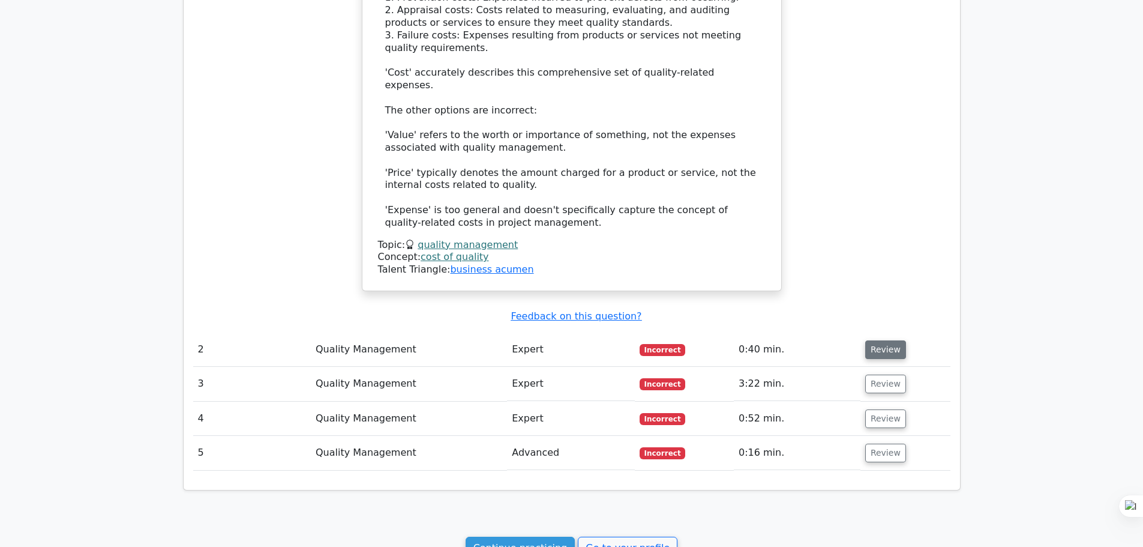
click at [874, 340] on button "Review" at bounding box center [885, 349] width 41 height 19
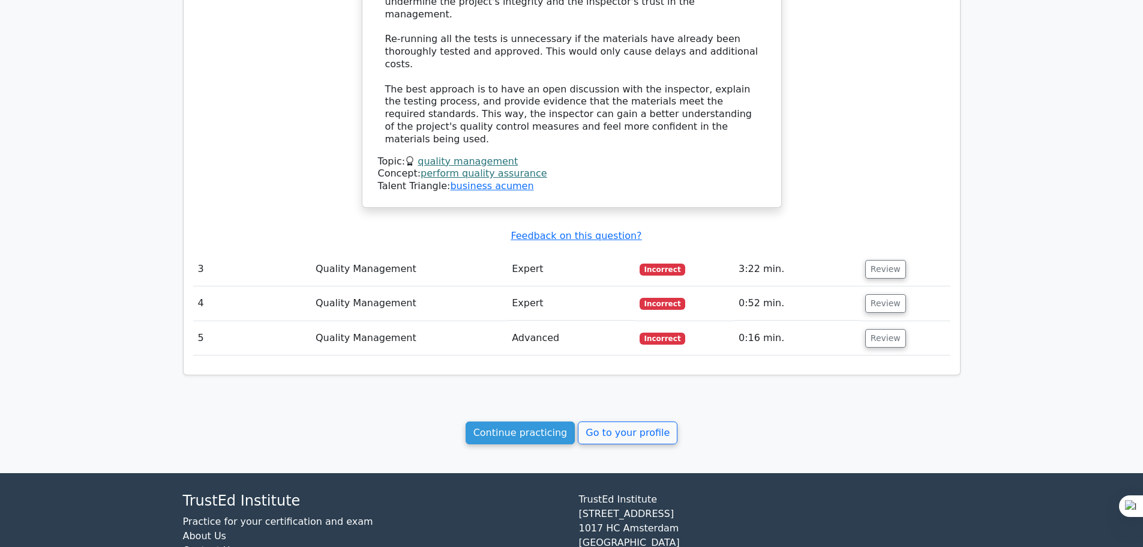
scroll to position [1828, 0]
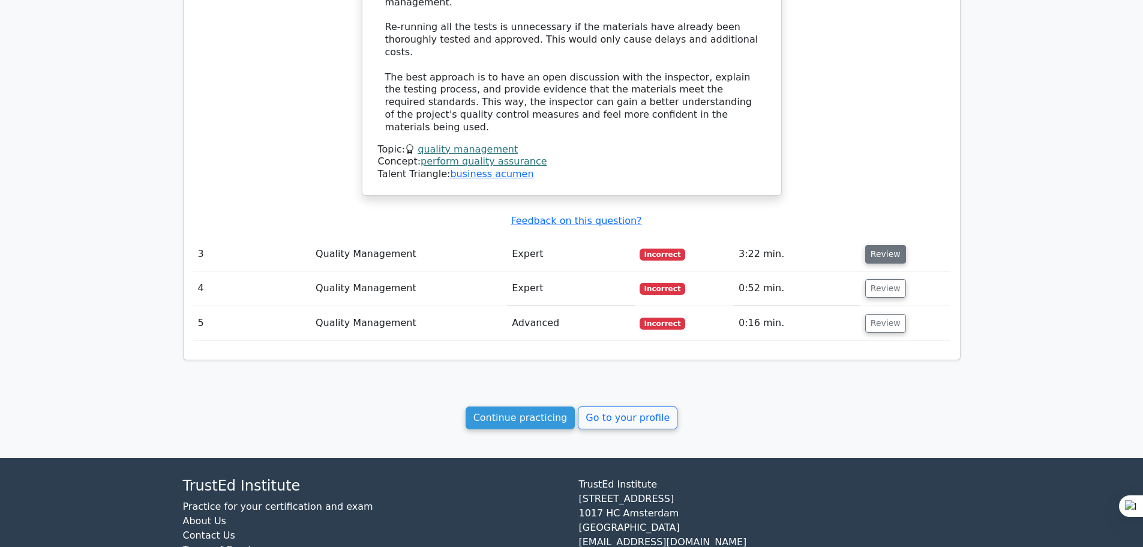
click at [882, 245] on button "Review" at bounding box center [885, 254] width 41 height 19
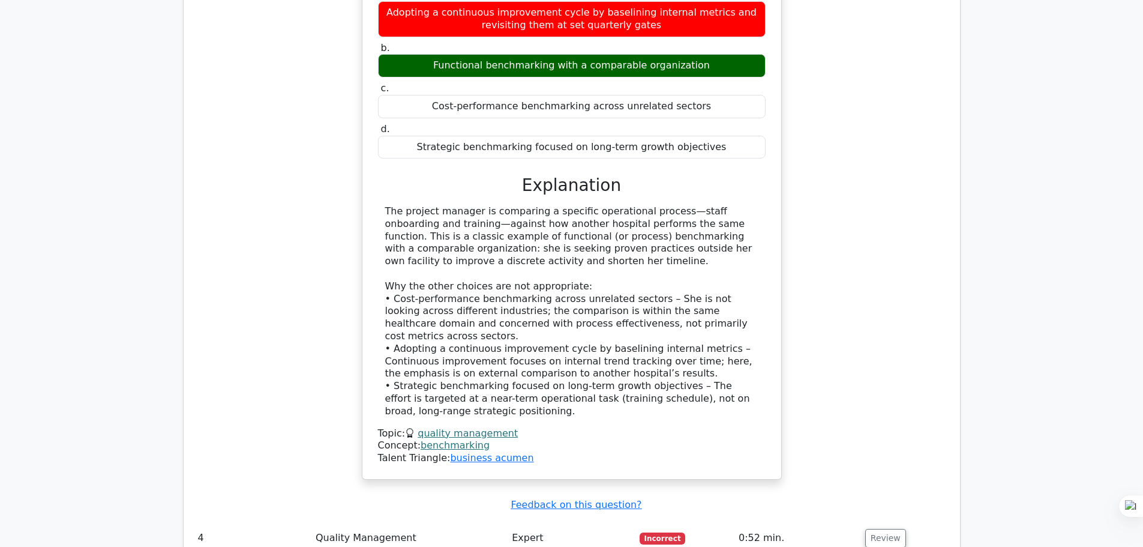
scroll to position [2476, 0]
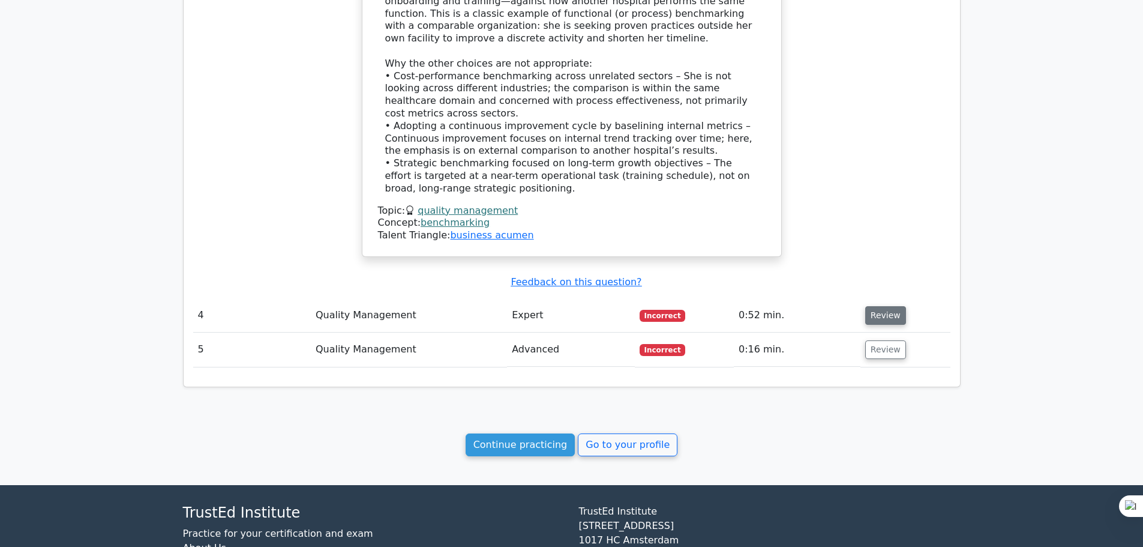
click at [886, 306] on button "Review" at bounding box center [885, 315] width 41 height 19
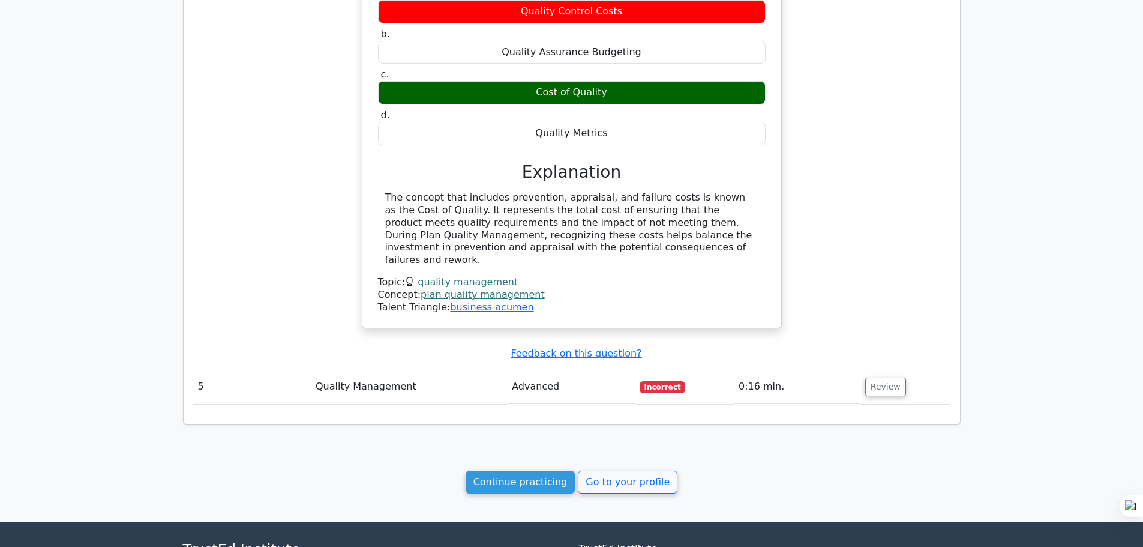
scroll to position [2944, 0]
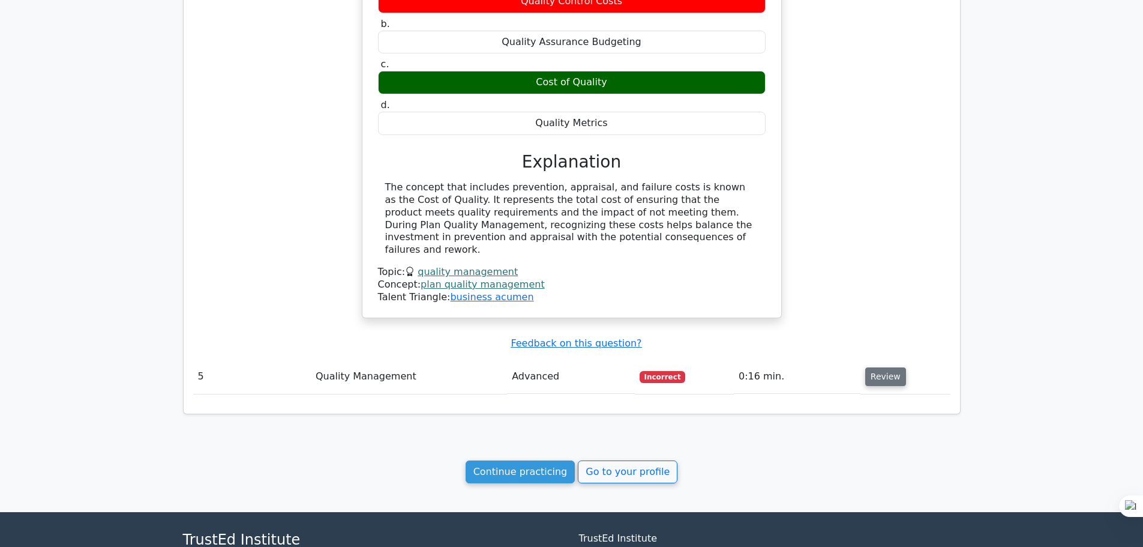
click at [873, 367] on button "Review" at bounding box center [885, 376] width 41 height 19
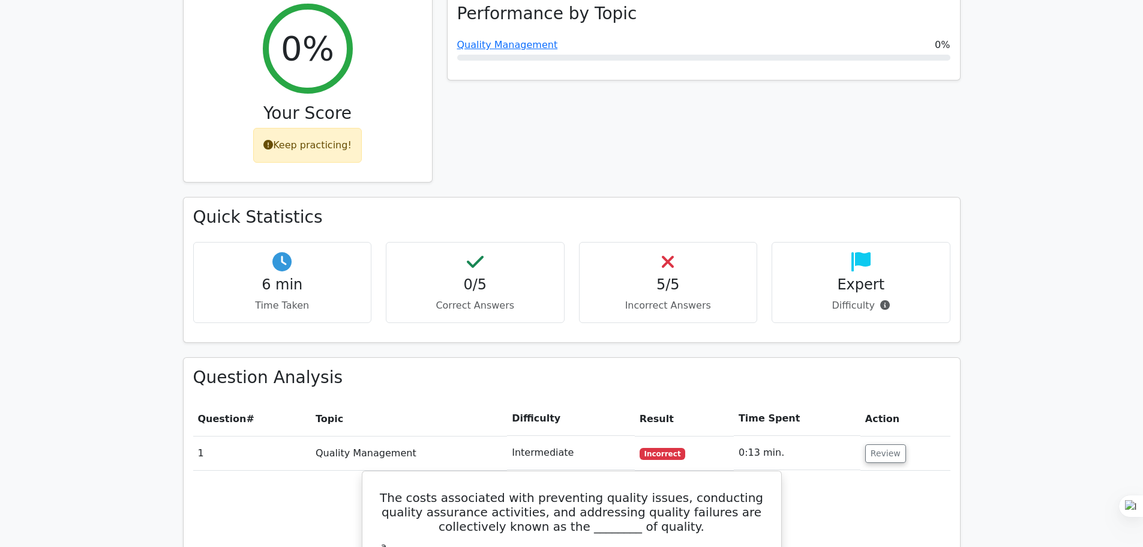
scroll to position [0, 0]
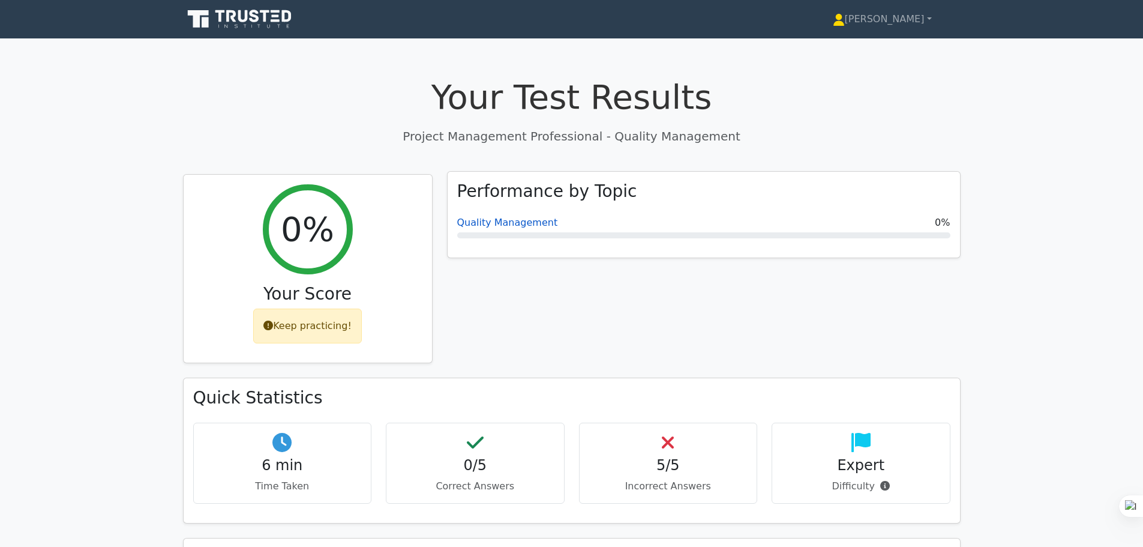
click at [509, 218] on link "Quality Management" at bounding box center [507, 222] width 101 height 11
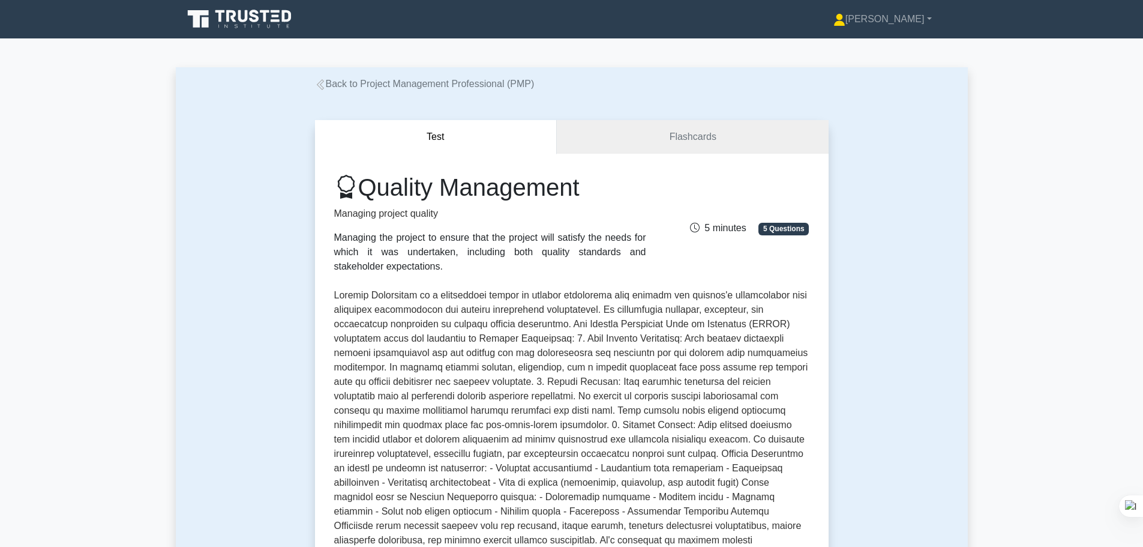
click at [260, 22] on icon at bounding box center [240, 19] width 115 height 23
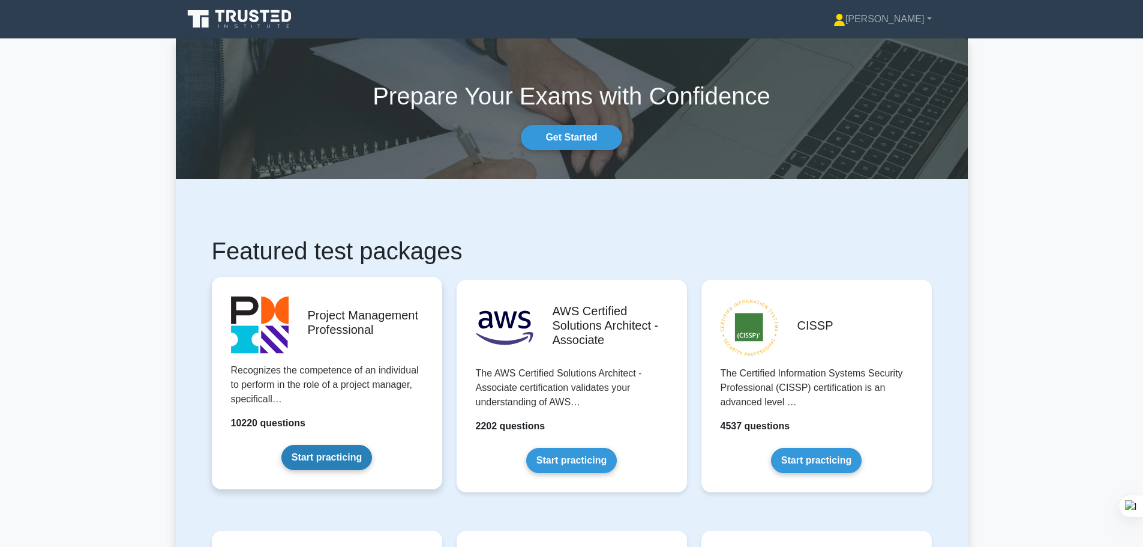
click at [353, 461] on link "Start practicing" at bounding box center [326, 457] width 91 height 25
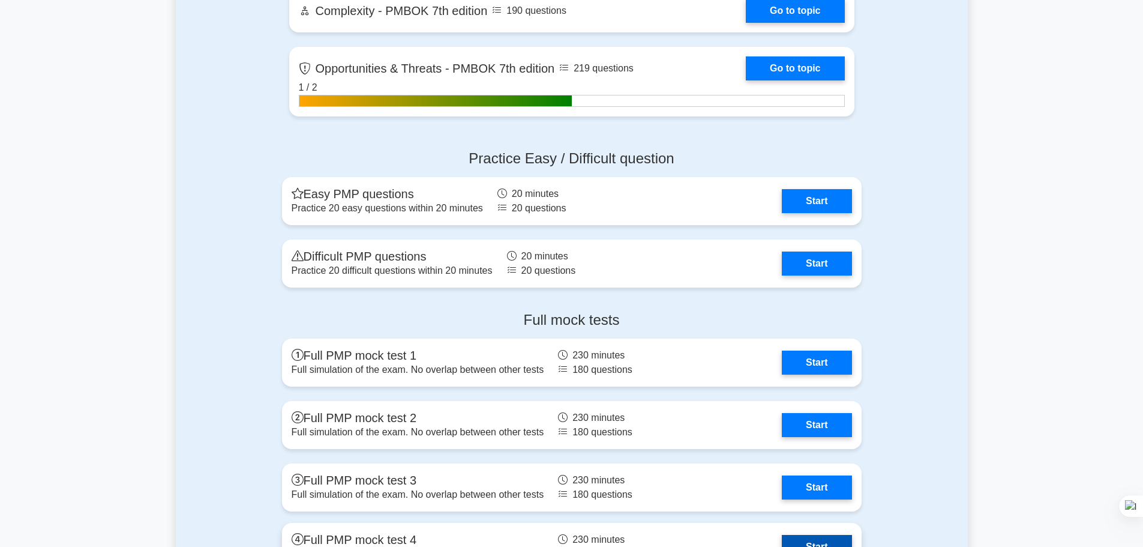
scroll to position [3305, 0]
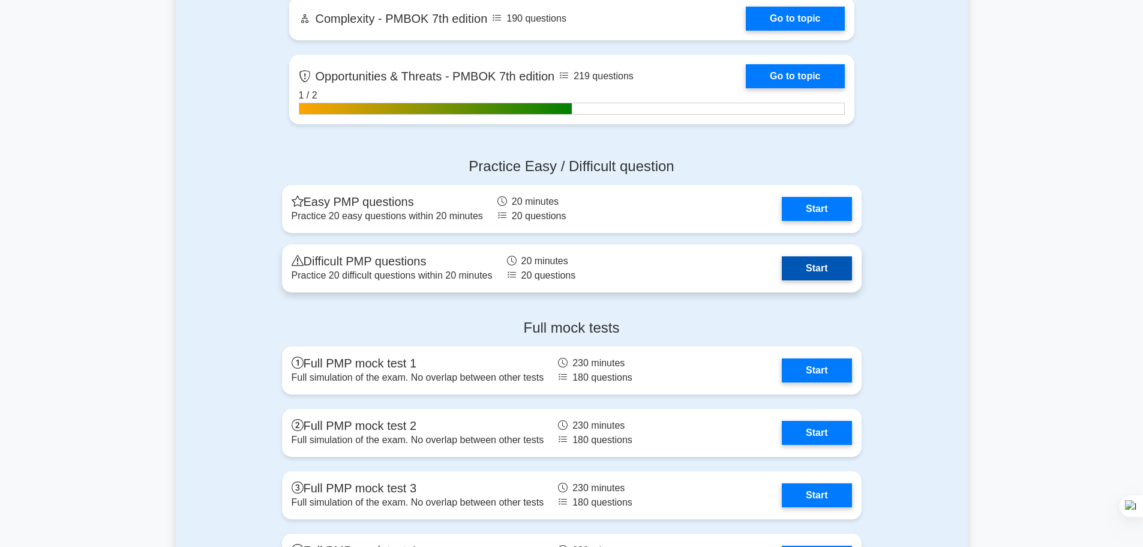
click at [804, 265] on link "Start" at bounding box center [817, 268] width 70 height 24
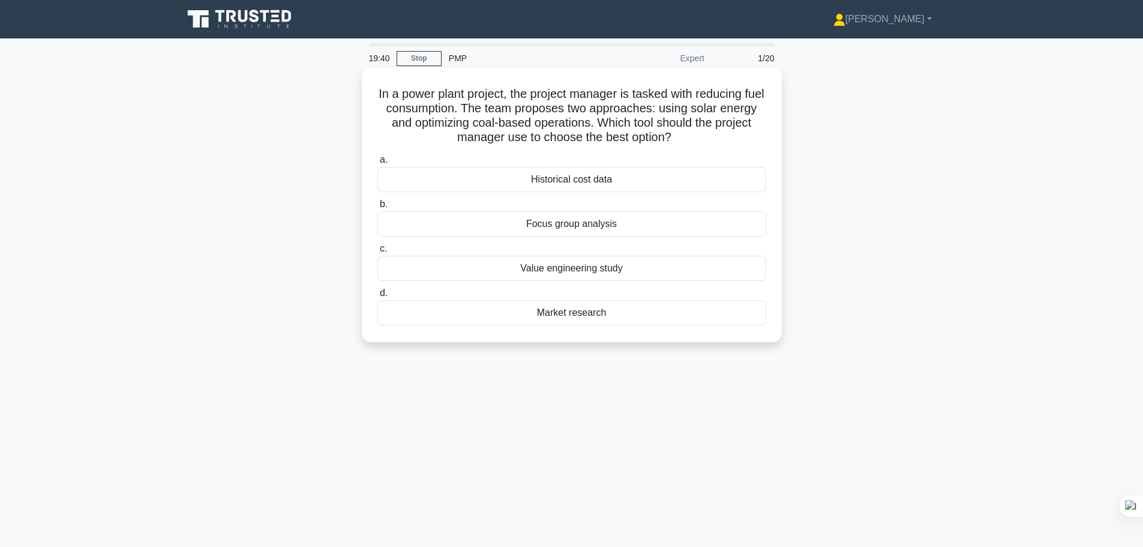
click at [586, 267] on div "Value engineering study" at bounding box center [571, 268] width 389 height 25
click at [377, 253] on input "c. Value engineering study" at bounding box center [377, 249] width 0 height 8
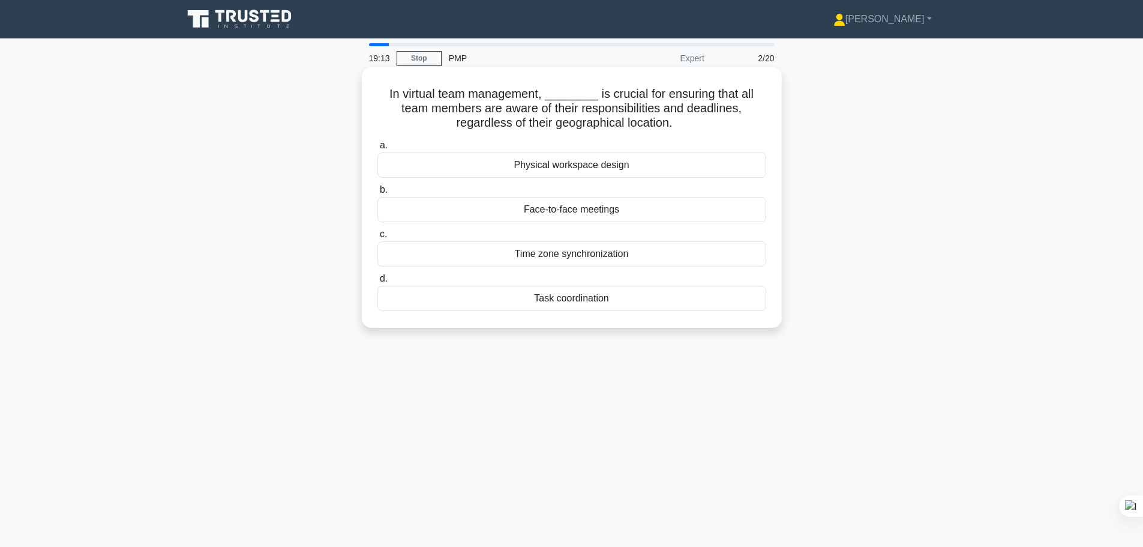
click at [578, 254] on div "Time zone synchronization" at bounding box center [571, 253] width 389 height 25
click at [377, 238] on input "c. Time zone synchronization" at bounding box center [377, 234] width 0 height 8
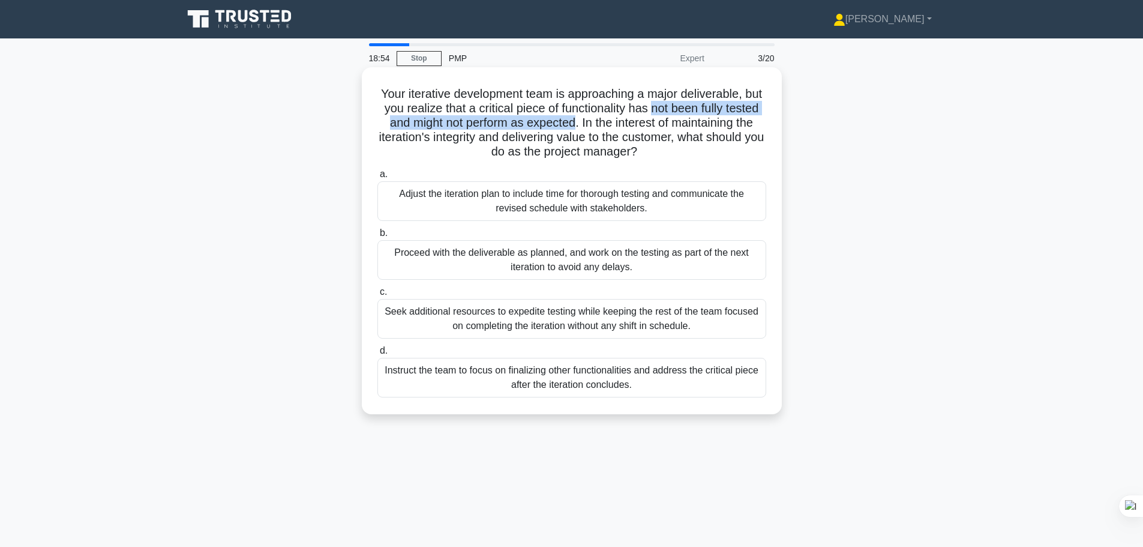
drag, startPoint x: 684, startPoint y: 109, endPoint x: 638, endPoint y: 121, distance: 47.2
click at [638, 121] on h5 "Your iterative development team is approaching a major deliverable, but you rea…" at bounding box center [571, 122] width 391 height 73
click at [671, 123] on h5 "Your iterative development team is approaching a major deliverable, but you rea…" at bounding box center [571, 122] width 391 height 73
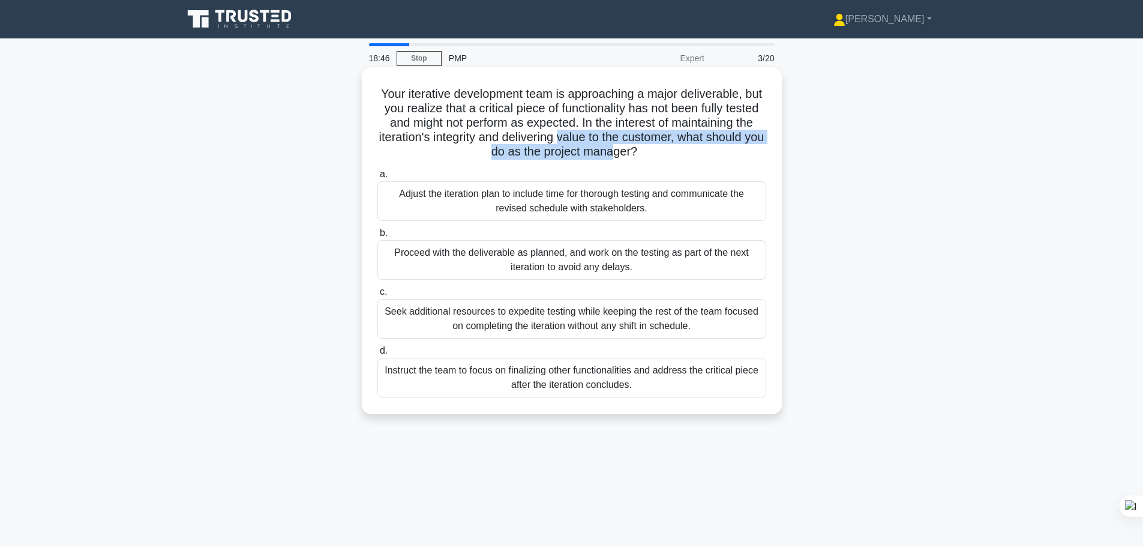
drag, startPoint x: 680, startPoint y: 135, endPoint x: 688, endPoint y: 150, distance: 16.6
click at [688, 150] on h5 "Your iterative development team is approaching a major deliverable, but you rea…" at bounding box center [571, 122] width 391 height 73
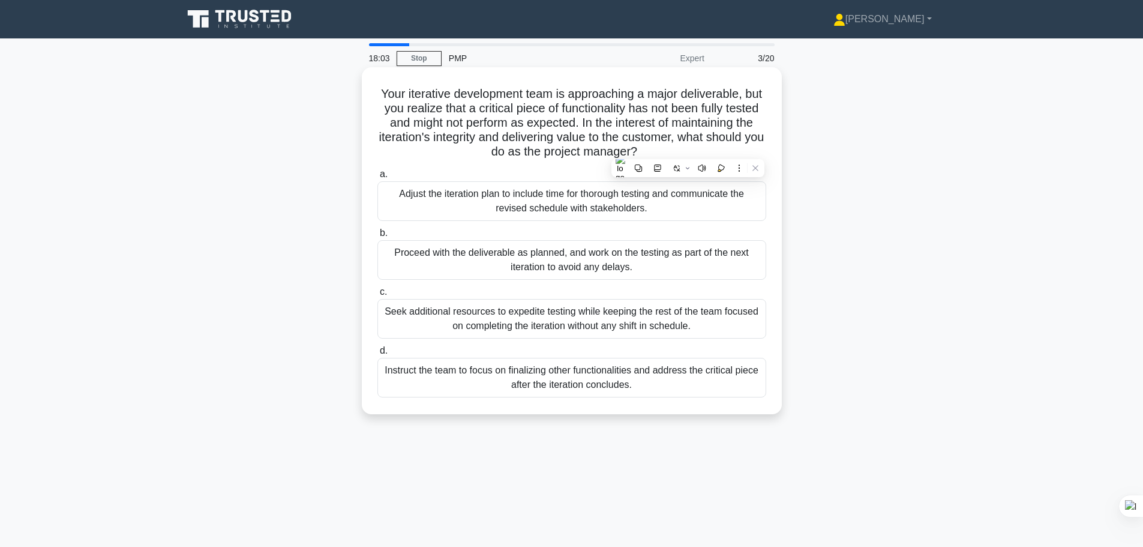
click at [605, 269] on div "Proceed with the deliverable as planned, and work on the testing as part of the…" at bounding box center [571, 260] width 389 height 40
click at [377, 237] on input "b. Proceed with the deliverable as planned, and work on the testing as part of …" at bounding box center [377, 233] width 0 height 8
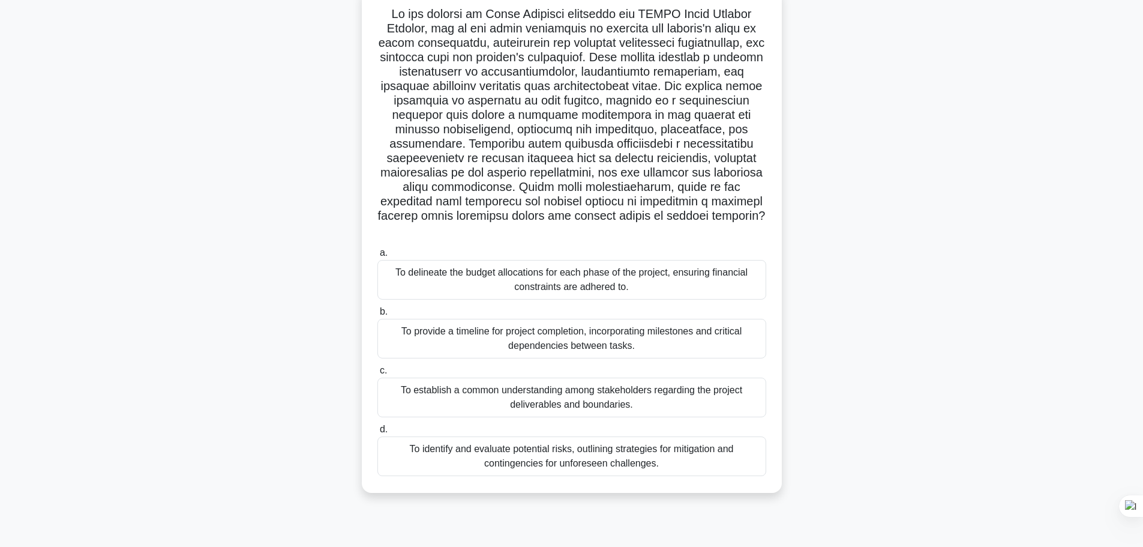
scroll to position [101, 0]
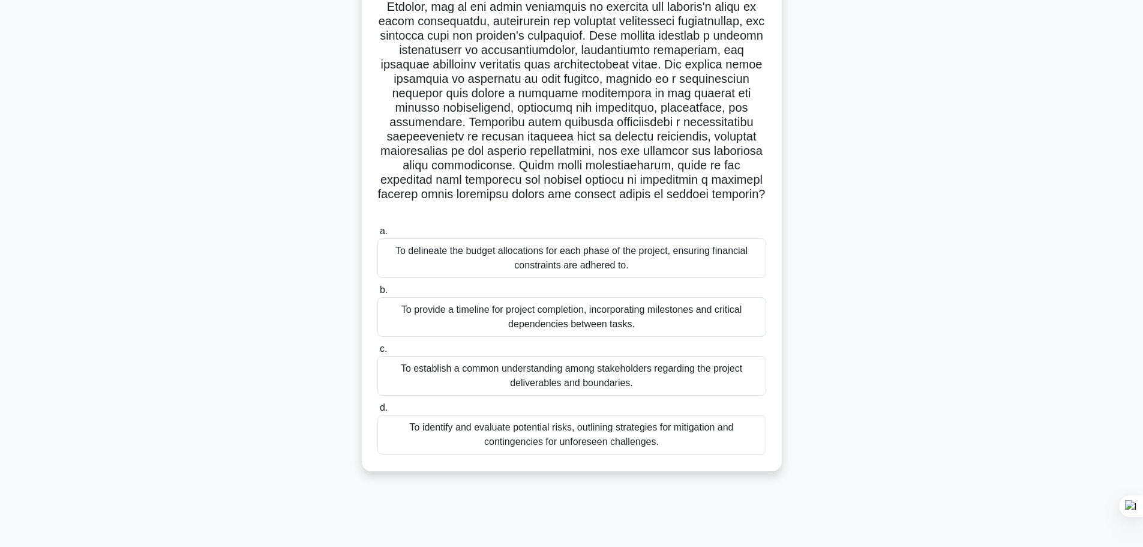
click at [601, 372] on div "To establish a common understanding among stakeholders regarding the project de…" at bounding box center [571, 376] width 389 height 40
click at [377, 353] on input "c. To establish a common understanding among stakeholders regarding the project…" at bounding box center [377, 349] width 0 height 8
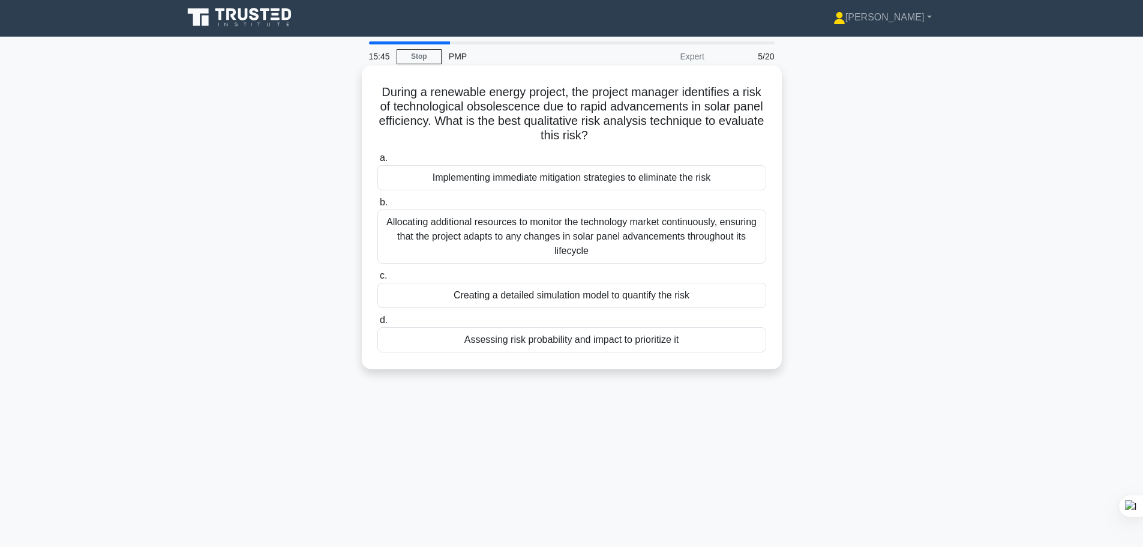
scroll to position [0, 0]
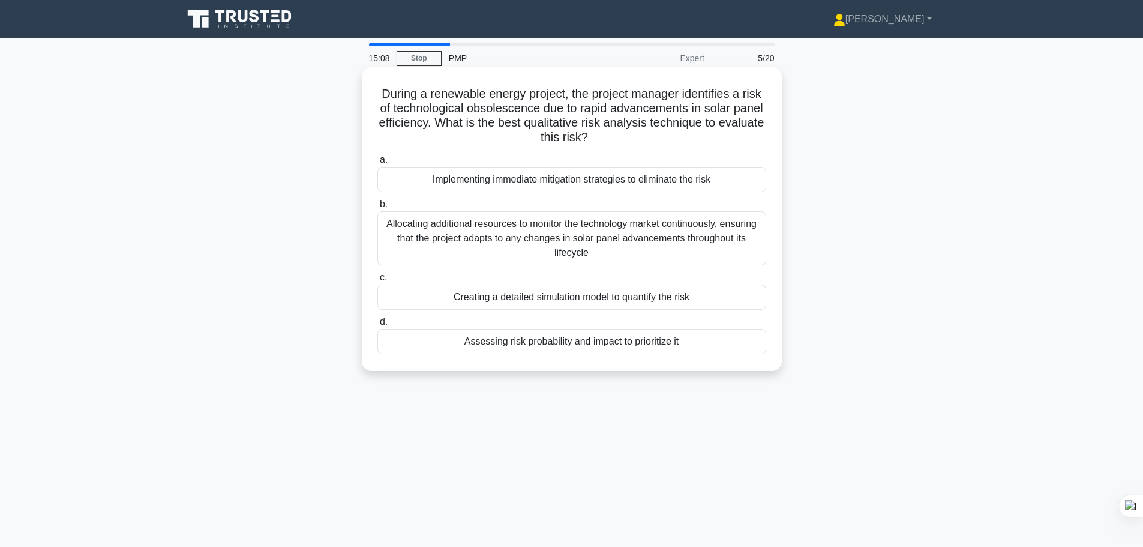
click at [653, 348] on div "Assessing risk probability and impact to prioritize it" at bounding box center [571, 341] width 389 height 25
click at [377, 326] on input "d. Assessing risk probability and impact to prioritize it" at bounding box center [377, 322] width 0 height 8
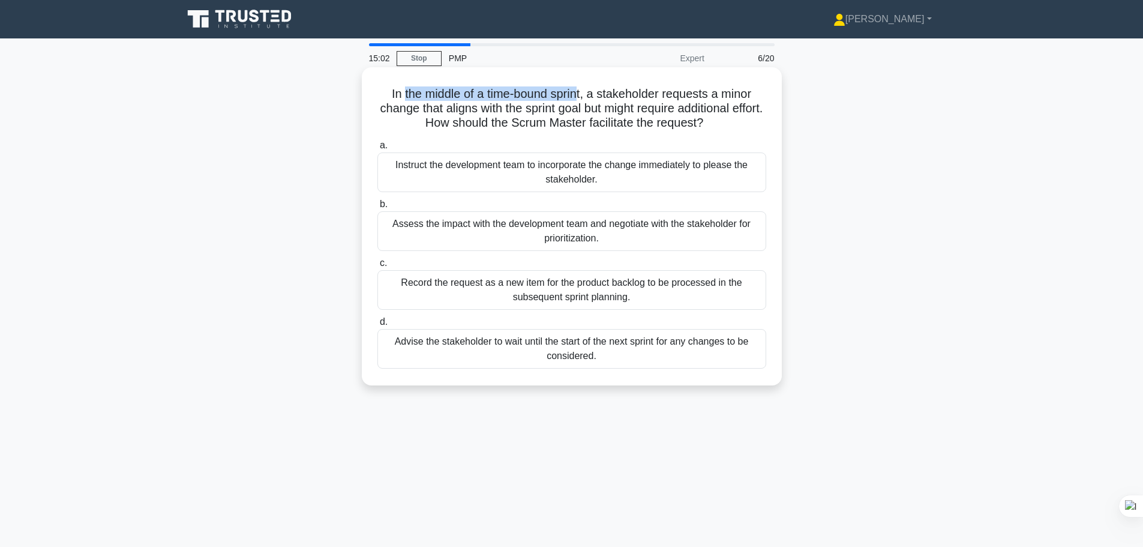
drag, startPoint x: 581, startPoint y: 96, endPoint x: 400, endPoint y: 92, distance: 180.7
click at [400, 92] on h5 "In the middle of a time-bound sprint, a stakeholder requests a minor change tha…" at bounding box center [571, 108] width 391 height 44
drag, startPoint x: 598, startPoint y: 94, endPoint x: 746, endPoint y: 128, distance: 152.1
click at [746, 128] on h5 "In the middle of a time-bound sprint, a stakeholder requests a minor change tha…" at bounding box center [571, 108] width 391 height 44
click at [554, 108] on h5 "In the middle of a time-bound sprint, a stakeholder requests a minor change tha…" at bounding box center [571, 108] width 391 height 44
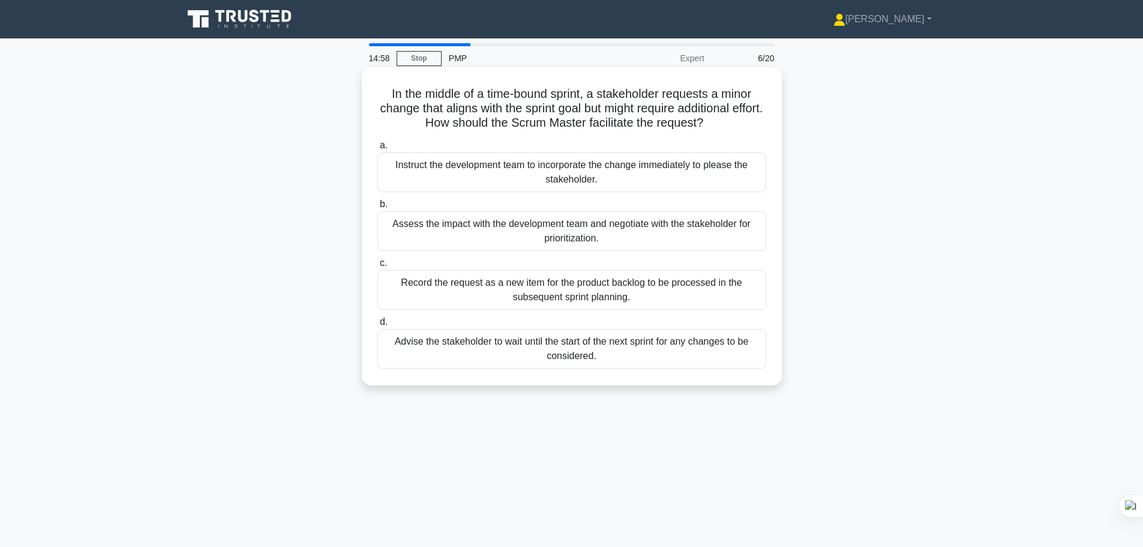
drag, startPoint x: 565, startPoint y: 105, endPoint x: 767, endPoint y: 125, distance: 203.8
click at [767, 125] on div "In the middle of a time-bound sprint, a stakeholder requests a minor change tha…" at bounding box center [572, 226] width 410 height 308
click at [533, 121] on h5 "In the middle of a time-bound sprint, a stakeholder requests a minor change tha…" at bounding box center [571, 108] width 391 height 44
click at [721, 122] on h5 "In the middle of a time-bound sprint, a stakeholder requests a minor change tha…" at bounding box center [571, 108] width 391 height 44
click at [601, 237] on div "Assess the impact with the development team and negotiate with the stakeholder …" at bounding box center [571, 231] width 389 height 40
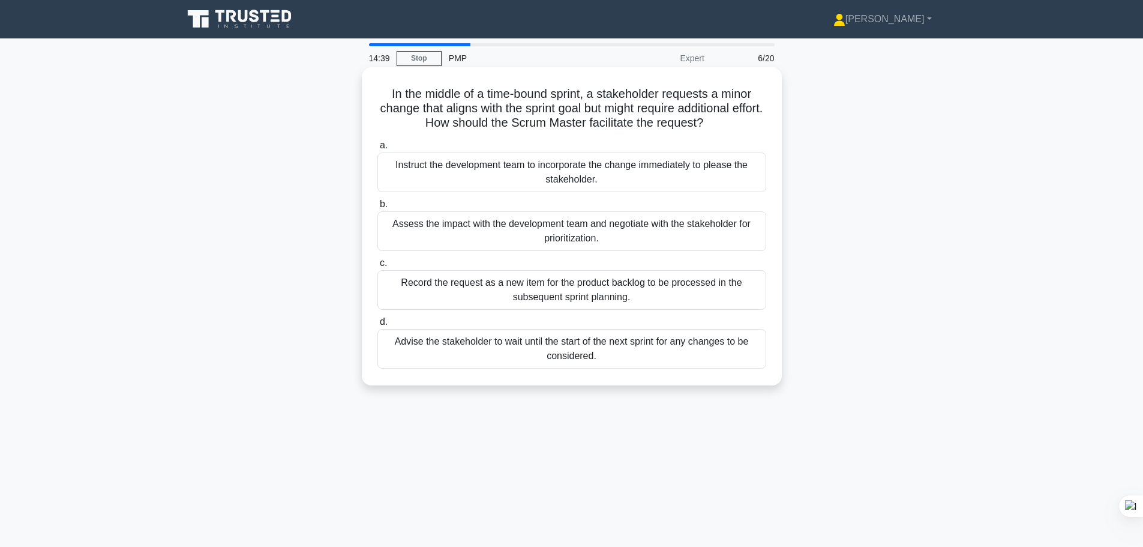
click at [377, 208] on input "b. Assess the impact with the development team and negotiate with the stakehold…" at bounding box center [377, 204] width 0 height 8
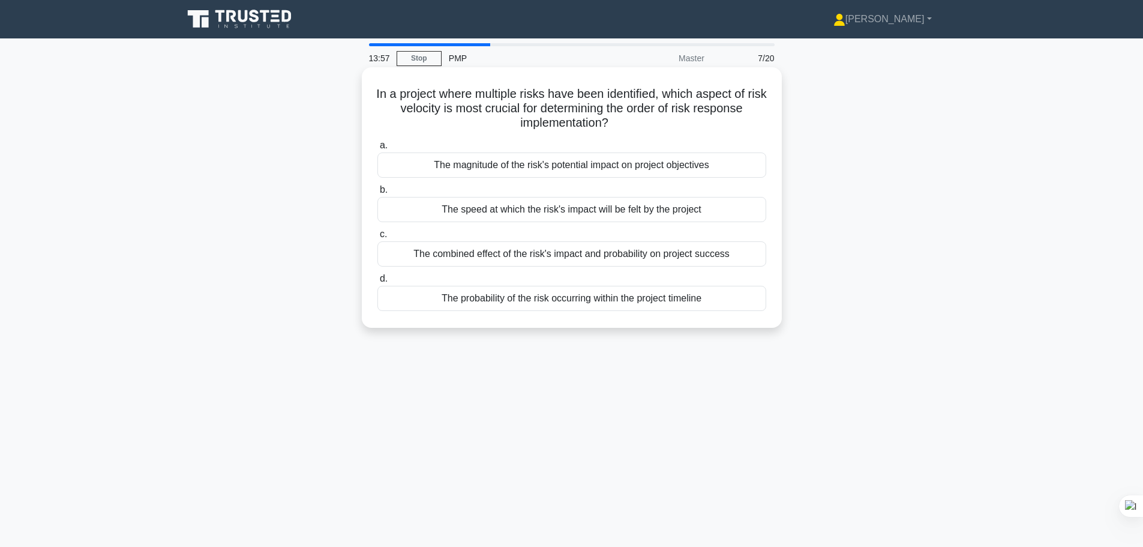
click at [671, 305] on div "The probability of the risk occurring within the project timeline" at bounding box center [571, 298] width 389 height 25
click at [377, 283] on input "d. The probability of the risk occurring within the project timeline" at bounding box center [377, 279] width 0 height 8
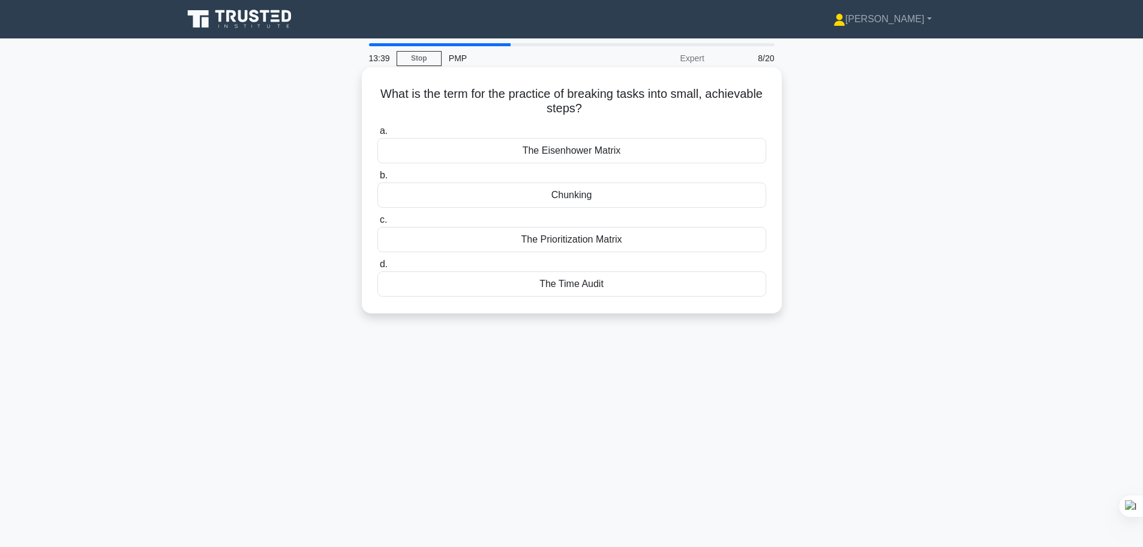
click at [560, 159] on div "The Eisenhower Matrix" at bounding box center [571, 150] width 389 height 25
click at [377, 135] on input "a. The Eisenhower Matrix" at bounding box center [377, 131] width 0 height 8
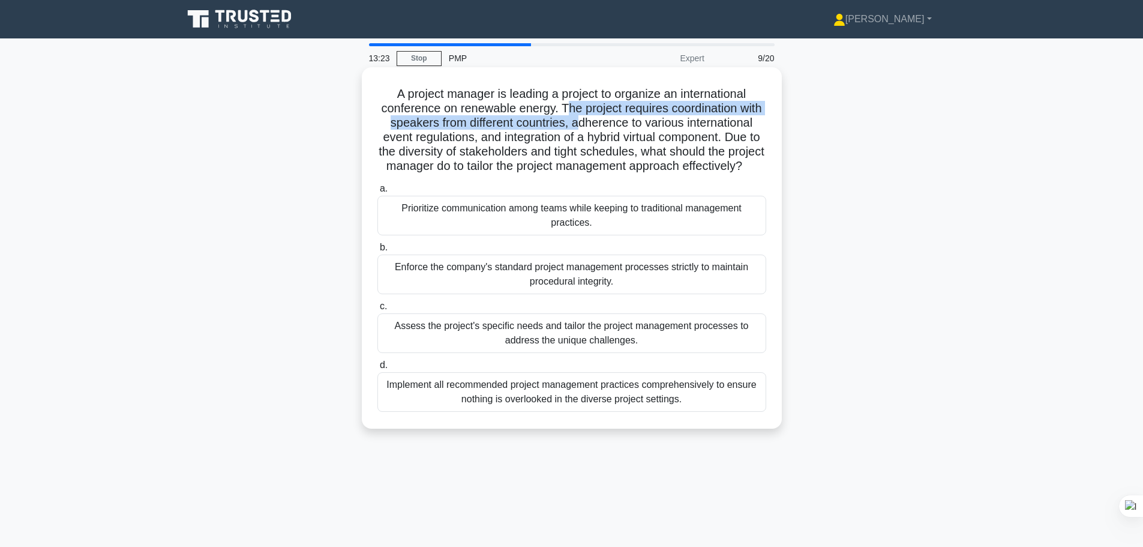
drag, startPoint x: 607, startPoint y: 109, endPoint x: 627, endPoint y: 125, distance: 26.1
click at [627, 125] on h5 "A project manager is leading a project to organize an international conference …" at bounding box center [571, 130] width 391 height 88
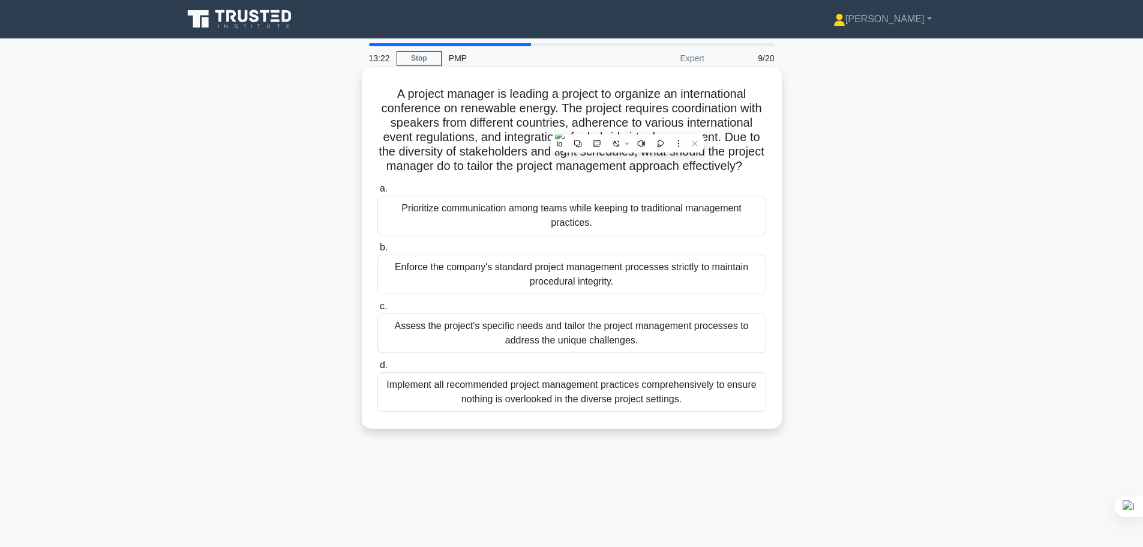
click at [681, 122] on h5 "A project manager is leading a project to organize an international conference …" at bounding box center [571, 130] width 391 height 88
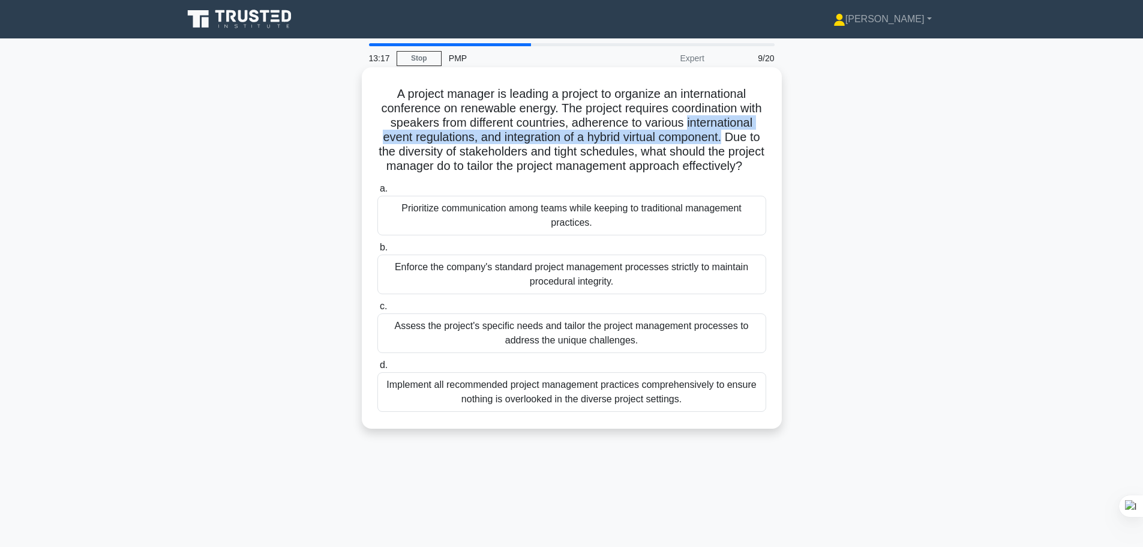
drag, startPoint x: 390, startPoint y: 143, endPoint x: 448, endPoint y: 154, distance: 59.3
click at [448, 154] on h5 "A project manager is leading a project to organize an international conference …" at bounding box center [571, 130] width 391 height 88
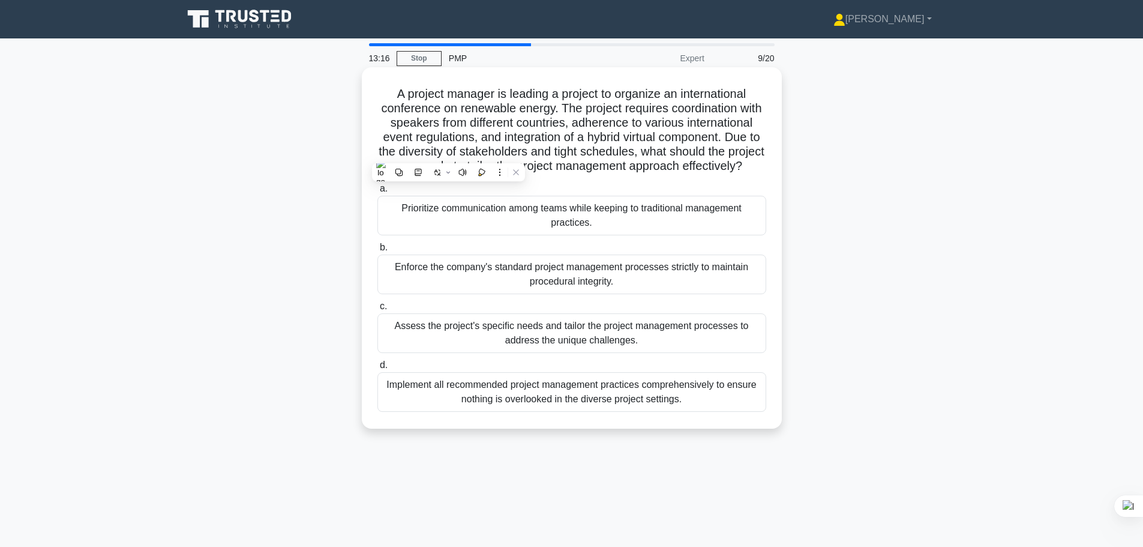
click at [552, 149] on h5 "A project manager is leading a project to organize an international conference …" at bounding box center [571, 130] width 391 height 88
click at [532, 226] on div "Prioritize communication among teams while keeping to traditional management pr…" at bounding box center [571, 216] width 389 height 40
click at [377, 193] on input "a. Prioritize communication among teams while keeping to traditional management…" at bounding box center [377, 189] width 0 height 8
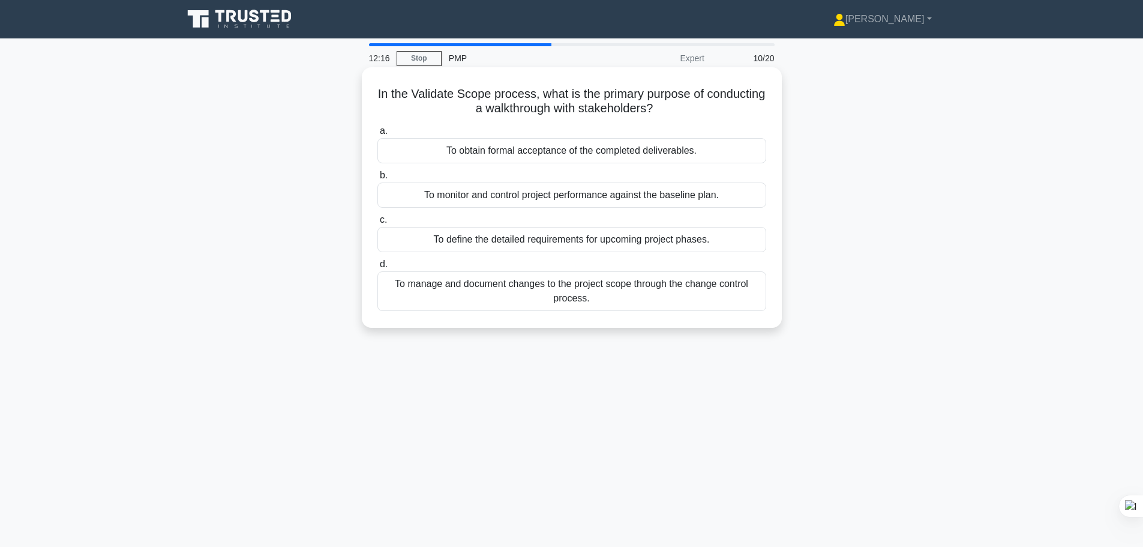
click at [541, 156] on div "To obtain formal acceptance of the completed deliverables." at bounding box center [571, 150] width 389 height 25
click at [377, 135] on input "a. To obtain formal acceptance of the completed deliverables." at bounding box center [377, 131] width 0 height 8
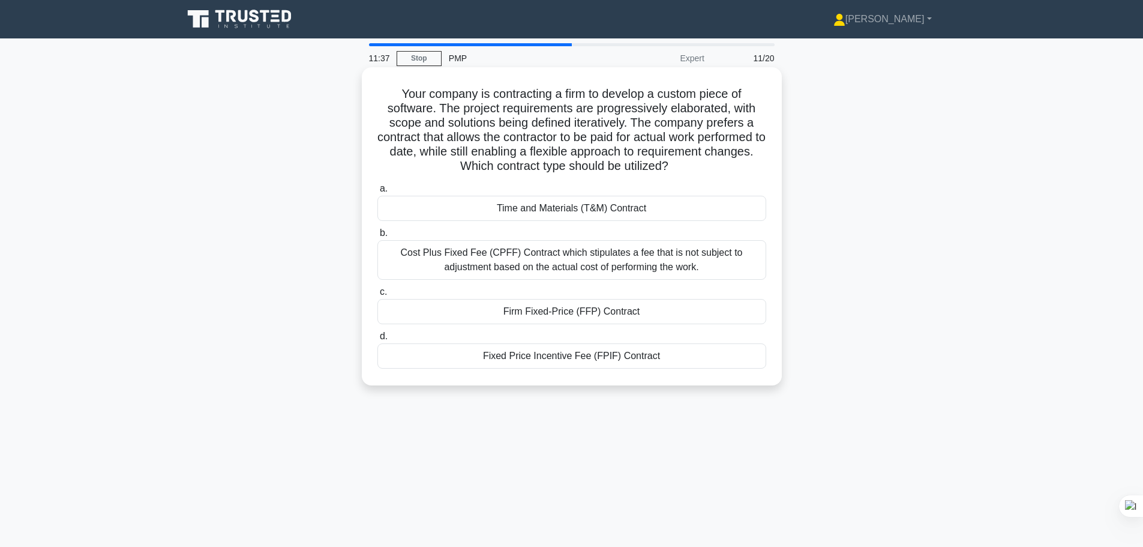
drag, startPoint x: 517, startPoint y: 168, endPoint x: 757, endPoint y: 170, distance: 240.0
click at [757, 170] on h5 "Your company is contracting a firm to develop a custom piece of software. The p…" at bounding box center [571, 130] width 391 height 88
click at [554, 358] on div "Fixed Price Incentive Fee (FPIF) Contract" at bounding box center [571, 355] width 389 height 25
click at [377, 340] on input "d. Fixed Price Incentive Fee (FPIF) Contract" at bounding box center [377, 336] width 0 height 8
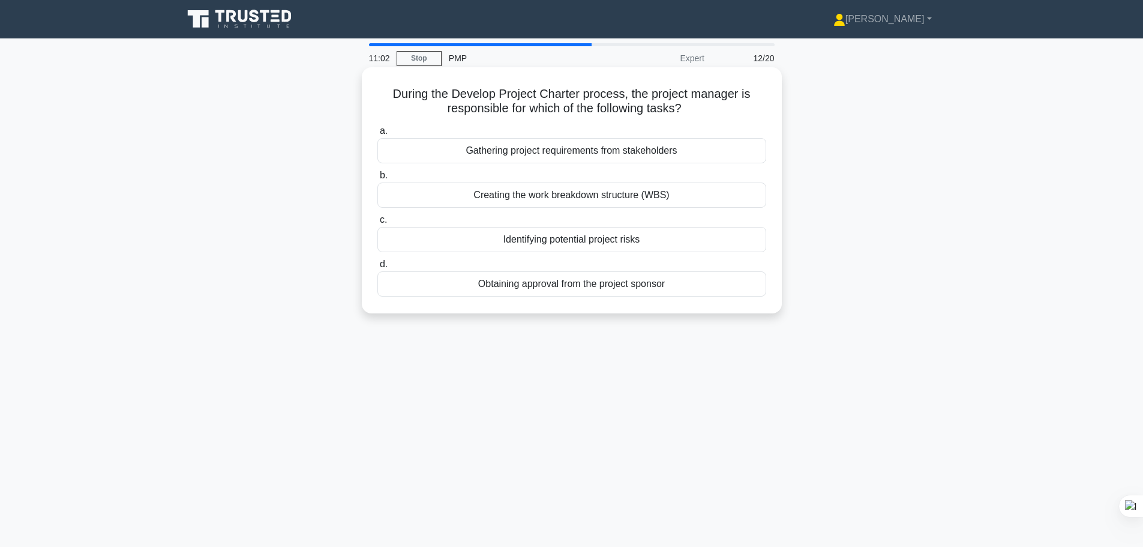
click at [677, 290] on div "Obtaining approval from the project sponsor" at bounding box center [571, 283] width 389 height 25
click at [377, 268] on input "d. Obtaining approval from the project sponsor" at bounding box center [377, 264] width 0 height 8
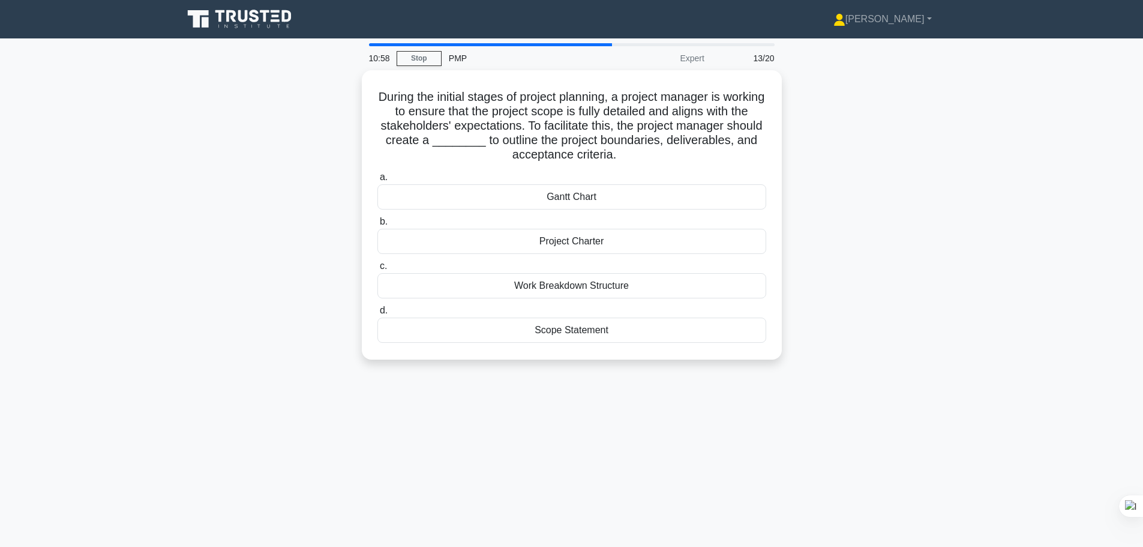
click at [417, 47] on div "10:58 Stop PMP Expert 13/20" at bounding box center [572, 58] width 420 height 24
click at [418, 55] on link "Stop" at bounding box center [419, 58] width 45 height 15
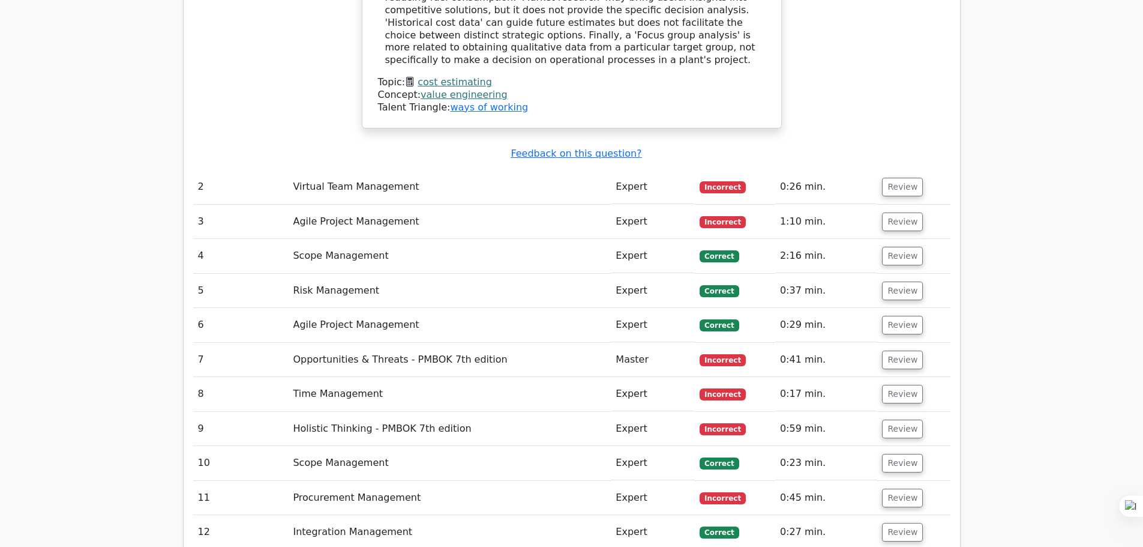
scroll to position [1260, 0]
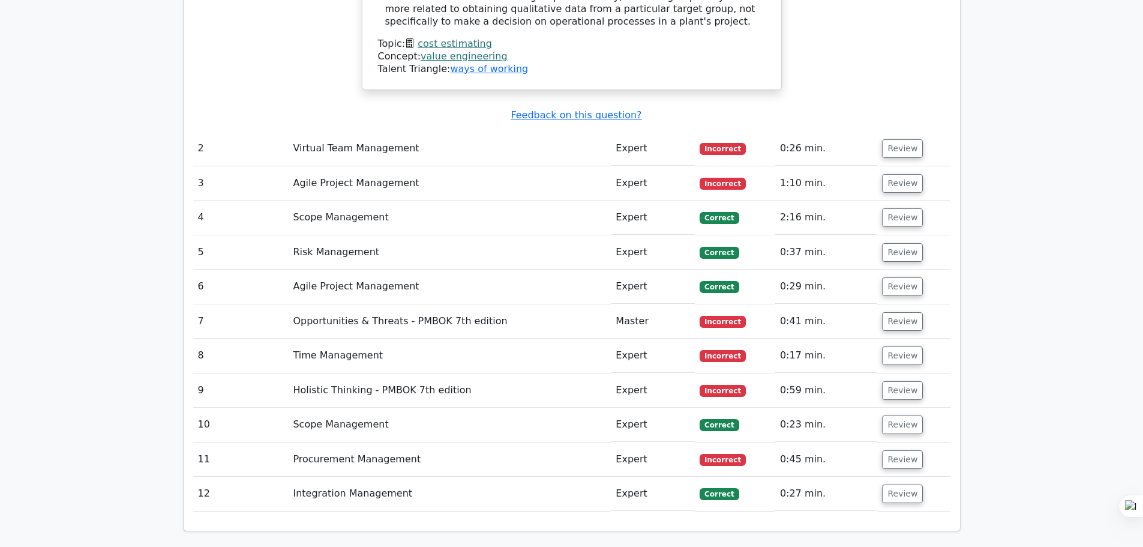
click at [394, 140] on td "Virtual Team Management" at bounding box center [449, 148] width 323 height 34
click at [882, 139] on button "Review" at bounding box center [902, 148] width 41 height 19
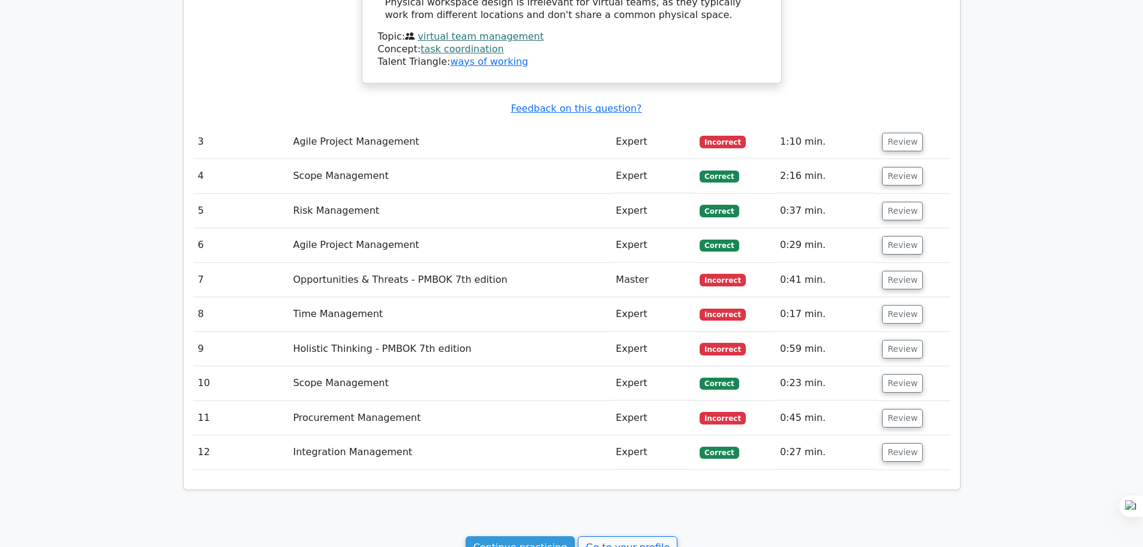
scroll to position [2038, 0]
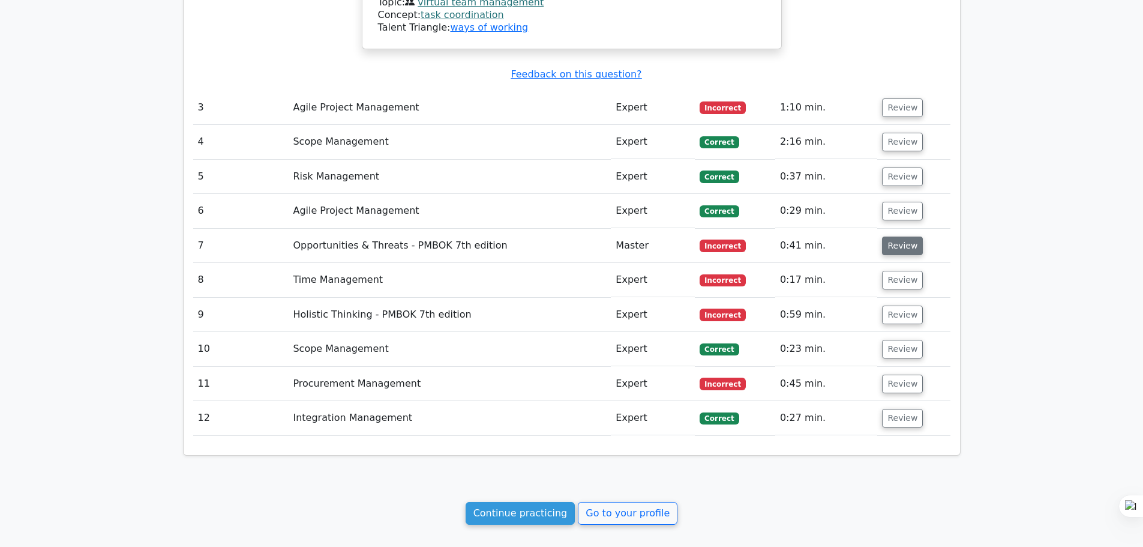
click at [913, 236] on button "Review" at bounding box center [902, 245] width 41 height 19
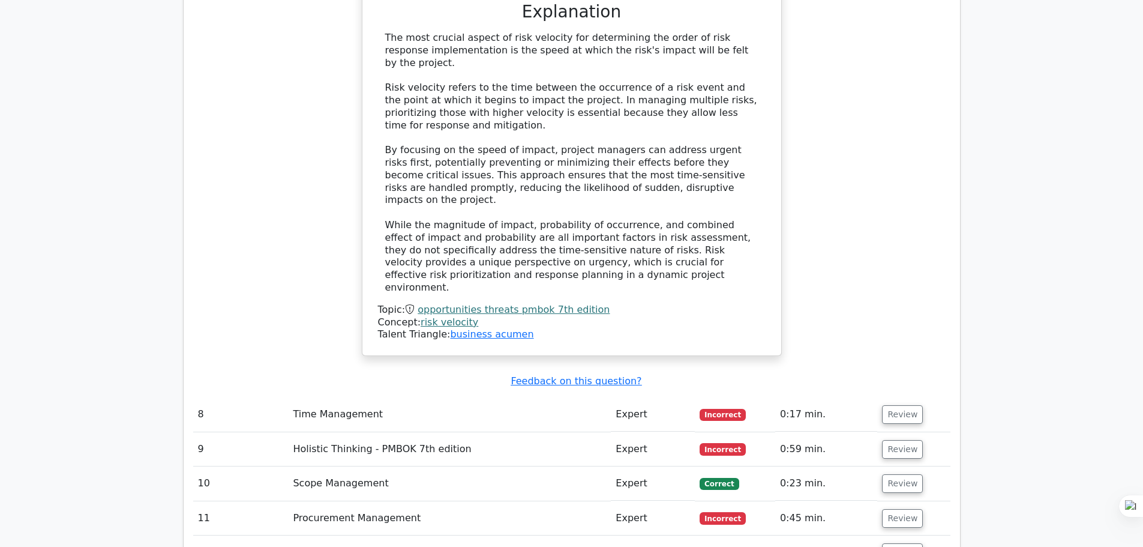
scroll to position [2748, 0]
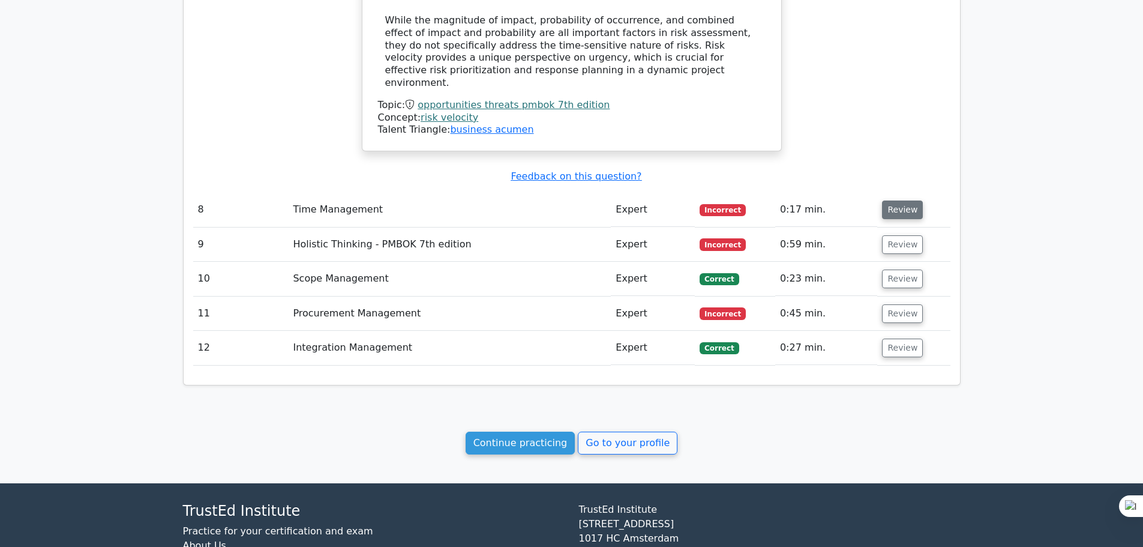
click at [896, 200] on button "Review" at bounding box center [902, 209] width 41 height 19
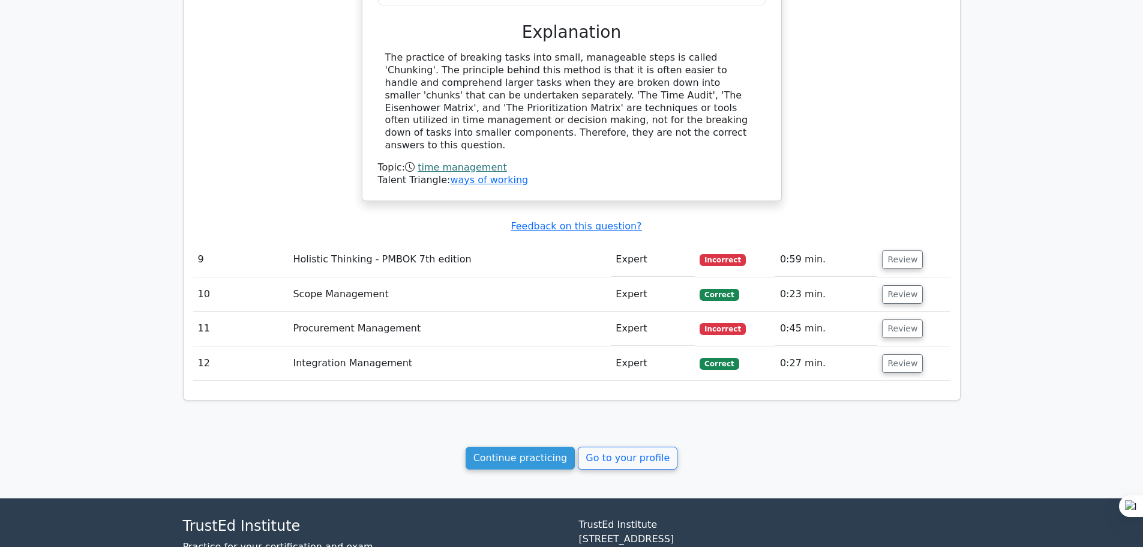
scroll to position [3186, 0]
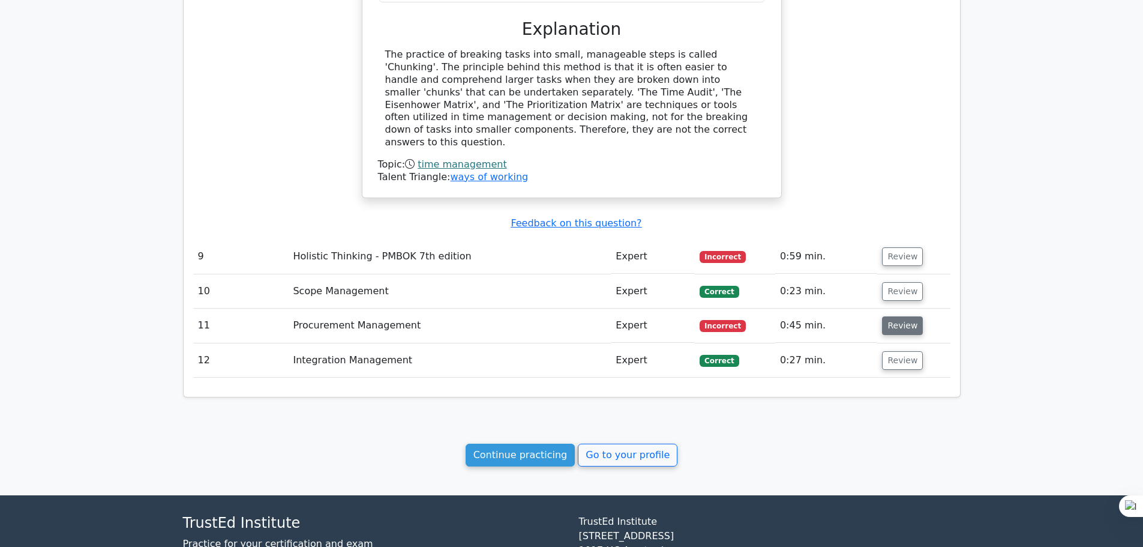
click at [889, 316] on button "Review" at bounding box center [902, 325] width 41 height 19
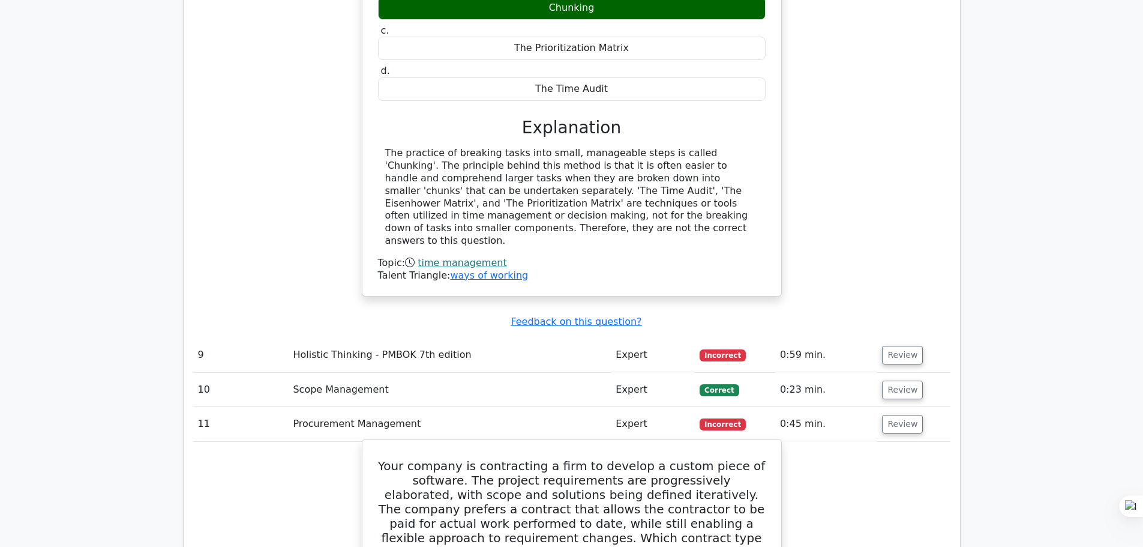
scroll to position [3066, 0]
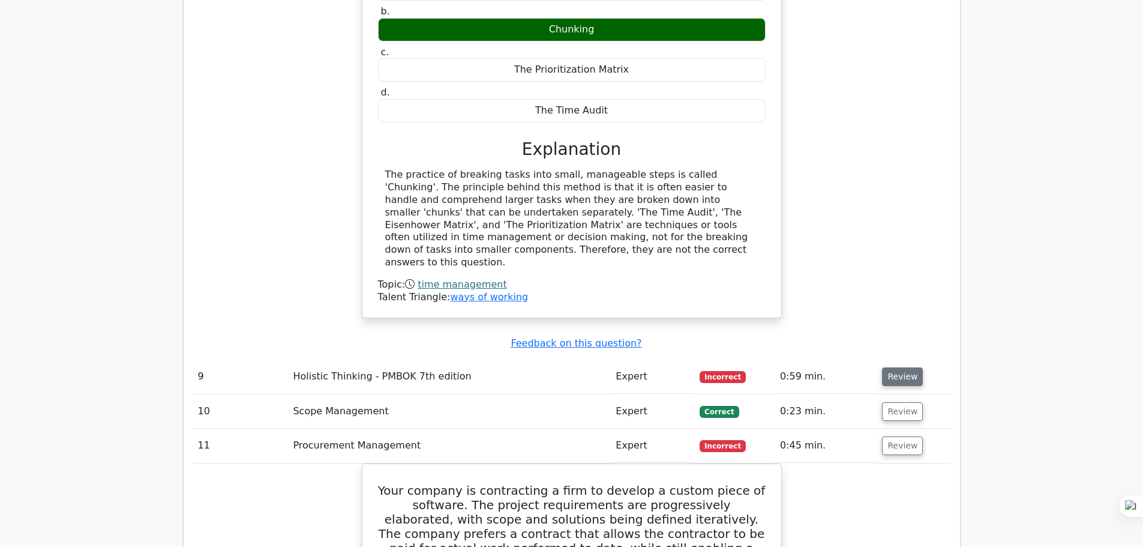
click at [893, 367] on button "Review" at bounding box center [902, 376] width 41 height 19
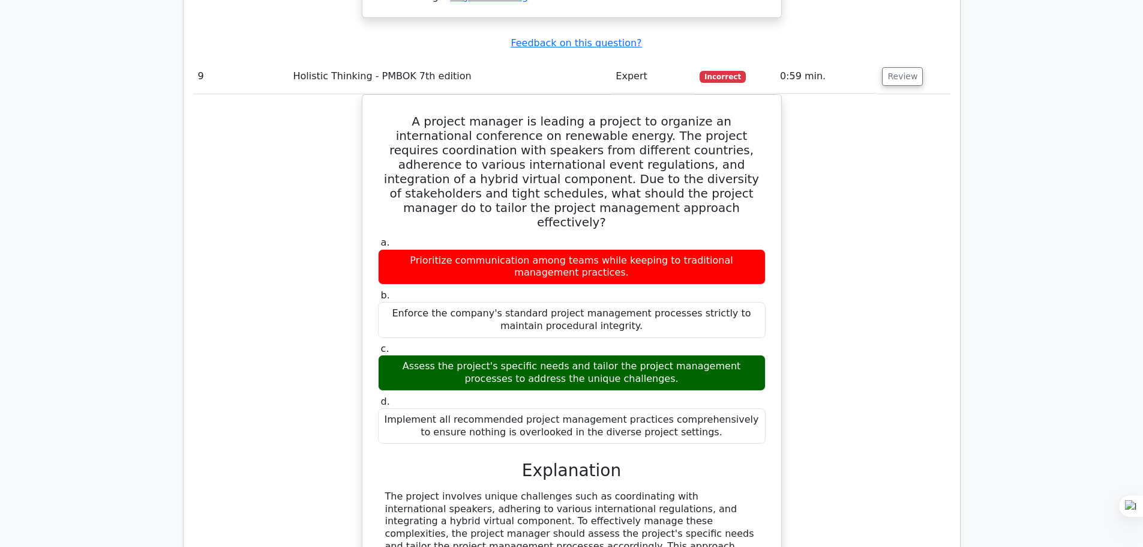
scroll to position [3666, 0]
